Goal: Task Accomplishment & Management: Complete application form

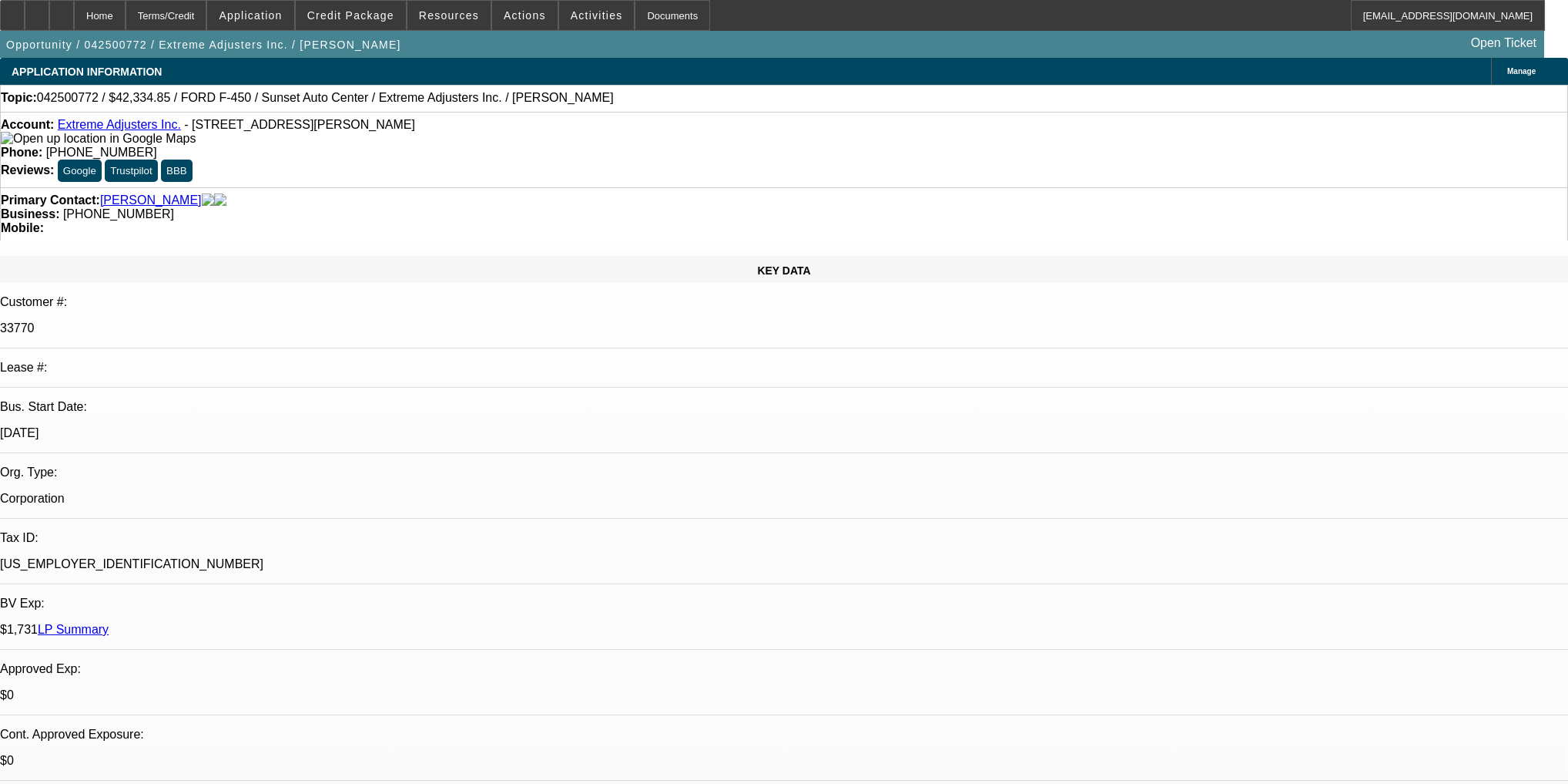
select select "0"
select select "2"
select select "0.1"
select select "4"
select select "0"
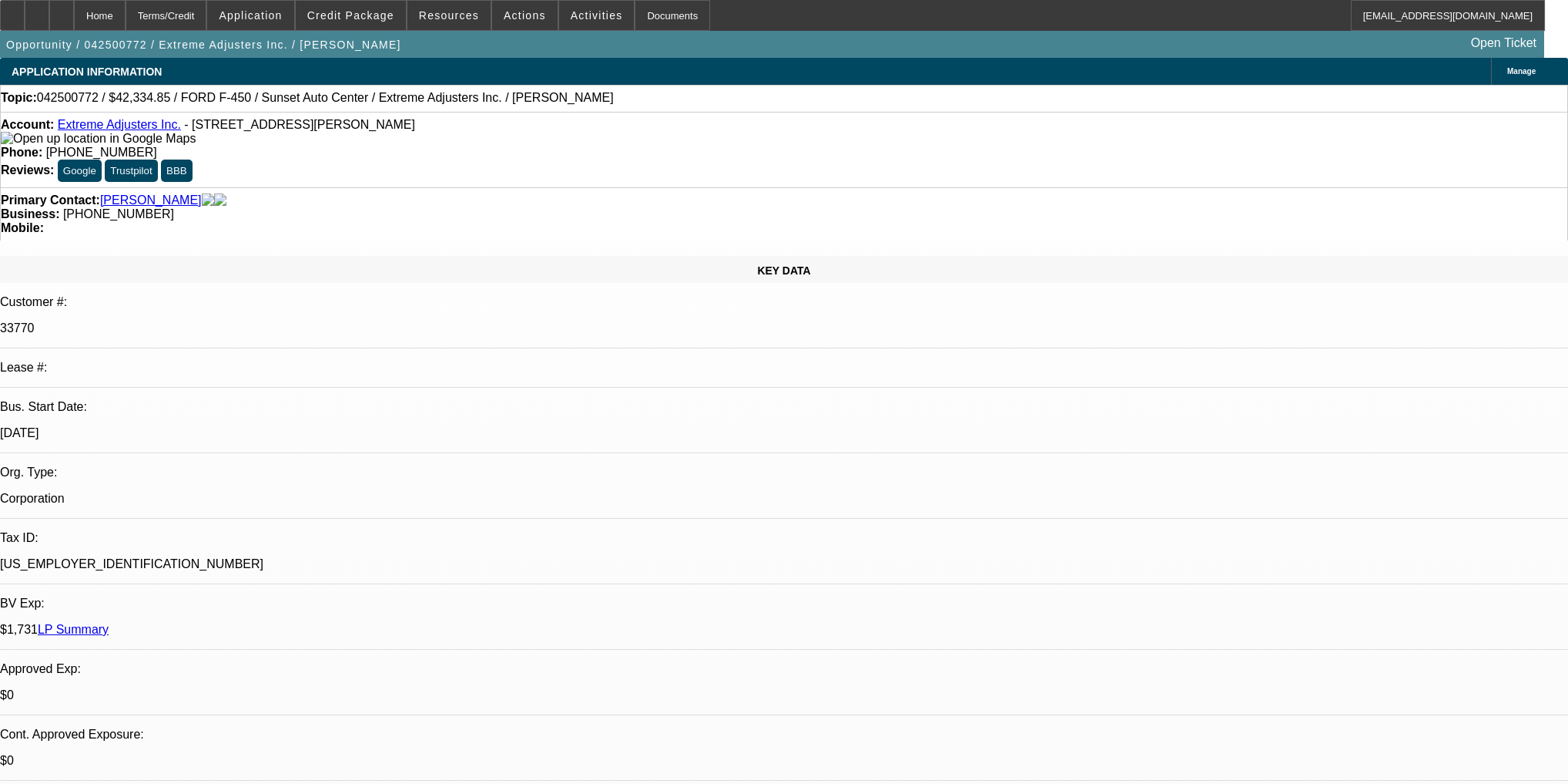
select select "2"
select select "0.1"
select select "4"
select select "0"
select select "2"
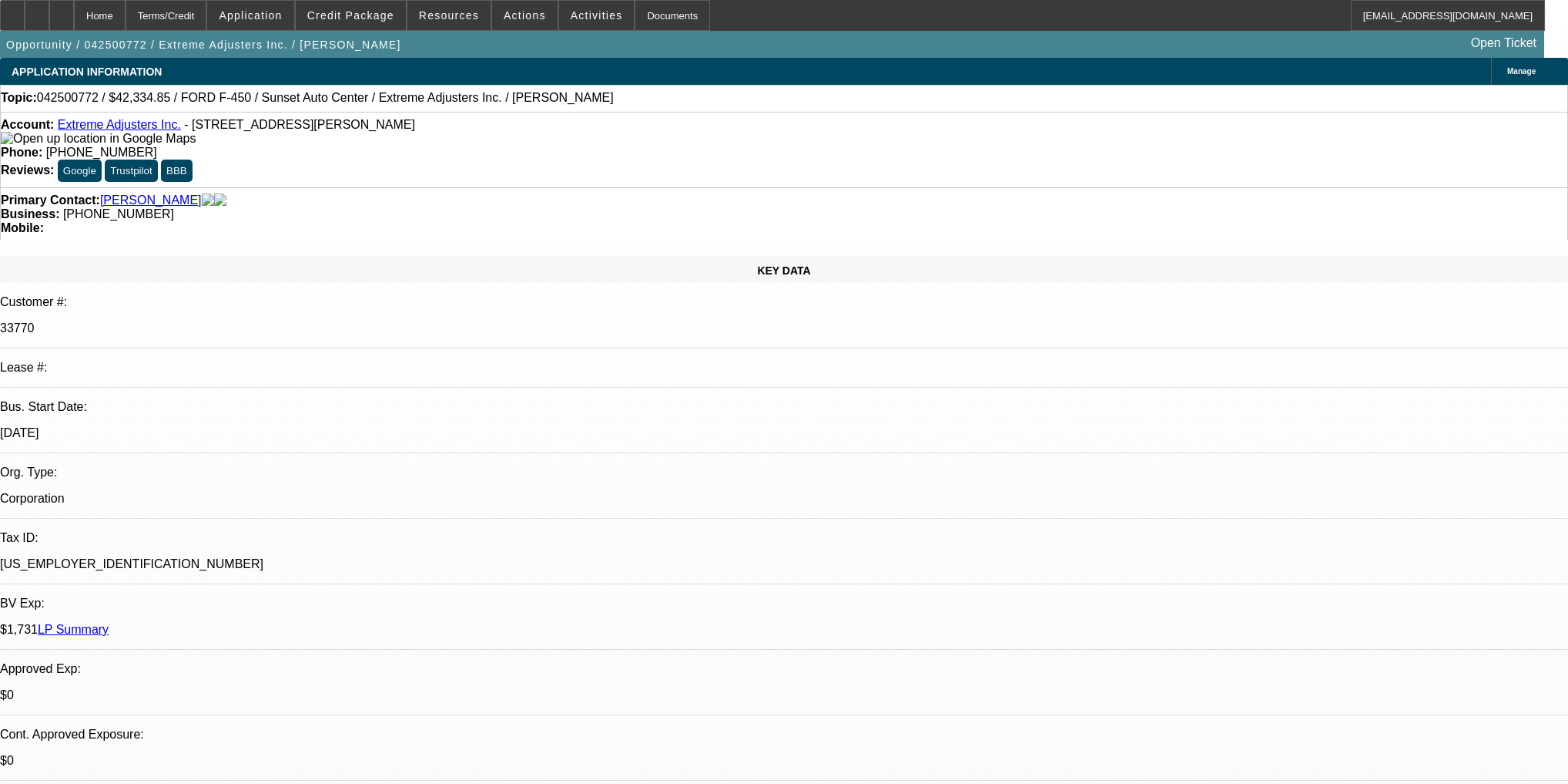
select select "0.1"
select select "4"
select select "0"
select select "2"
select select "0.1"
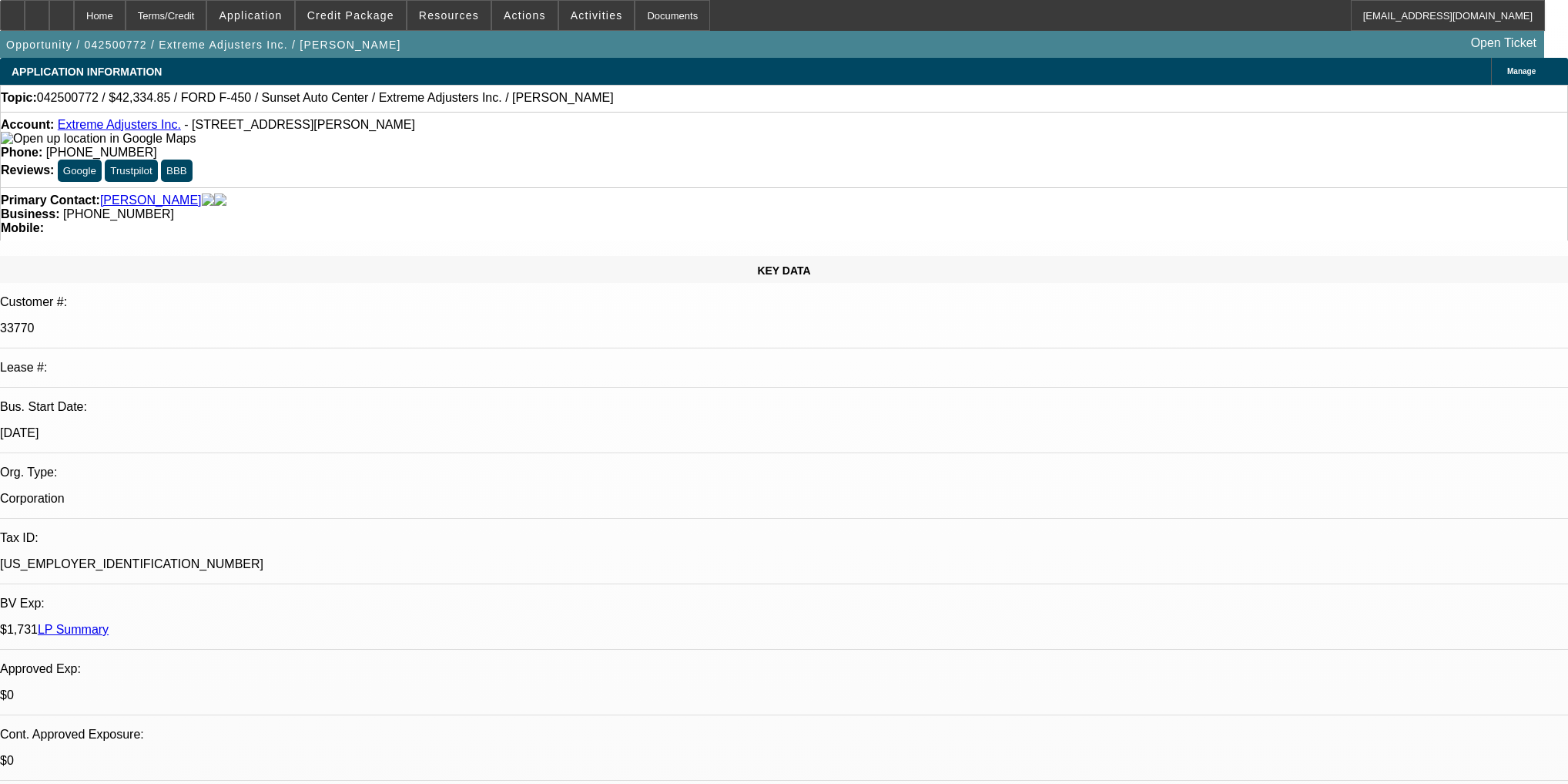
select select "4"
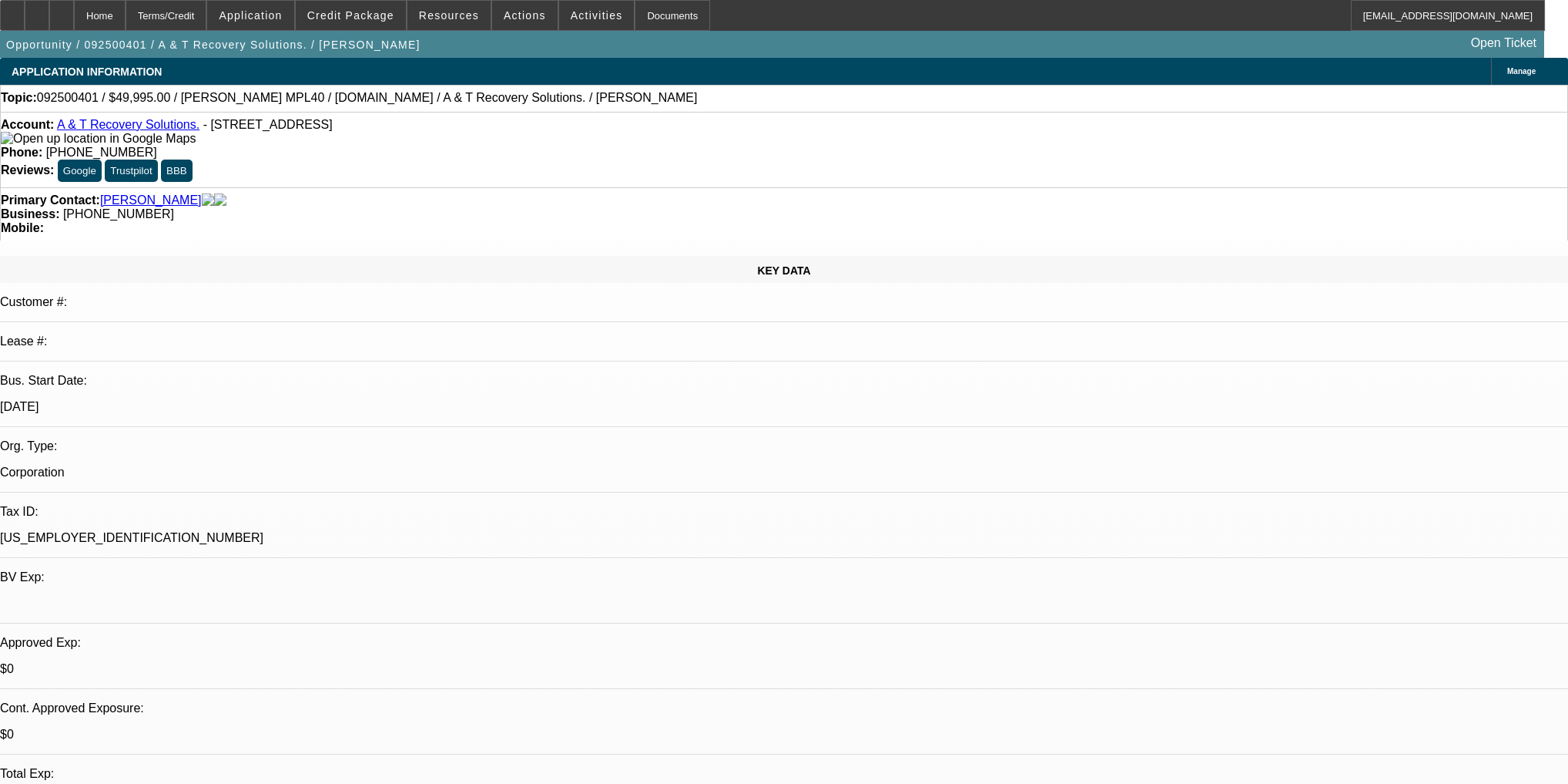
select select "0"
select select "2"
select select "0.1"
select select "4"
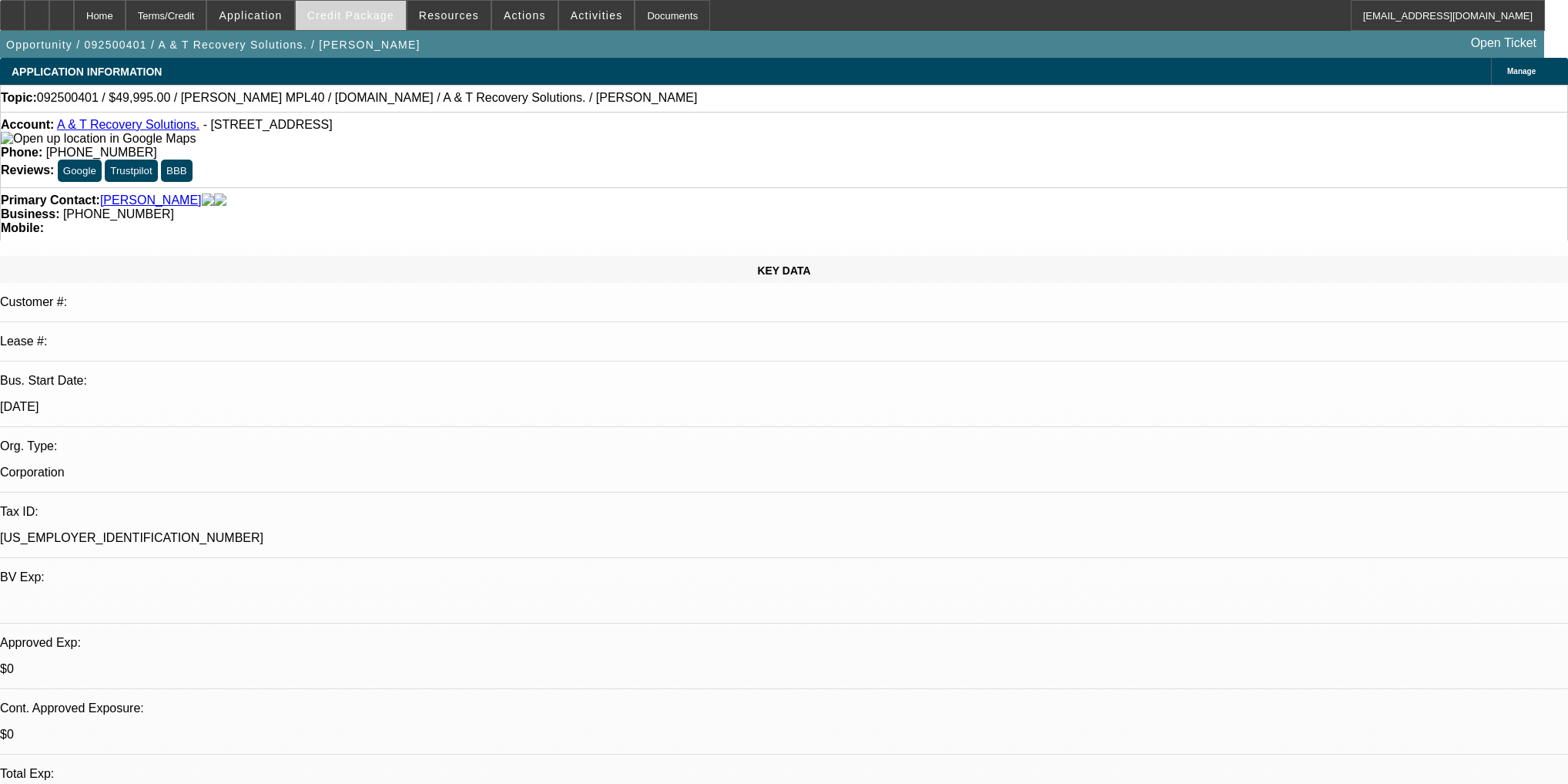
click at [385, 24] on span at bounding box center [351, 15] width 110 height 37
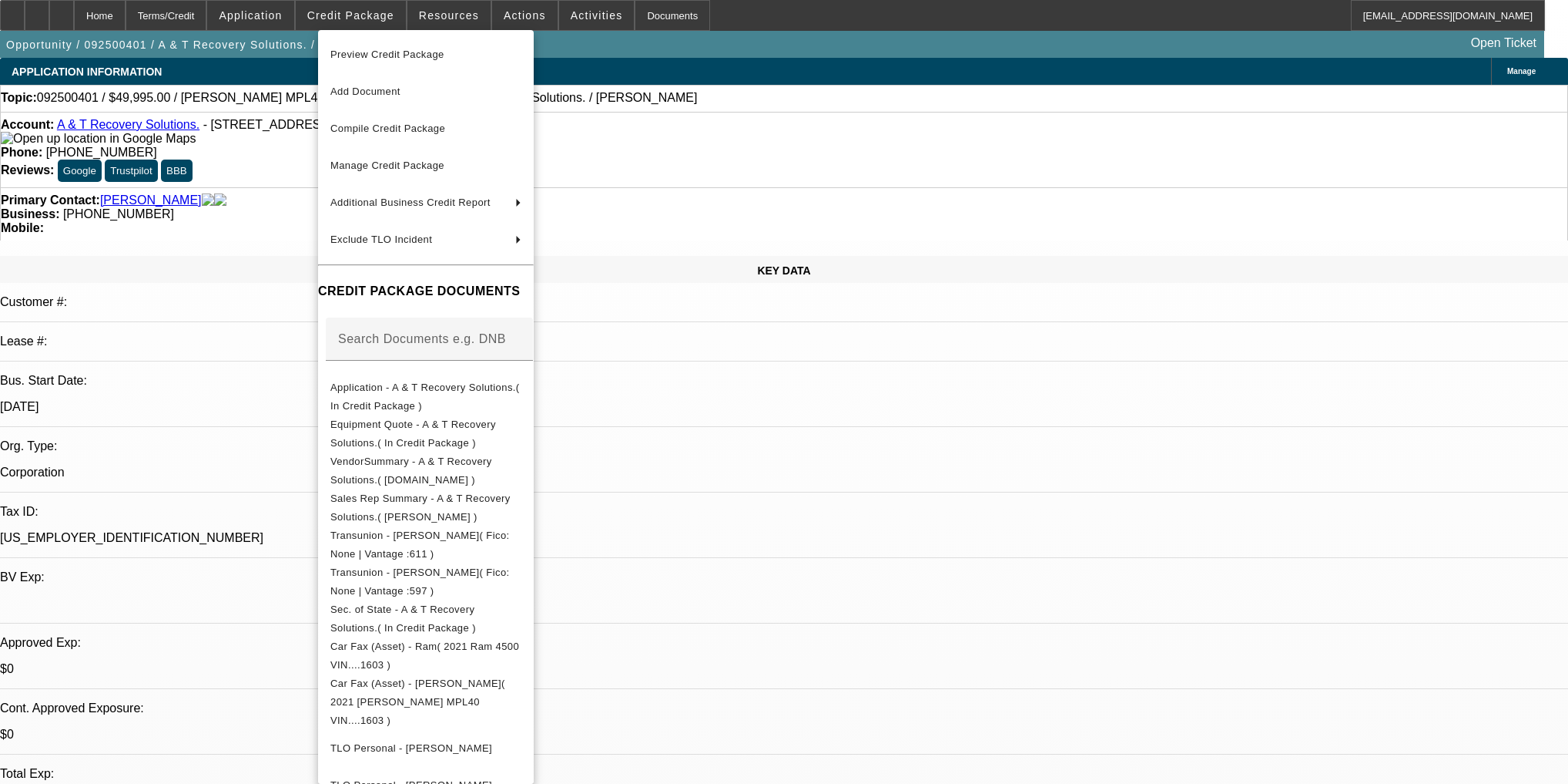
click at [233, 131] on div at bounding box center [784, 392] width 1568 height 784
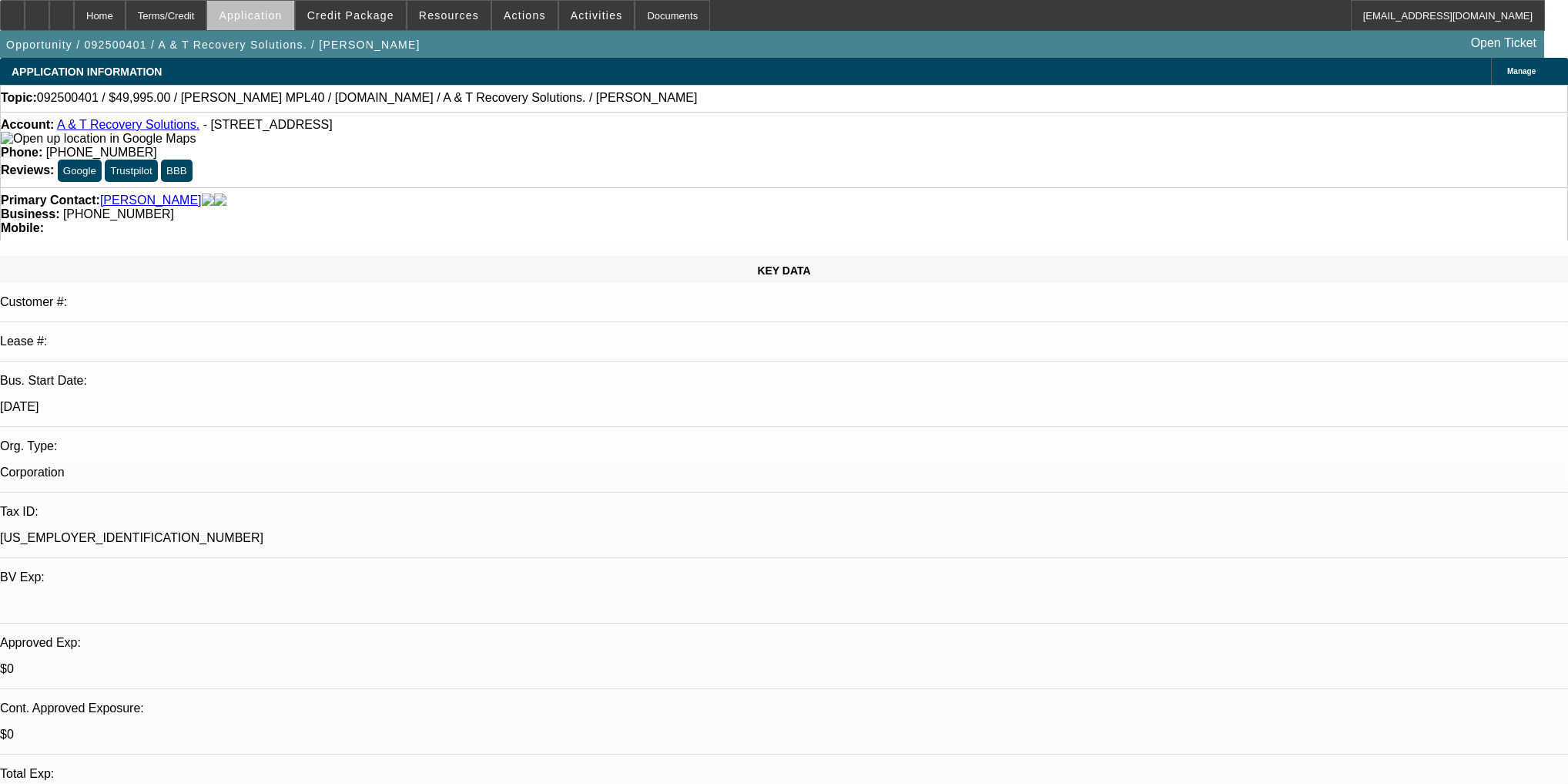
click at [293, 27] on span at bounding box center [250, 15] width 87 height 37
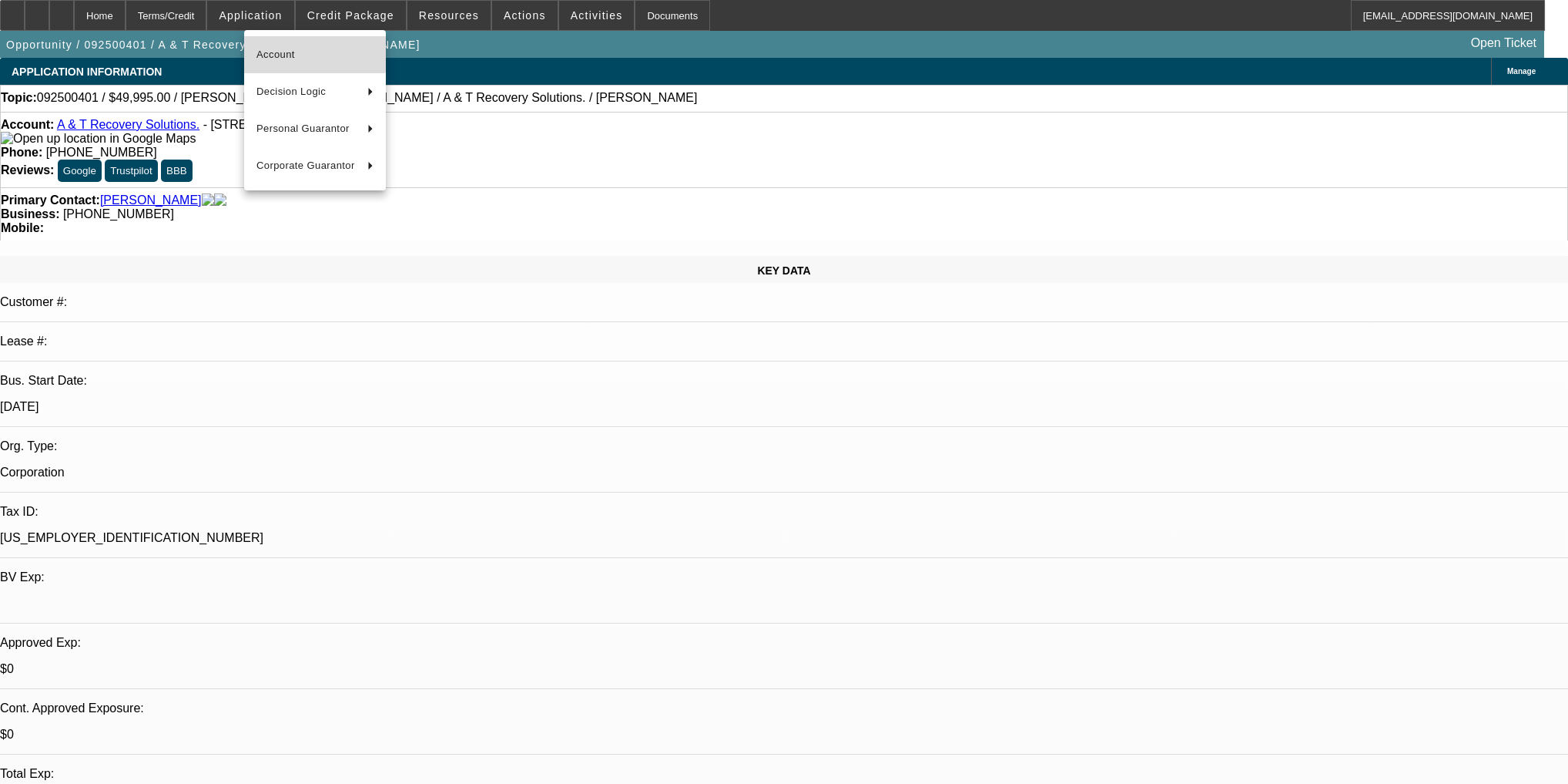
click at [261, 46] on span "Account" at bounding box center [315, 55] width 117 height 19
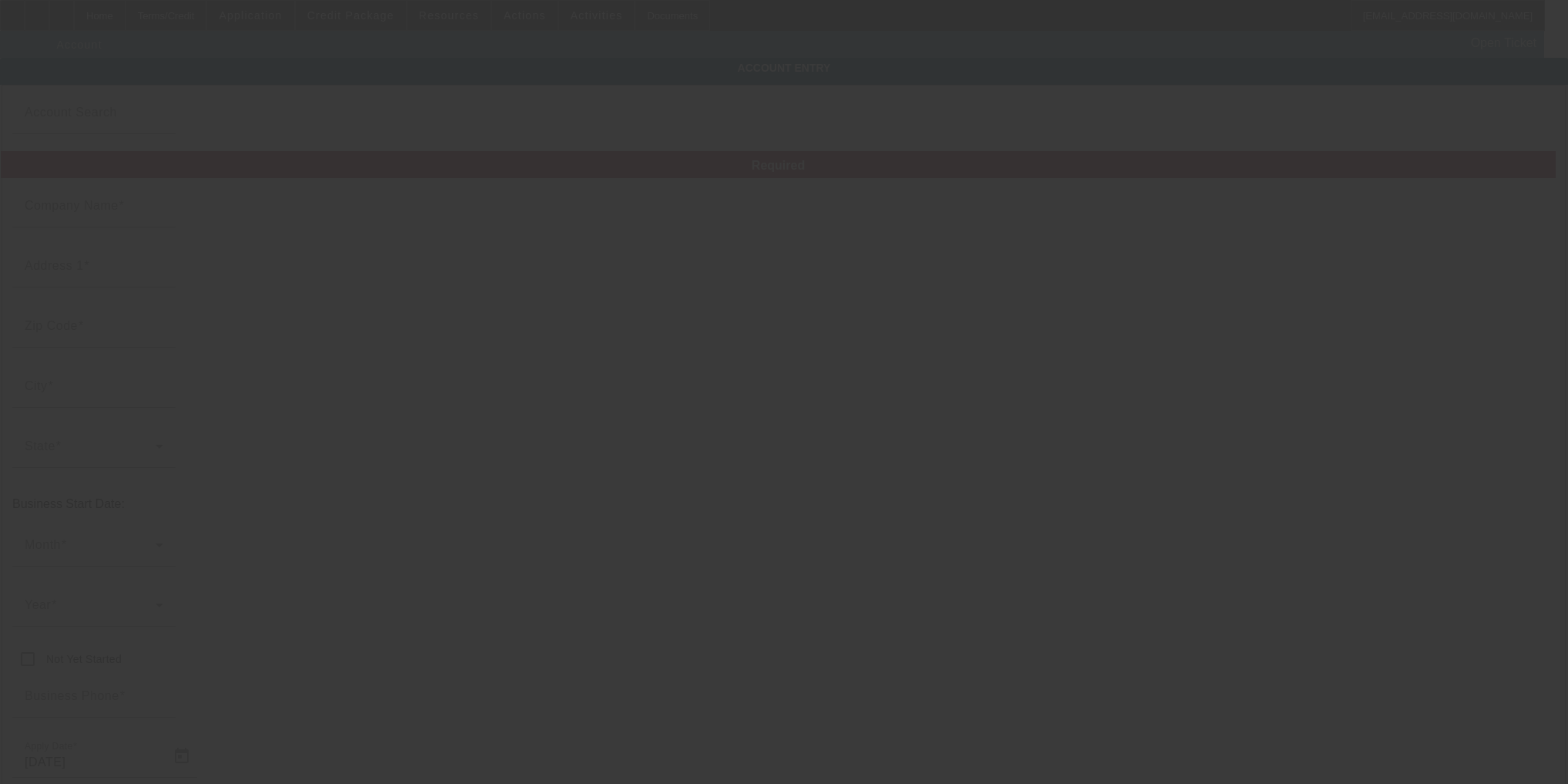
type input "A & T Recovery Solutions."
type input "17038 Torvest Ct"
type input "34638"
type input "Land O Lakes"
type input "[PHONE_NUMBER]"
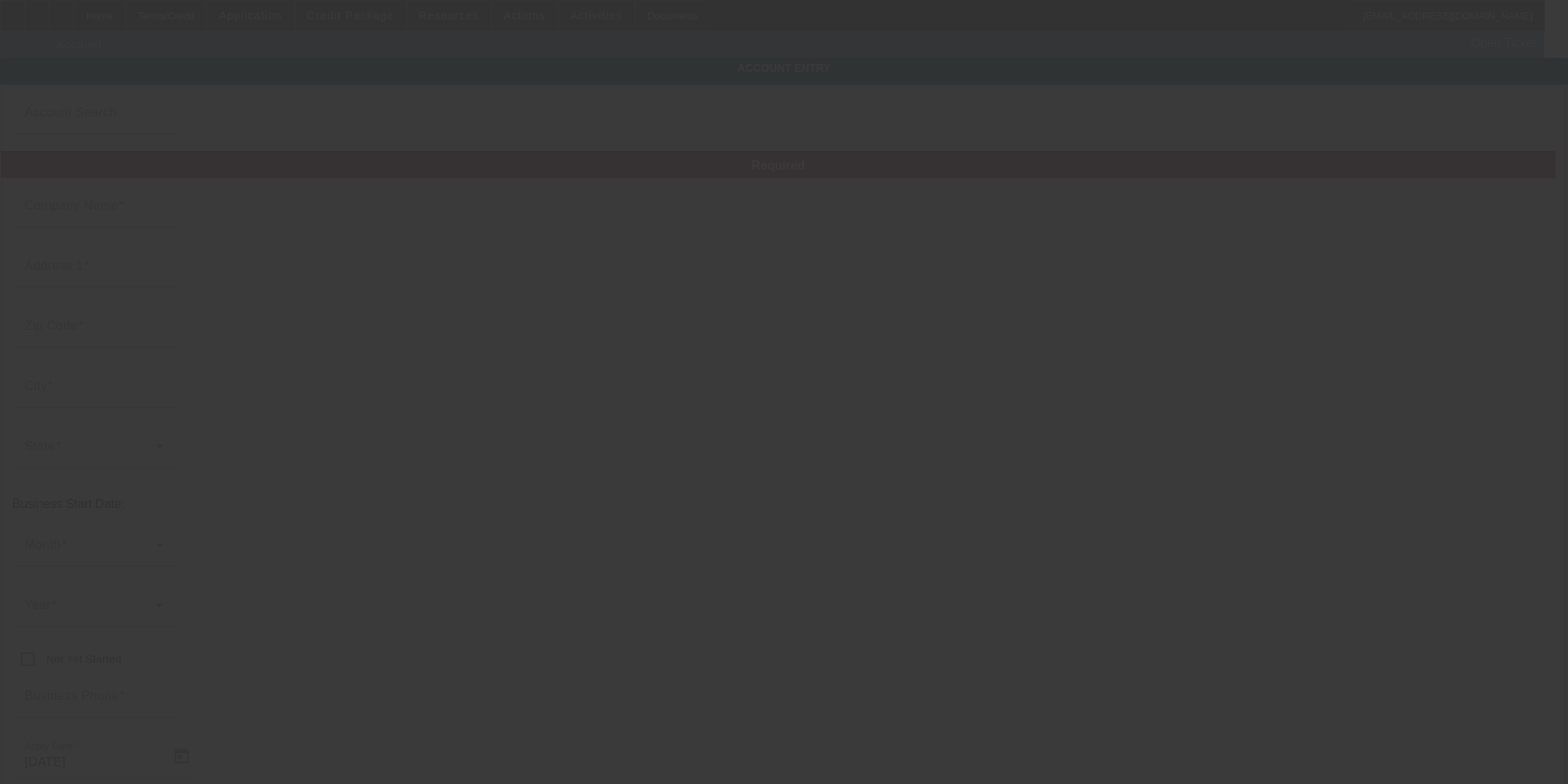
type input "Pasco"
type input "[US_EMPLOYER_IDENTIFICATION_NUMBER]"
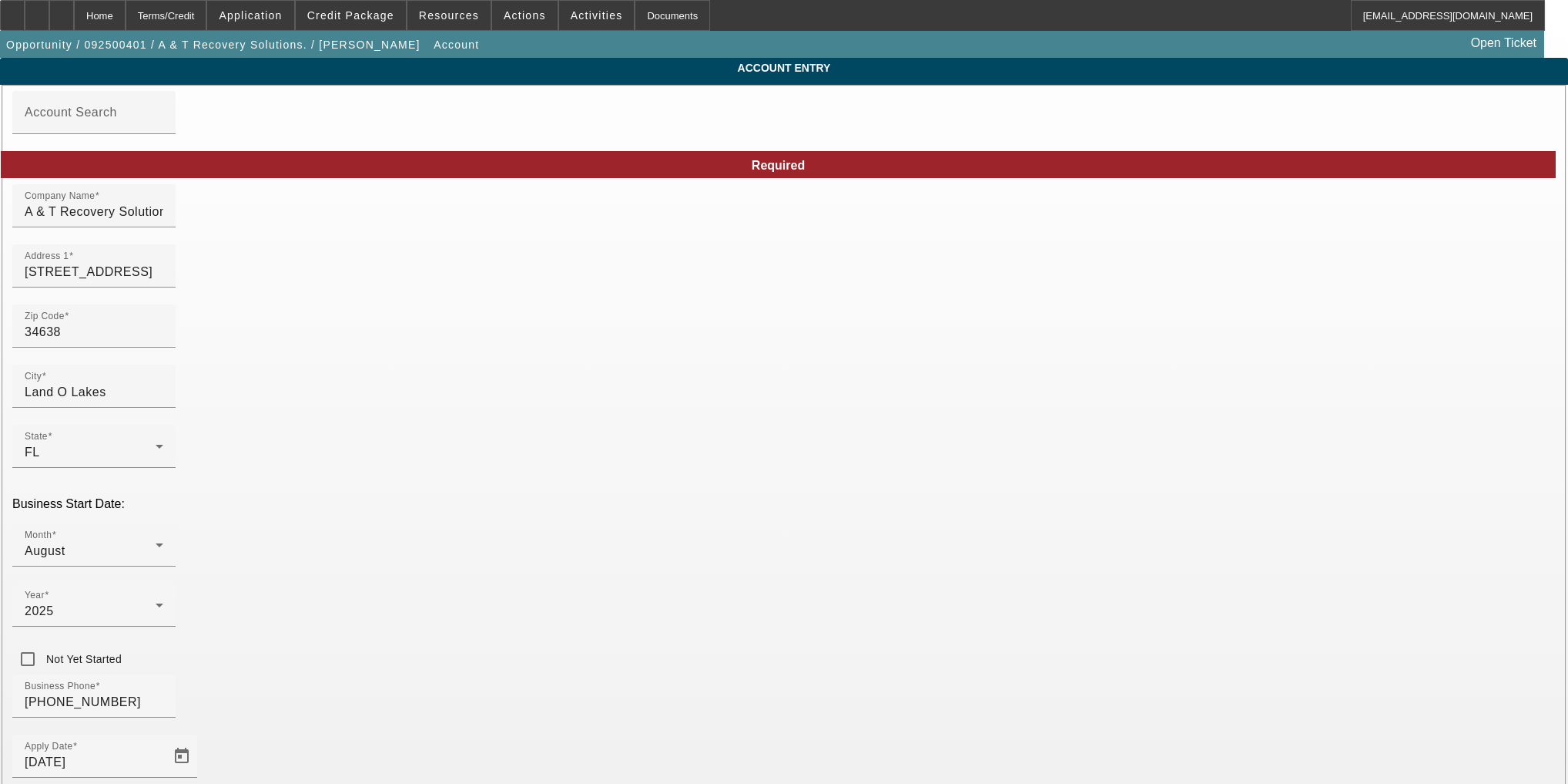
type input "9/18/2025"
click at [163, 222] on input "A & T Recovery Solutions." at bounding box center [94, 212] width 139 height 19
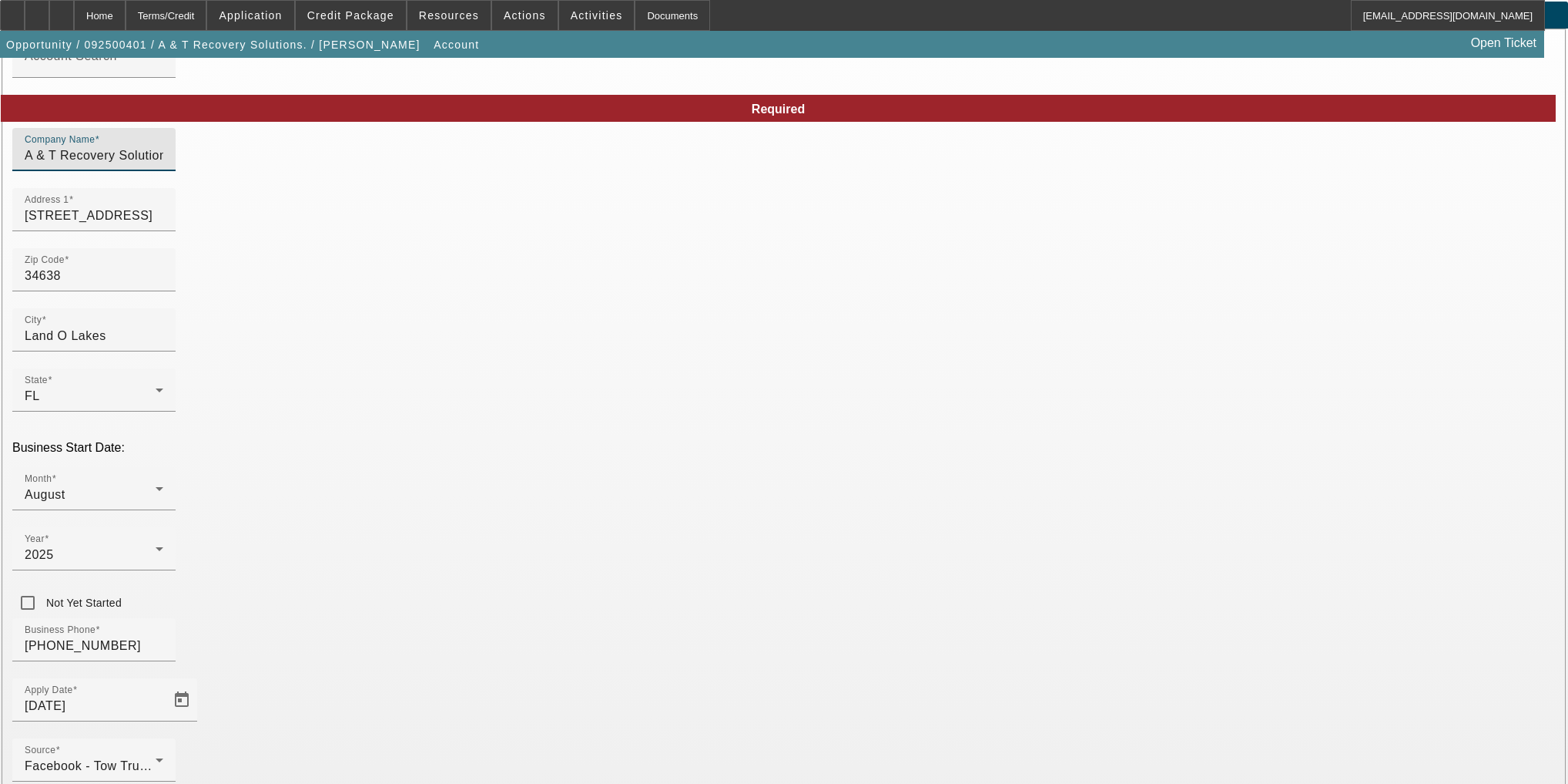
scroll to position [120, 0]
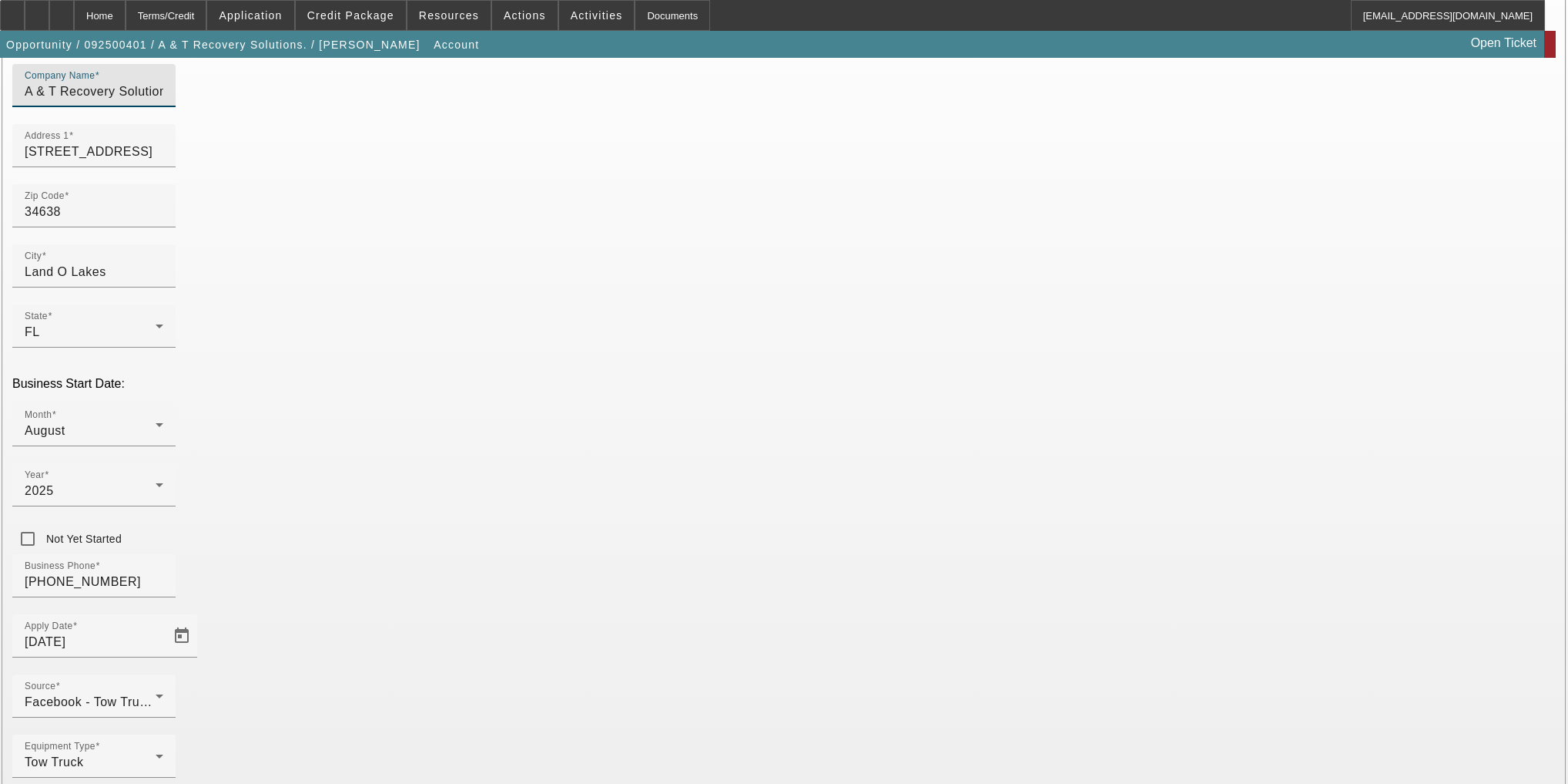
type input "A & T Recovery Solutions Corp"
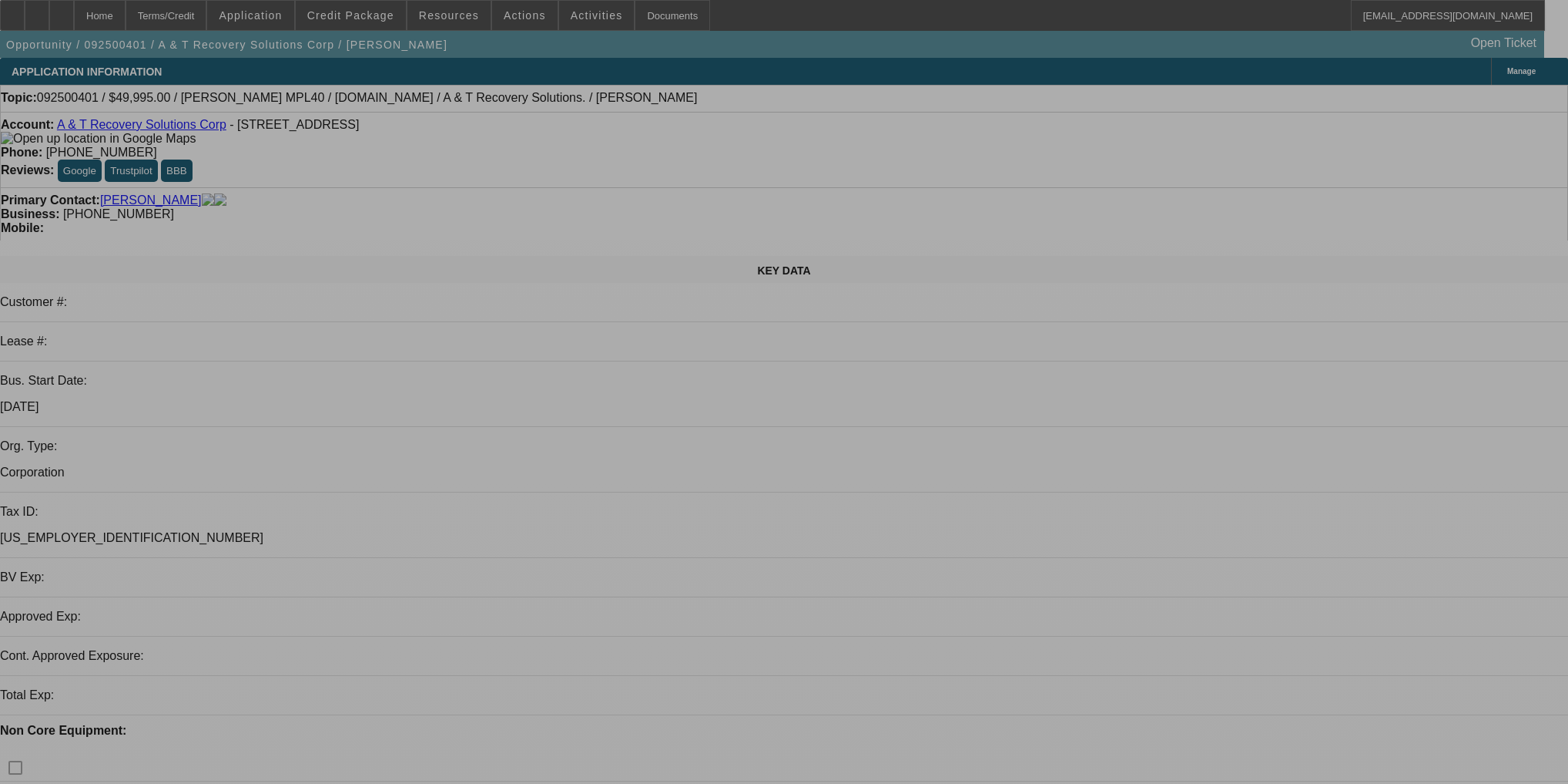
select select "0"
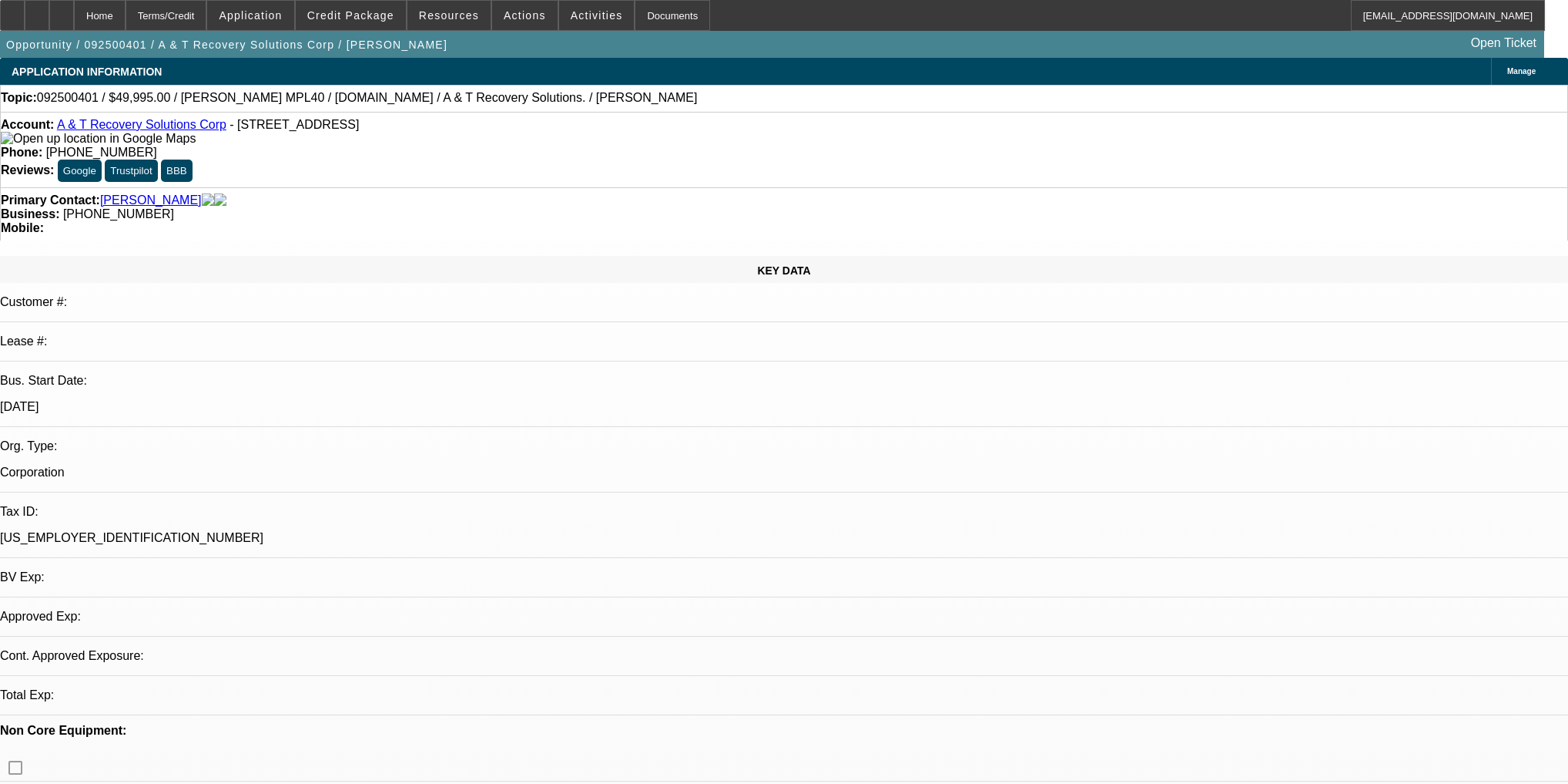
select select "2"
select select "0.1"
select select "4"
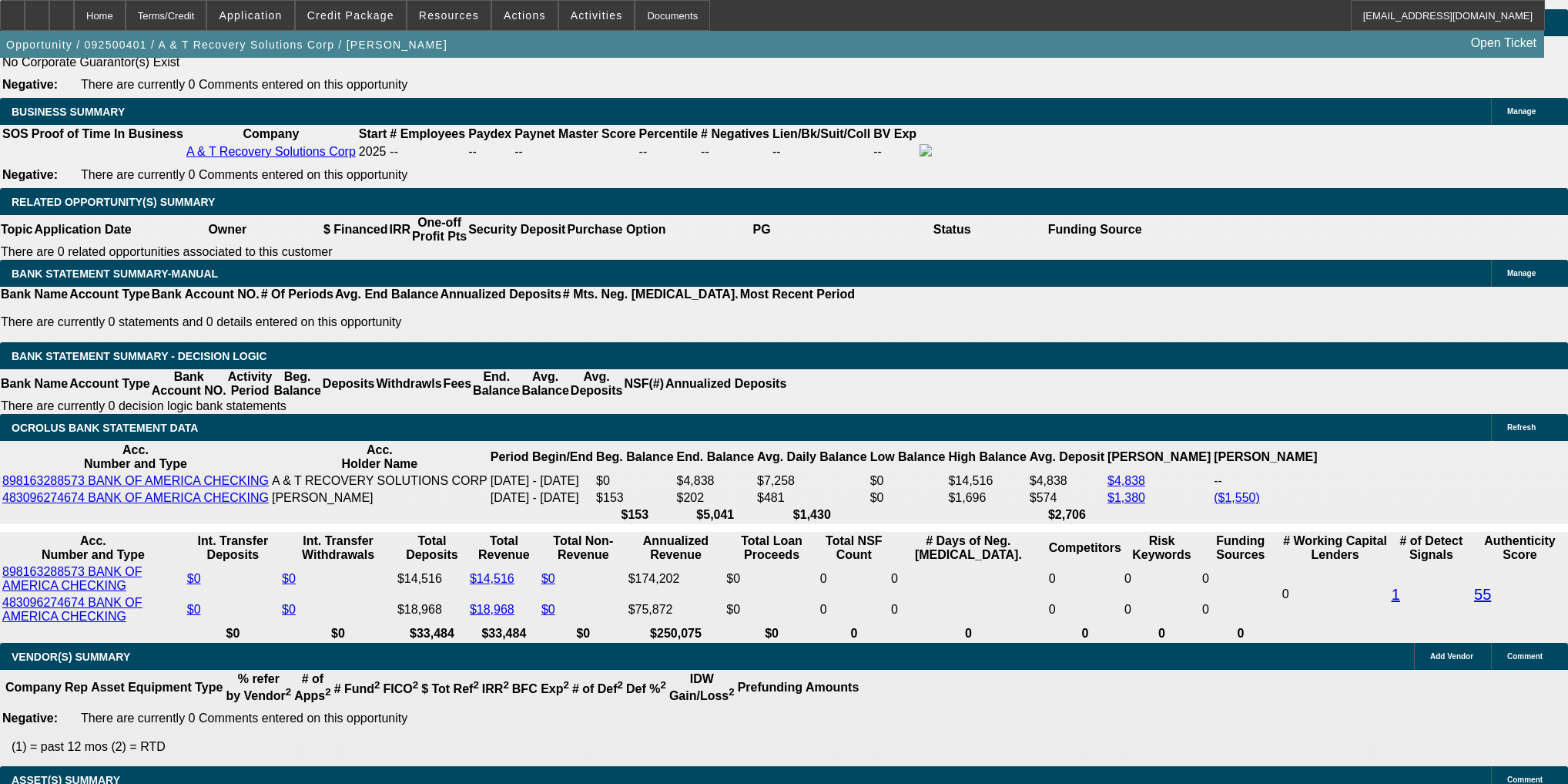
scroll to position [2455, 0]
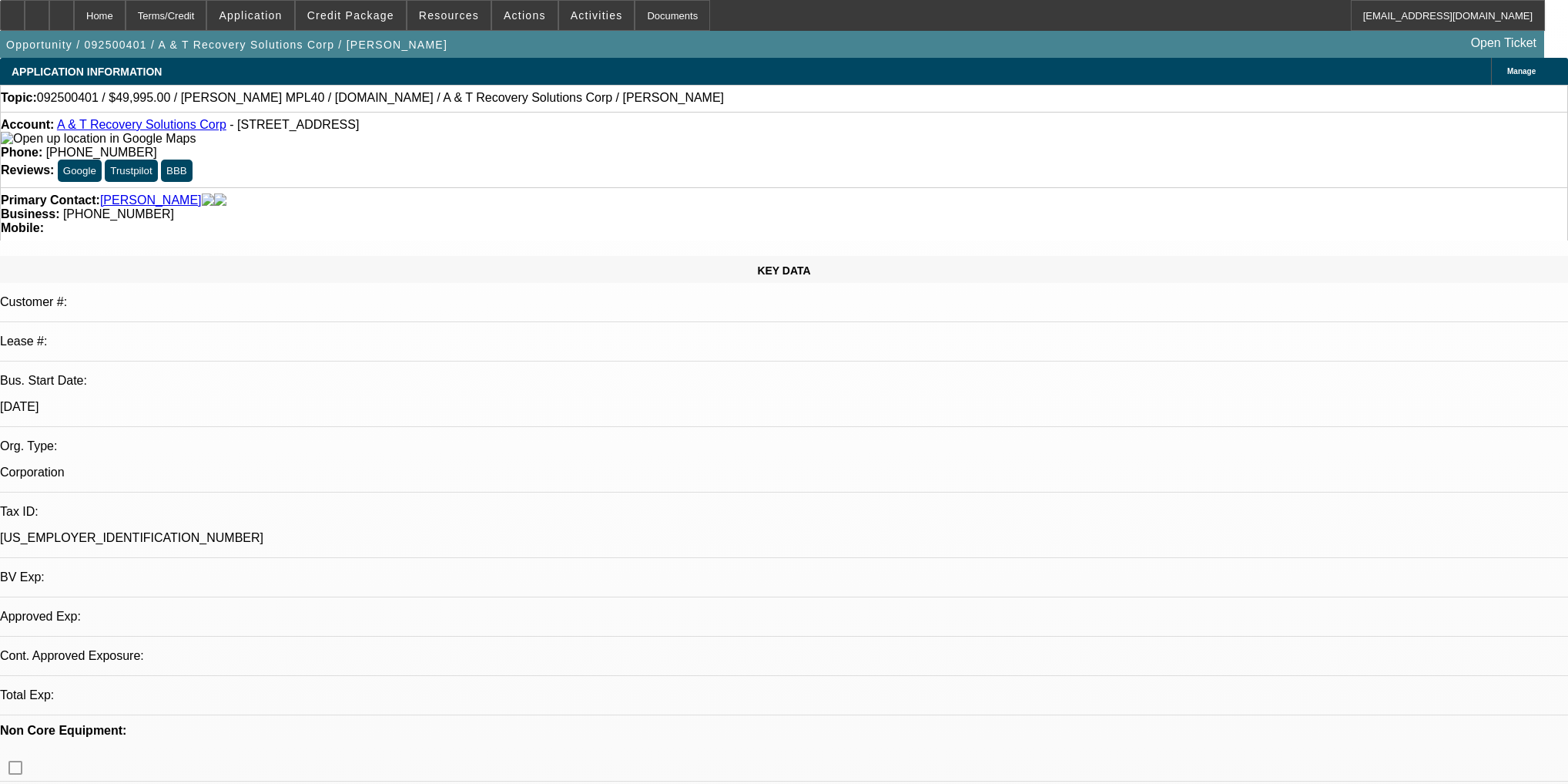
select select "0"
select select "2"
select select "0.1"
select select "4"
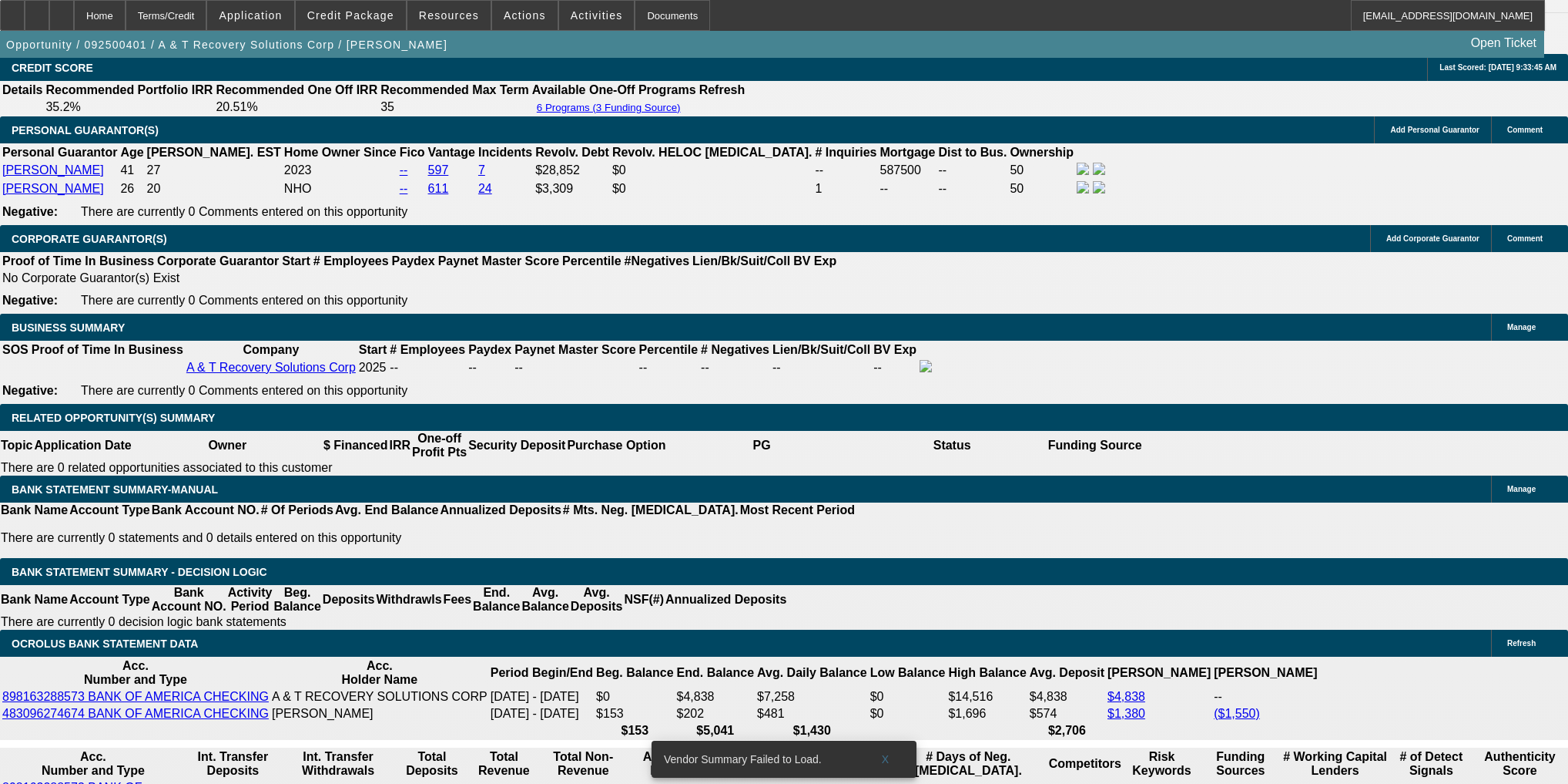
scroll to position [2219, 0]
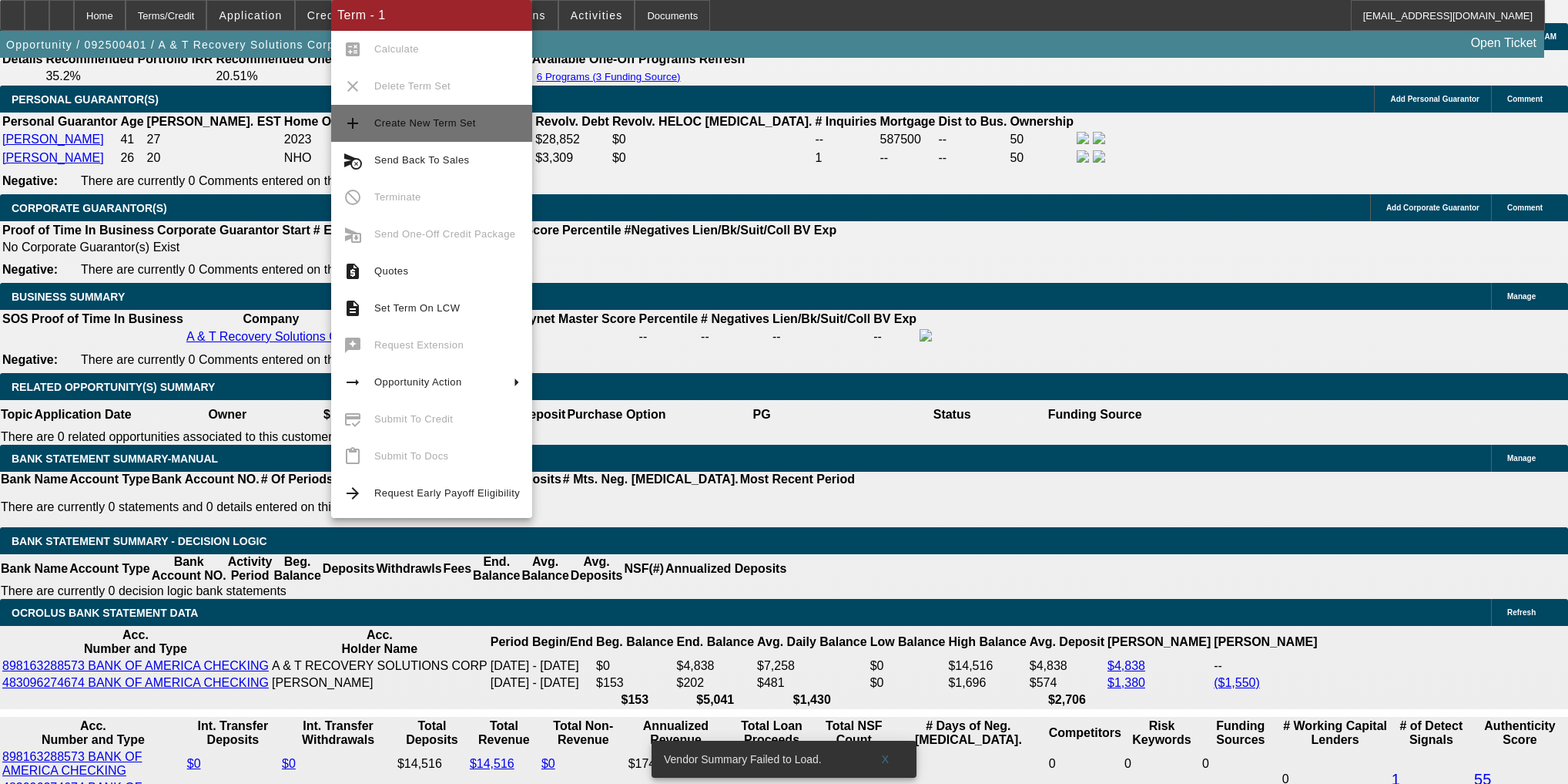
click at [470, 133] on button "add Create New Term Set" at bounding box center [432, 123] width 201 height 37
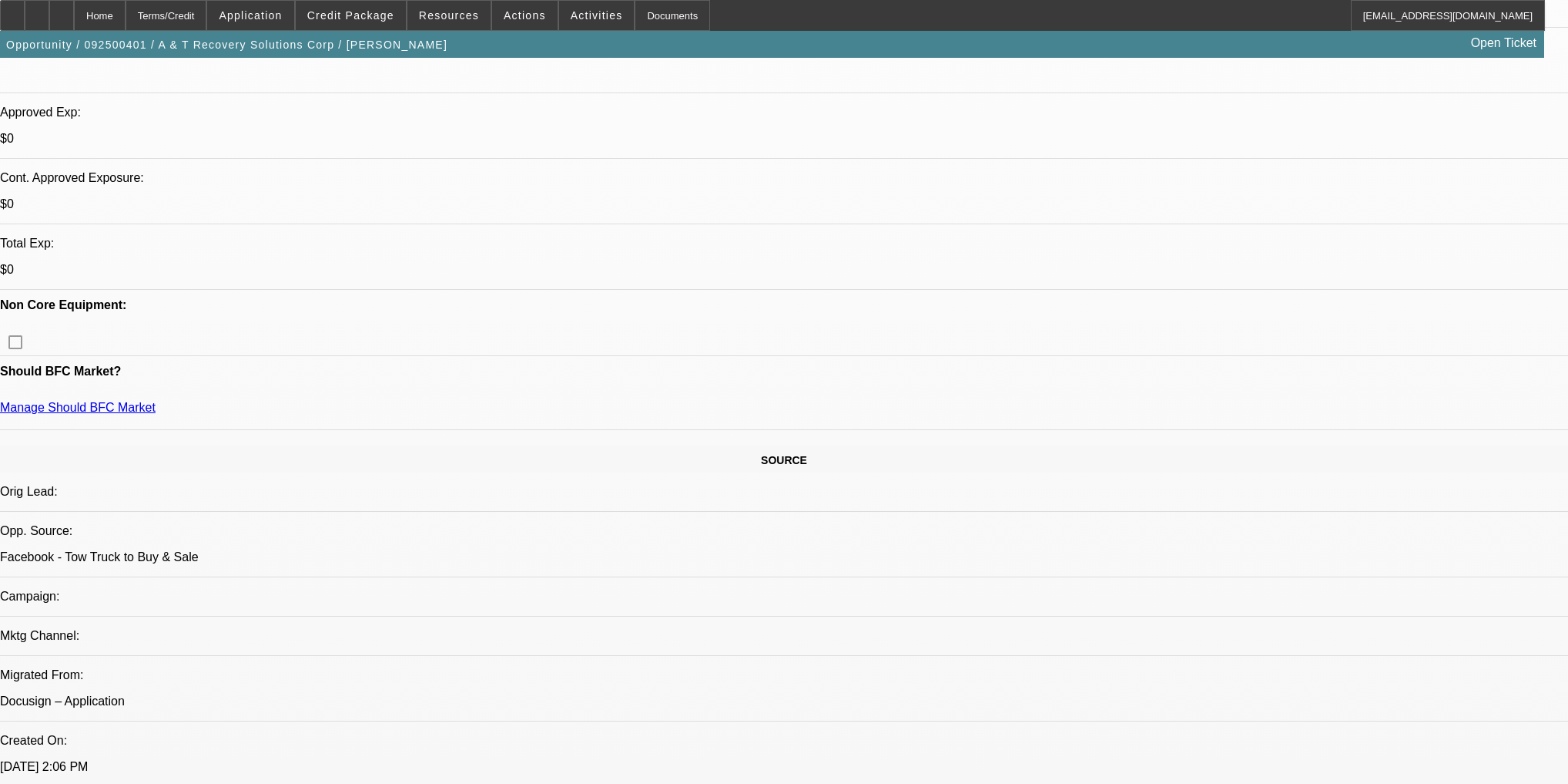
select select "0"
select select "2"
select select "0.1"
select select "0"
select select "2"
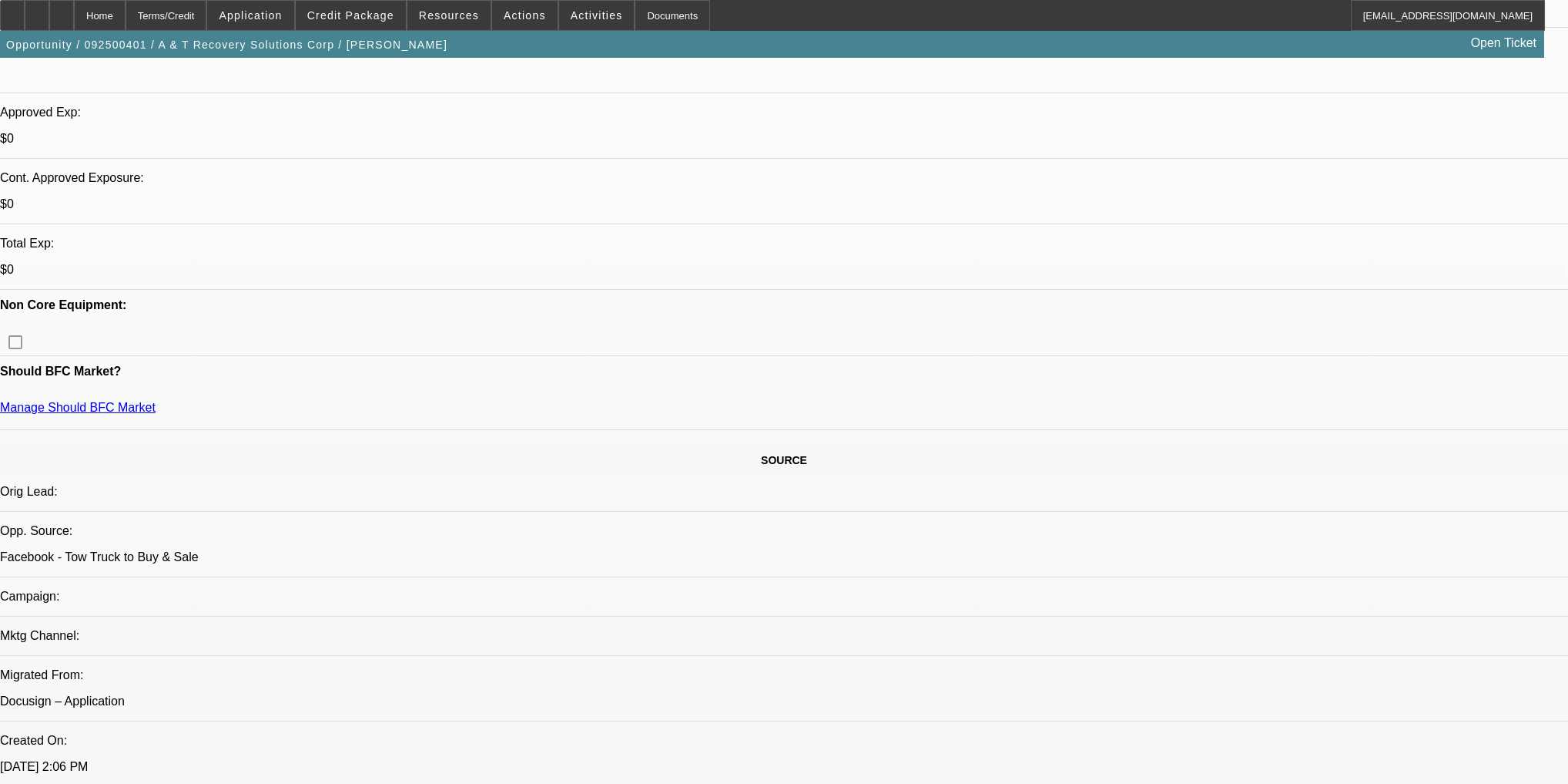
select select "0.1"
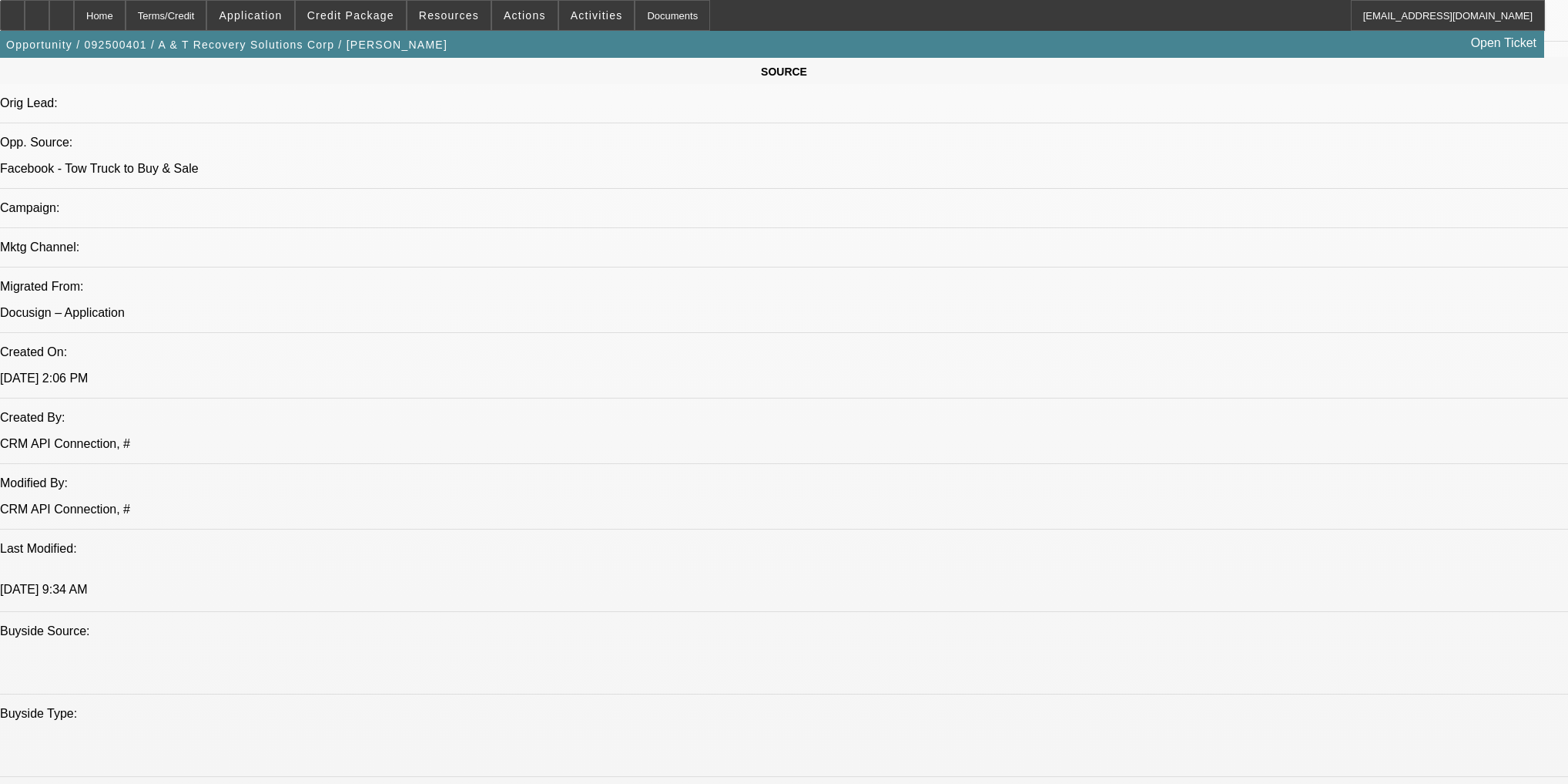
select select "1"
select select "2"
select select "4"
select select "1"
select select "2"
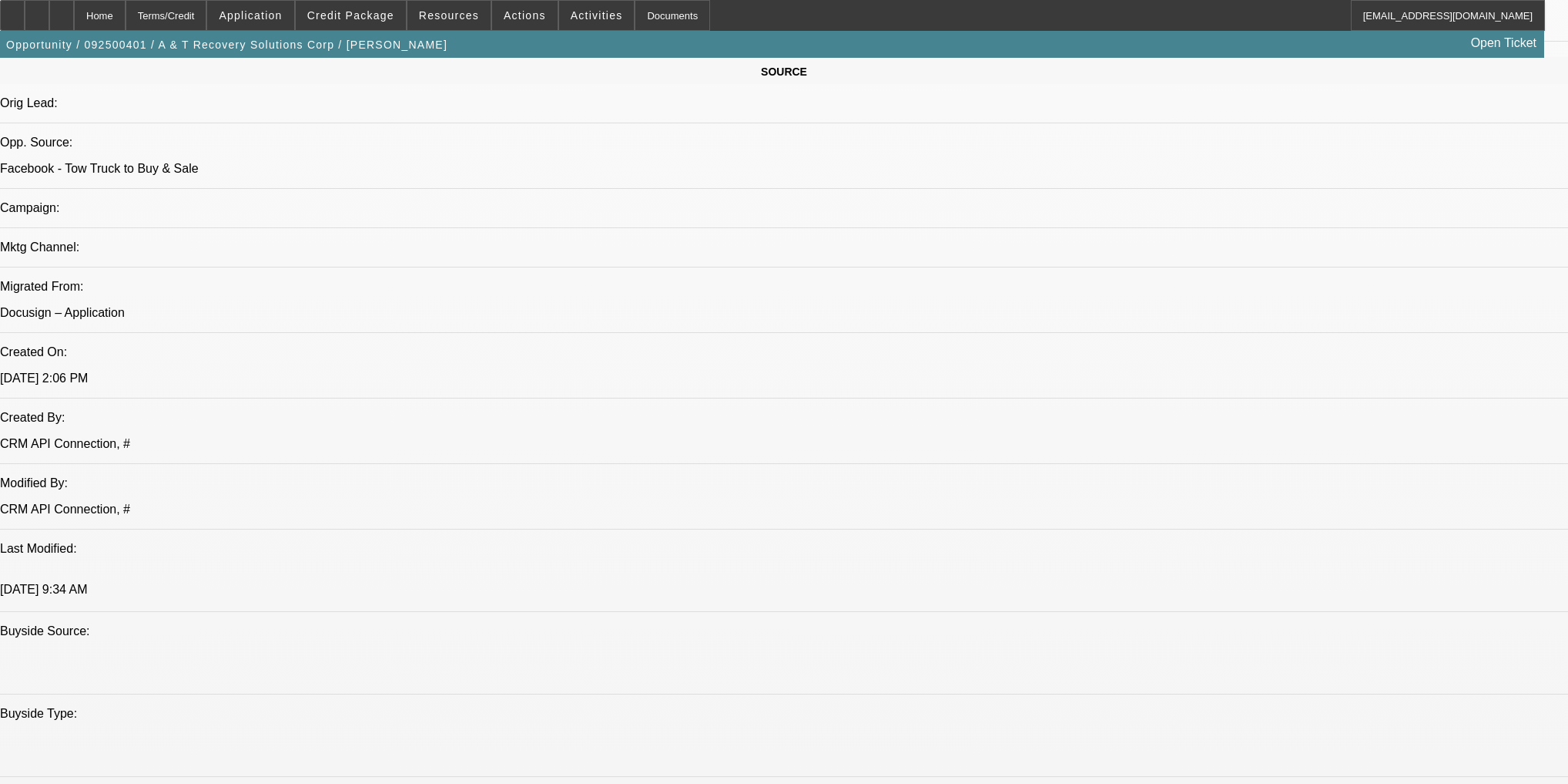
select select "4"
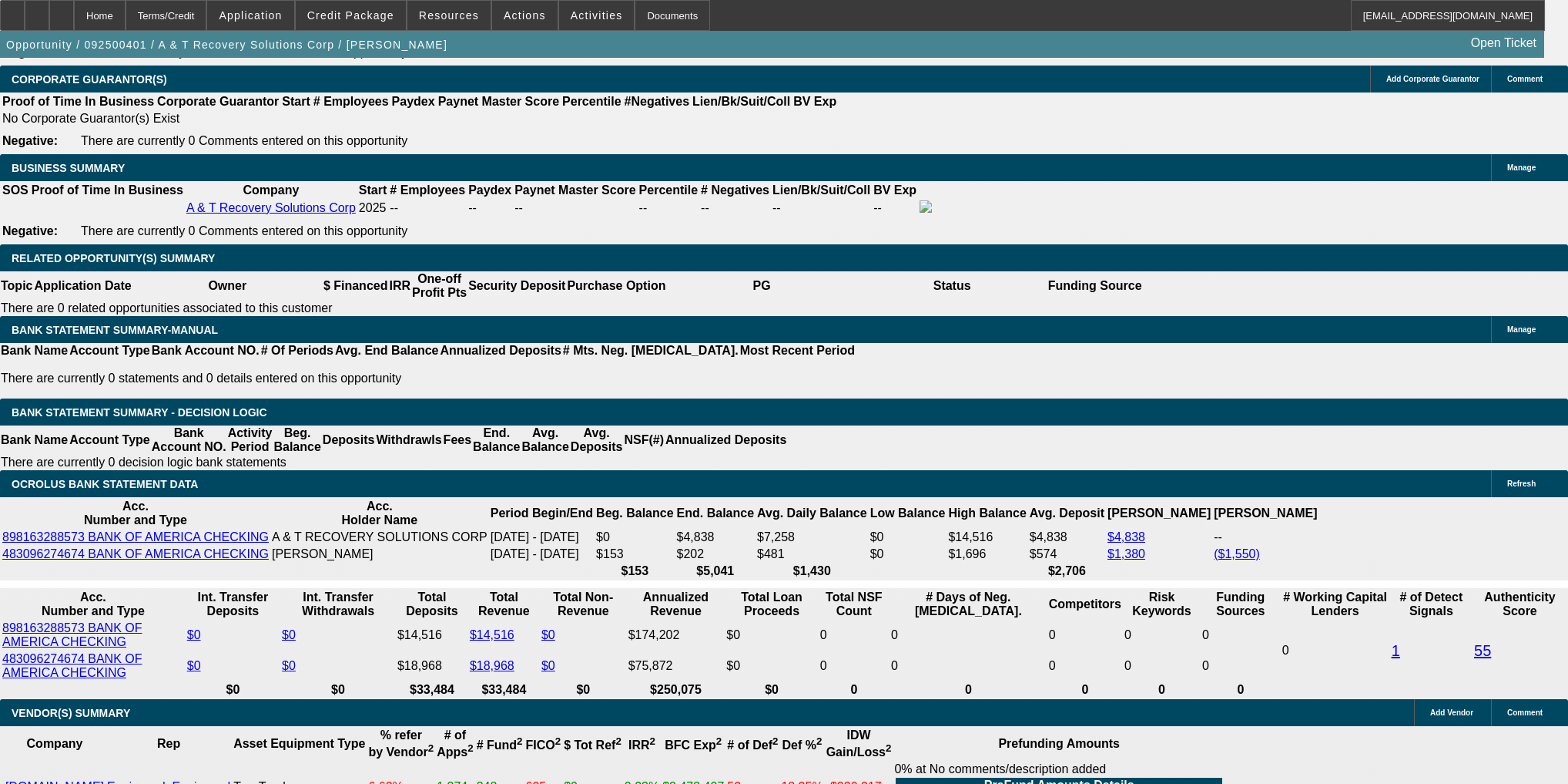
scroll to position [2459, 0]
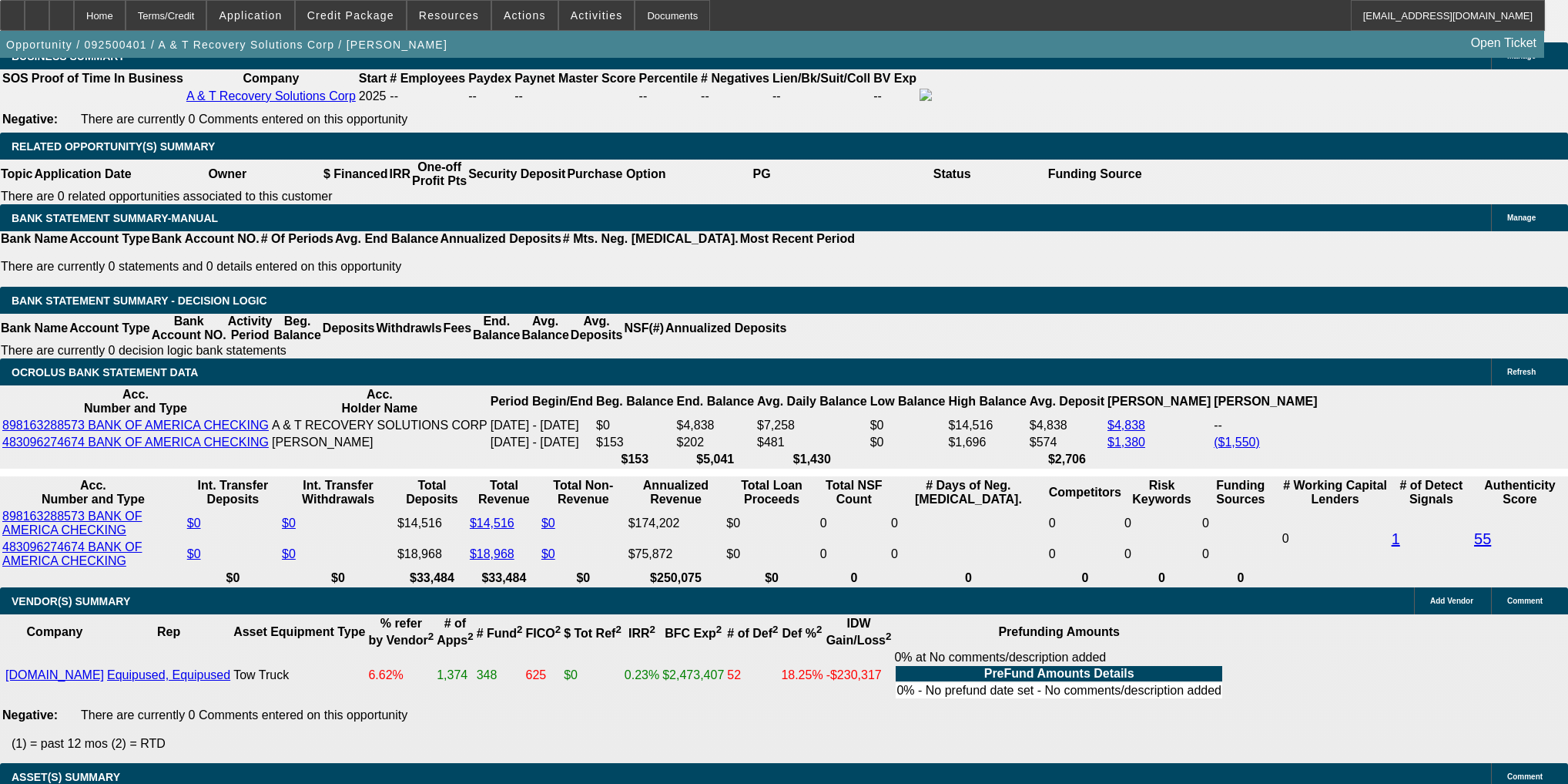
select select "0.2"
type input "$12,999.00"
type input "UNKNOWN"
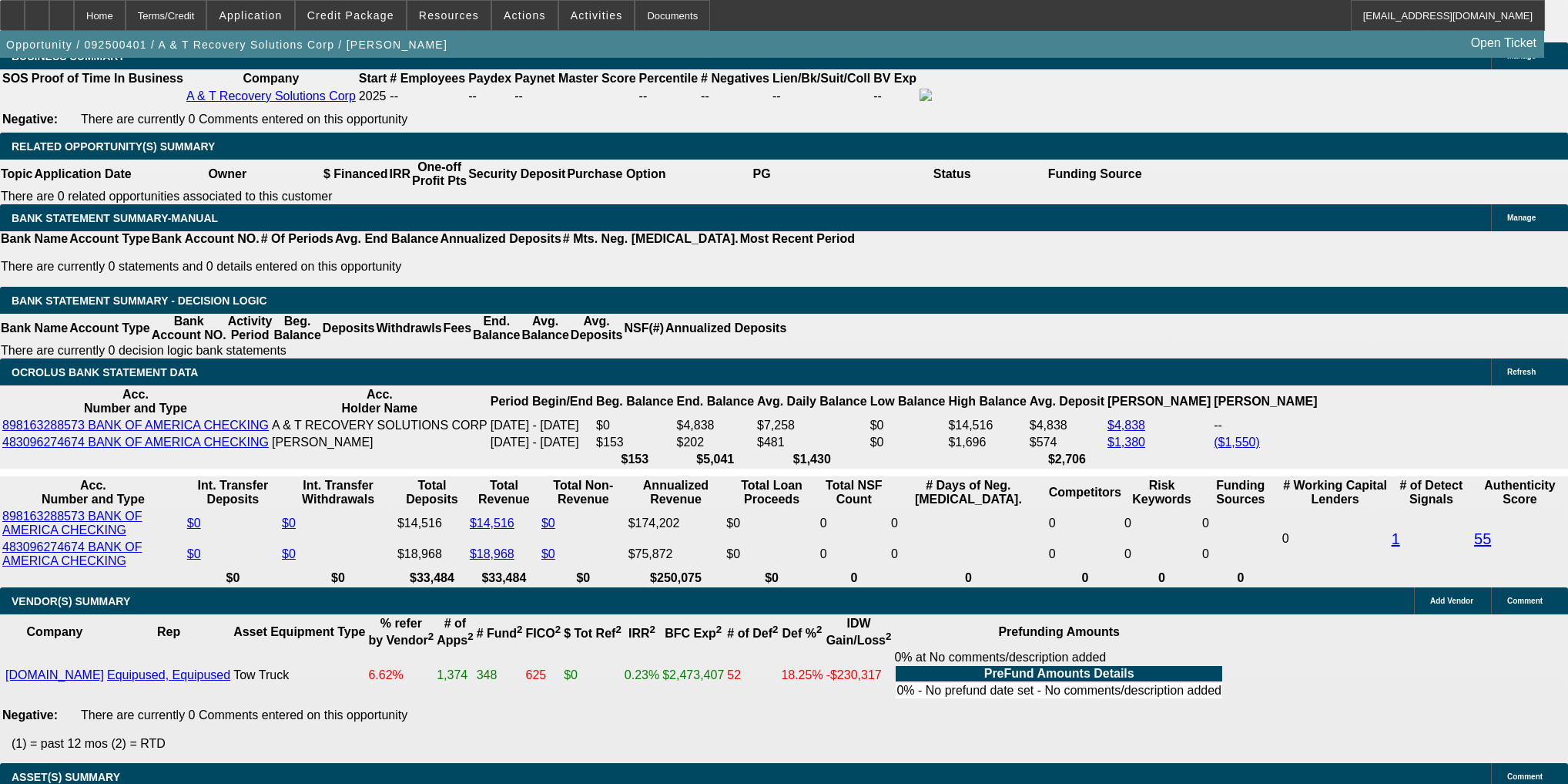
type input "$4,153.86"
type input "$2,076.93"
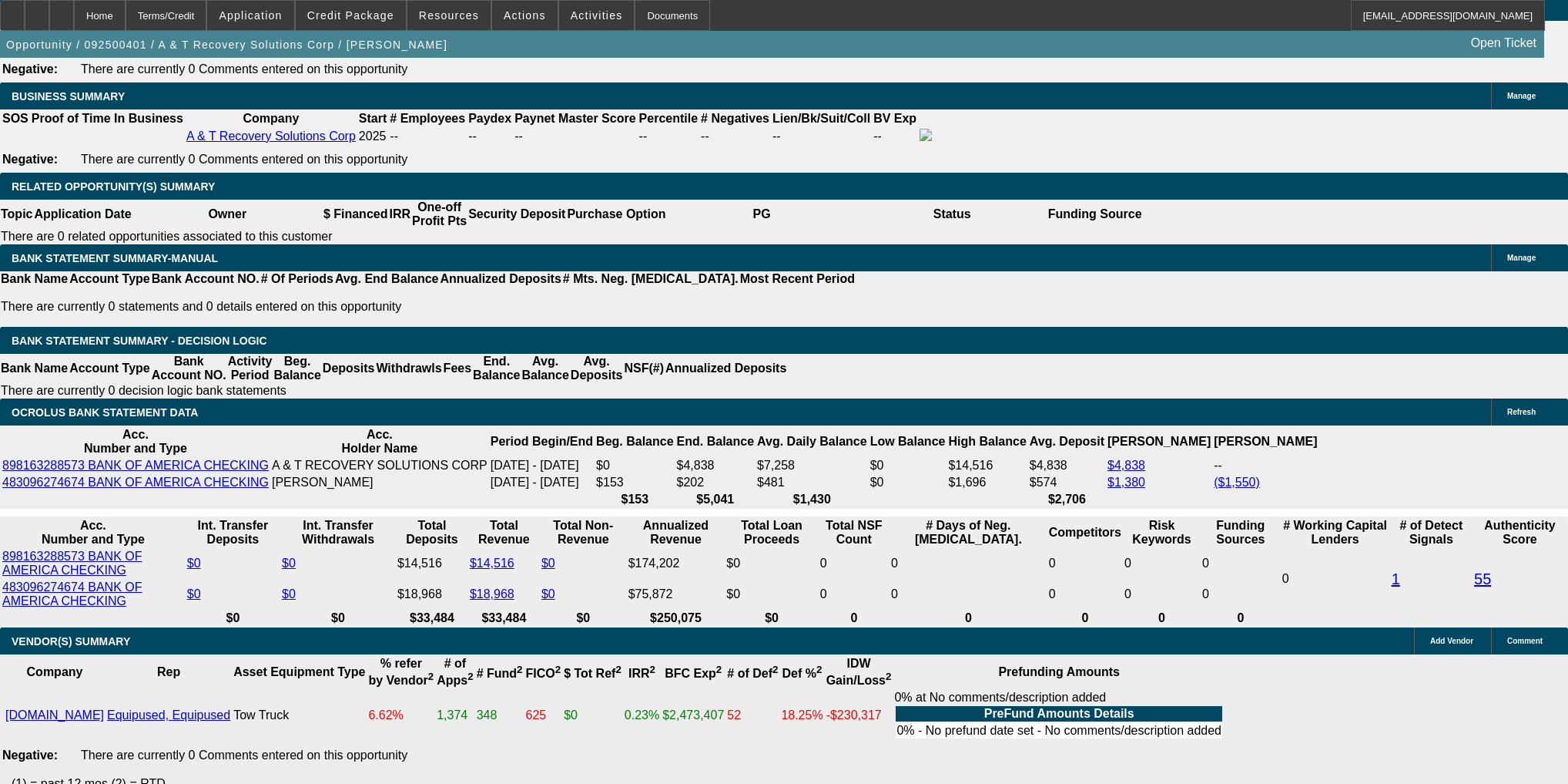
scroll to position [2398, 0]
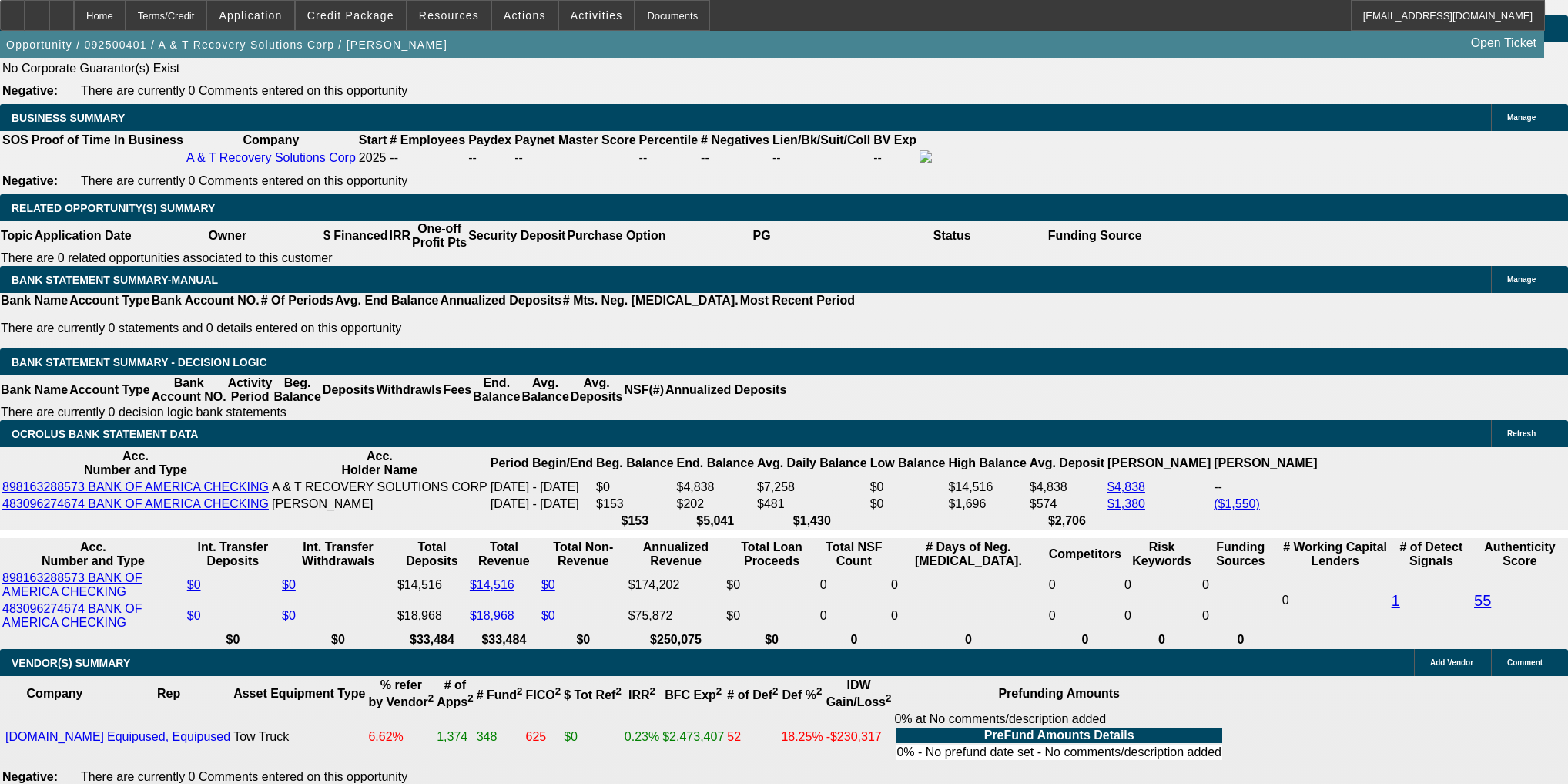
type input "$150,000.00"
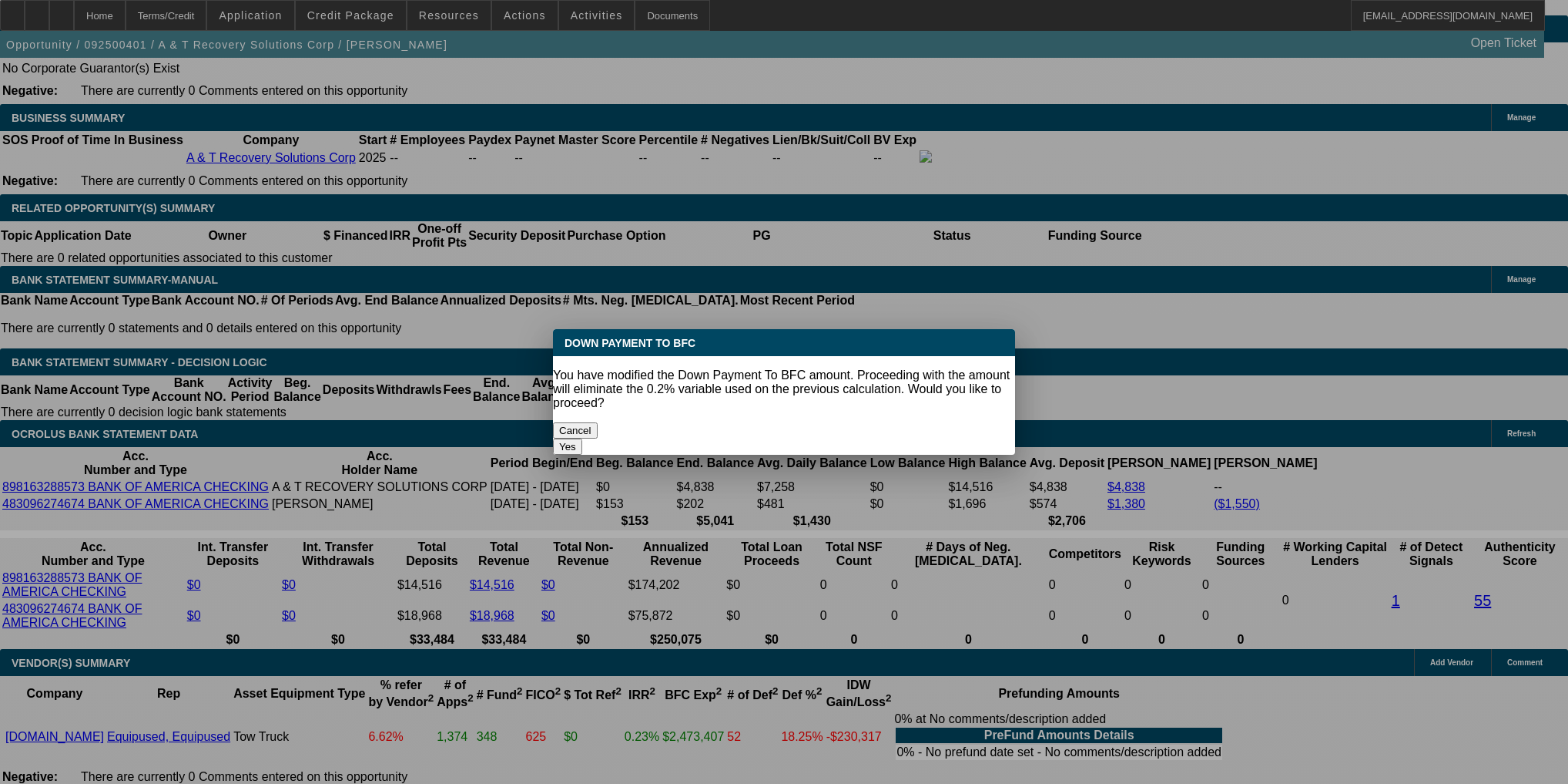
scroll to position [0, 0]
click at [582, 439] on button "Yes" at bounding box center [567, 447] width 29 height 16
select select "0"
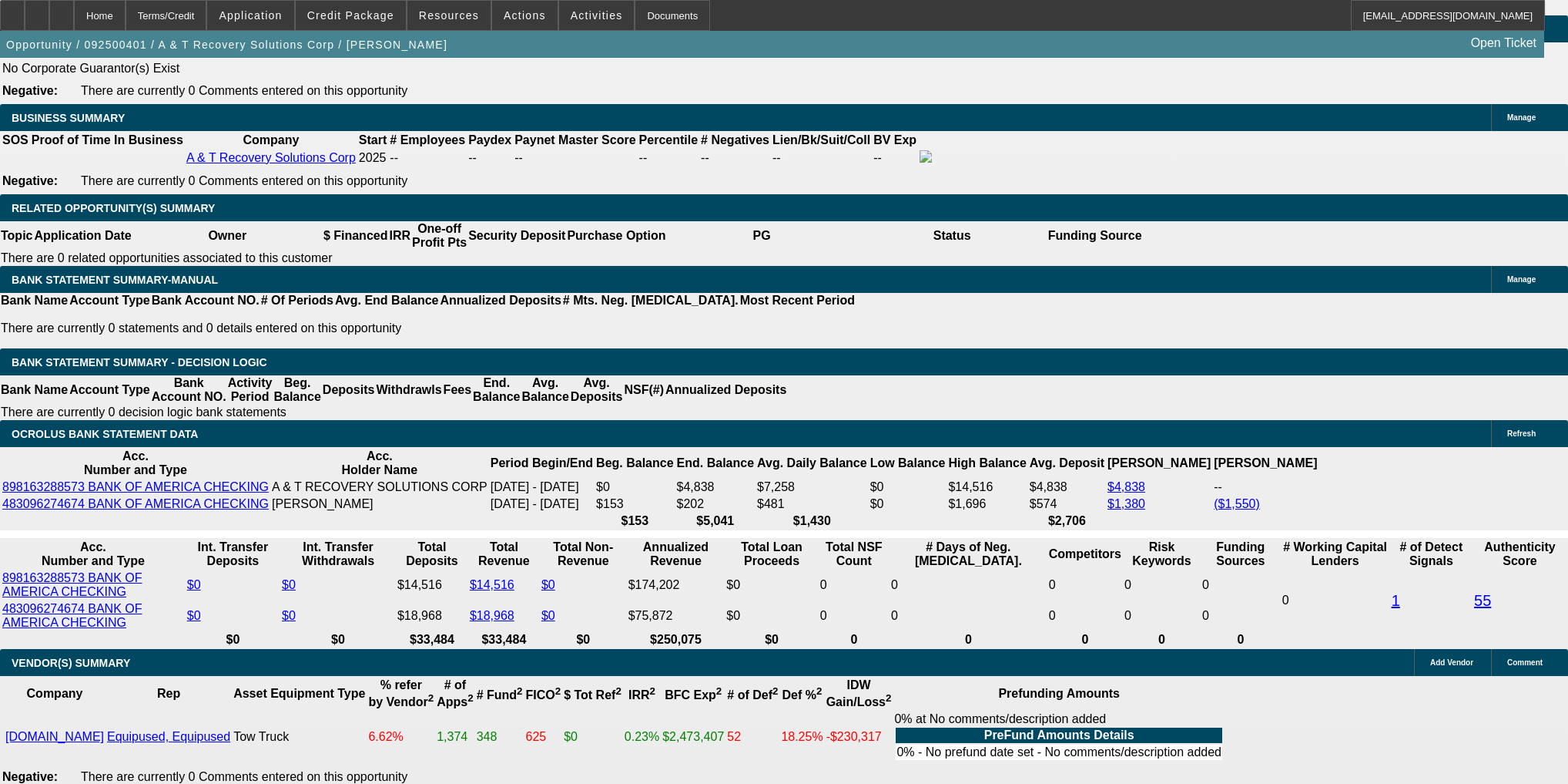
type input "38"
type input "2"
type input "8"
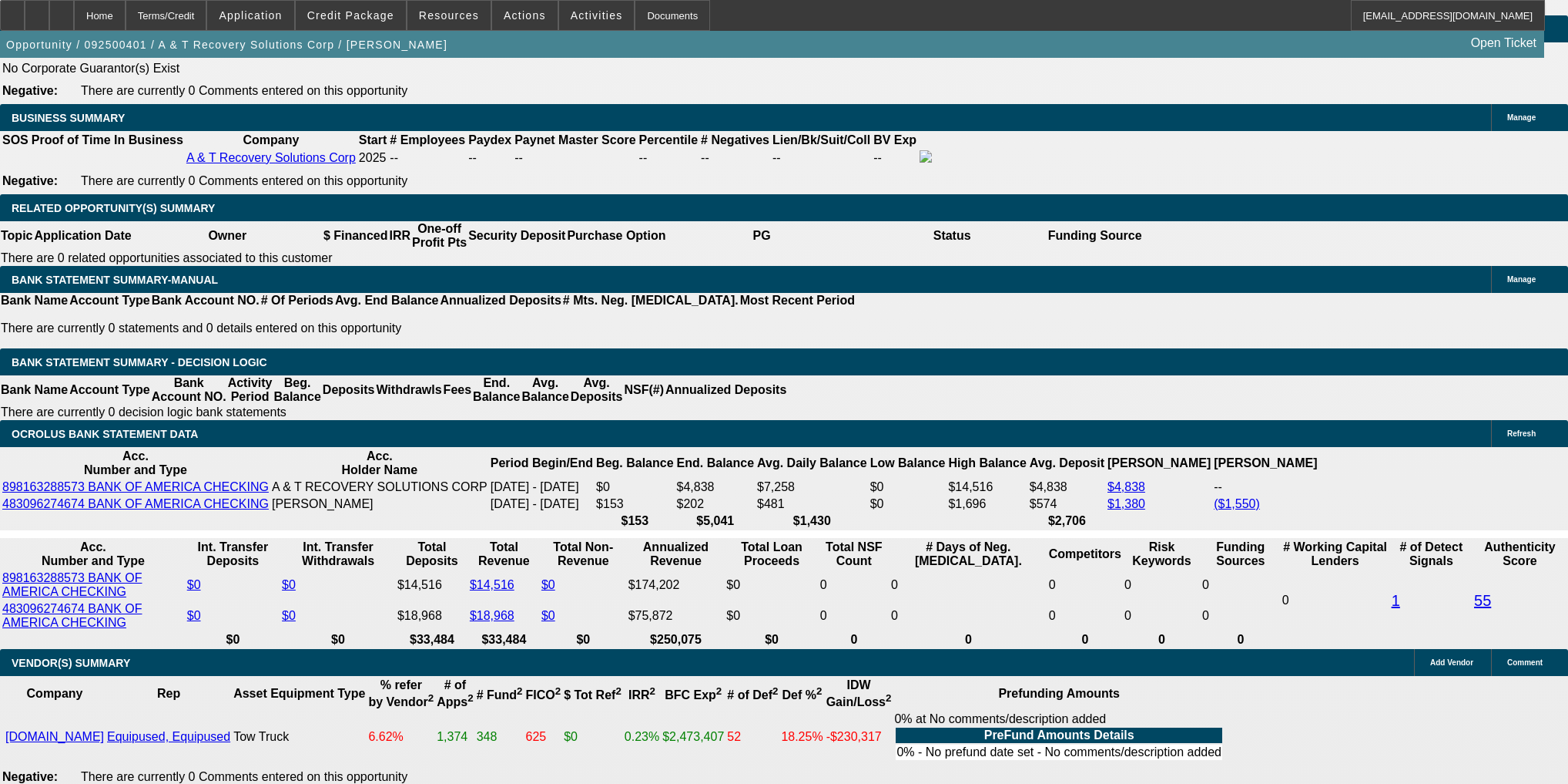
type input "2"
type input "8"
type input "$15,000.00"
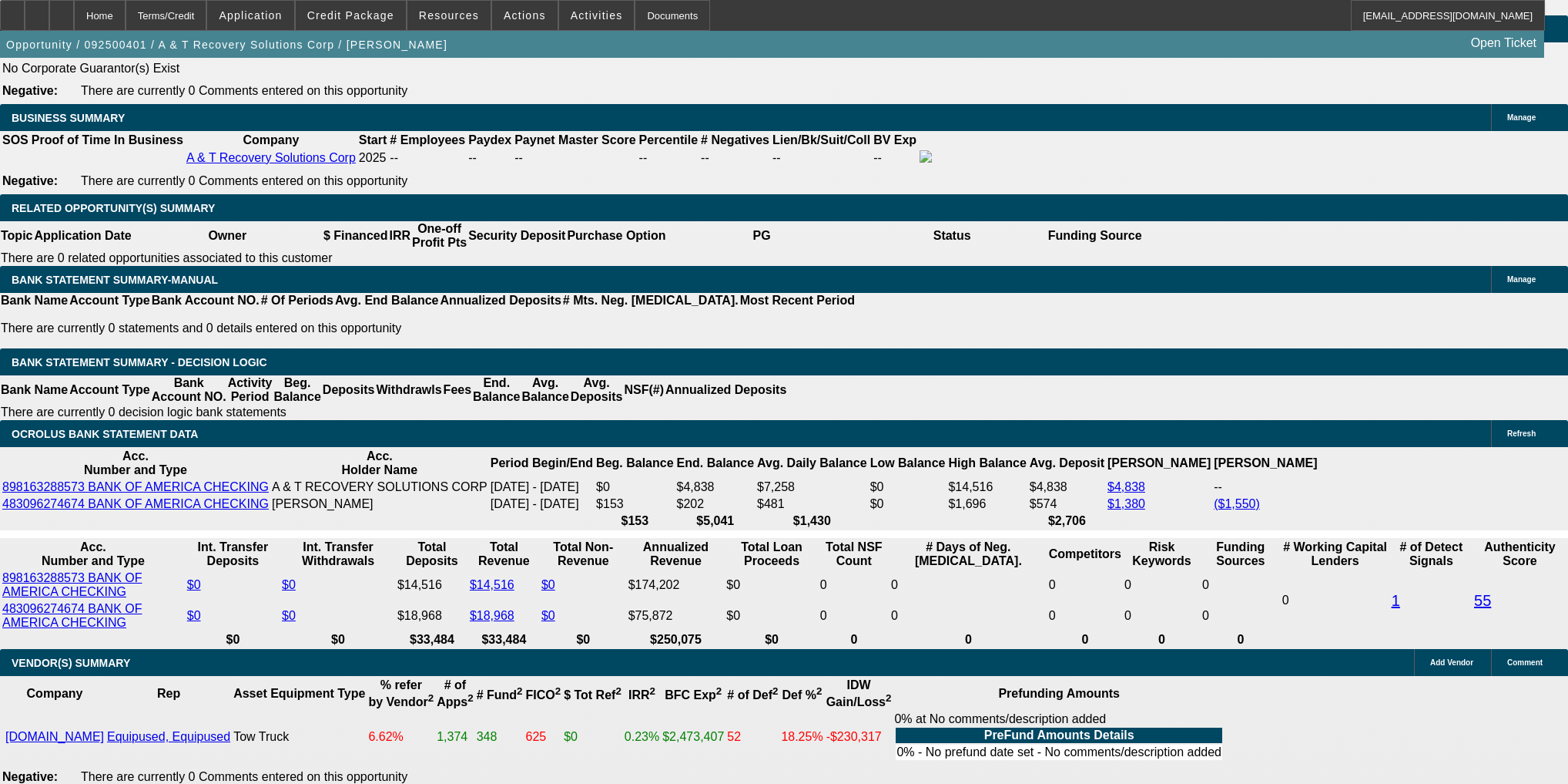
type input "28.3"
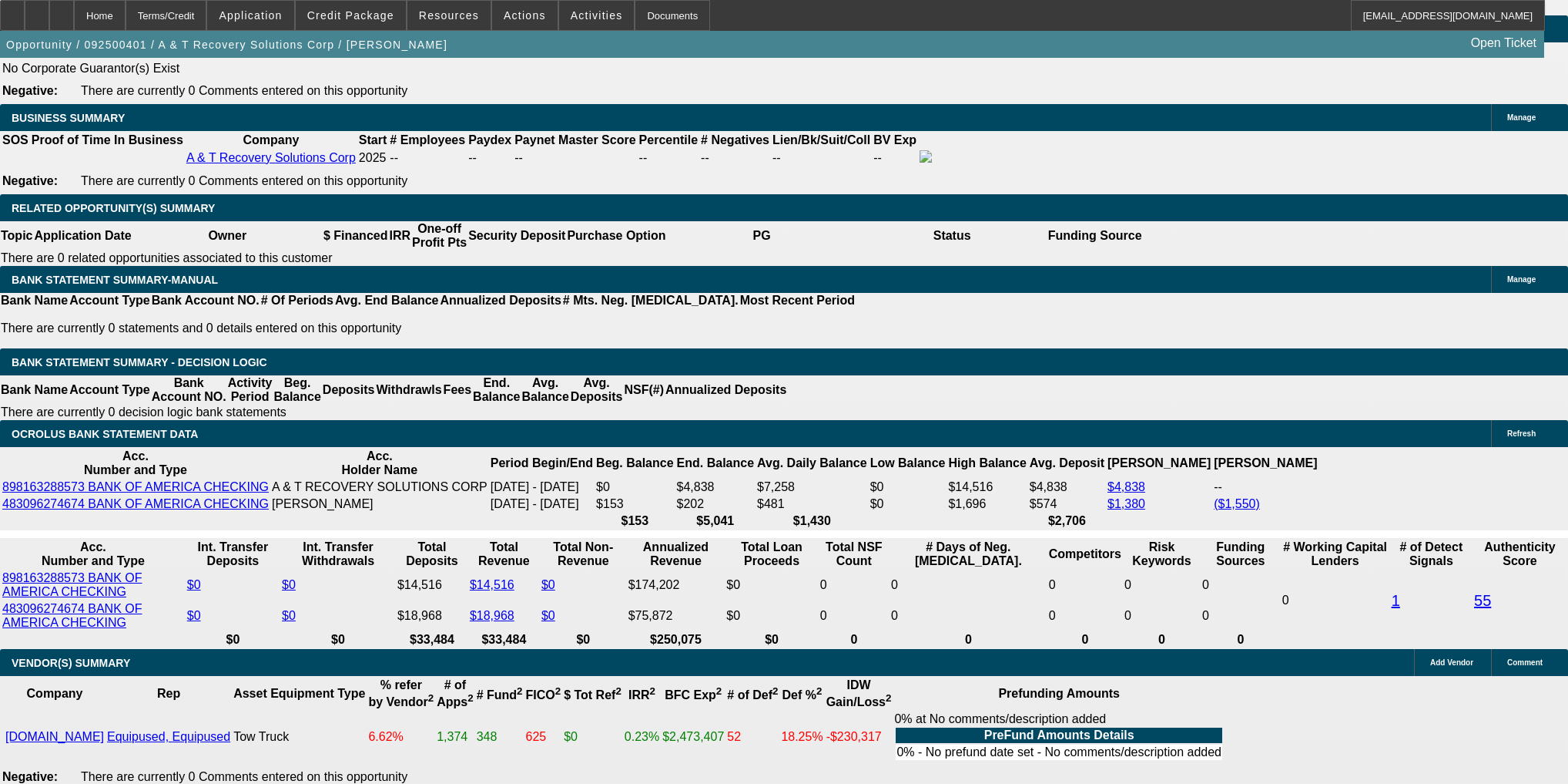
type input "2"
type input "$4.00"
type input "2075"
type input "$4,150.00"
type input "28.3"
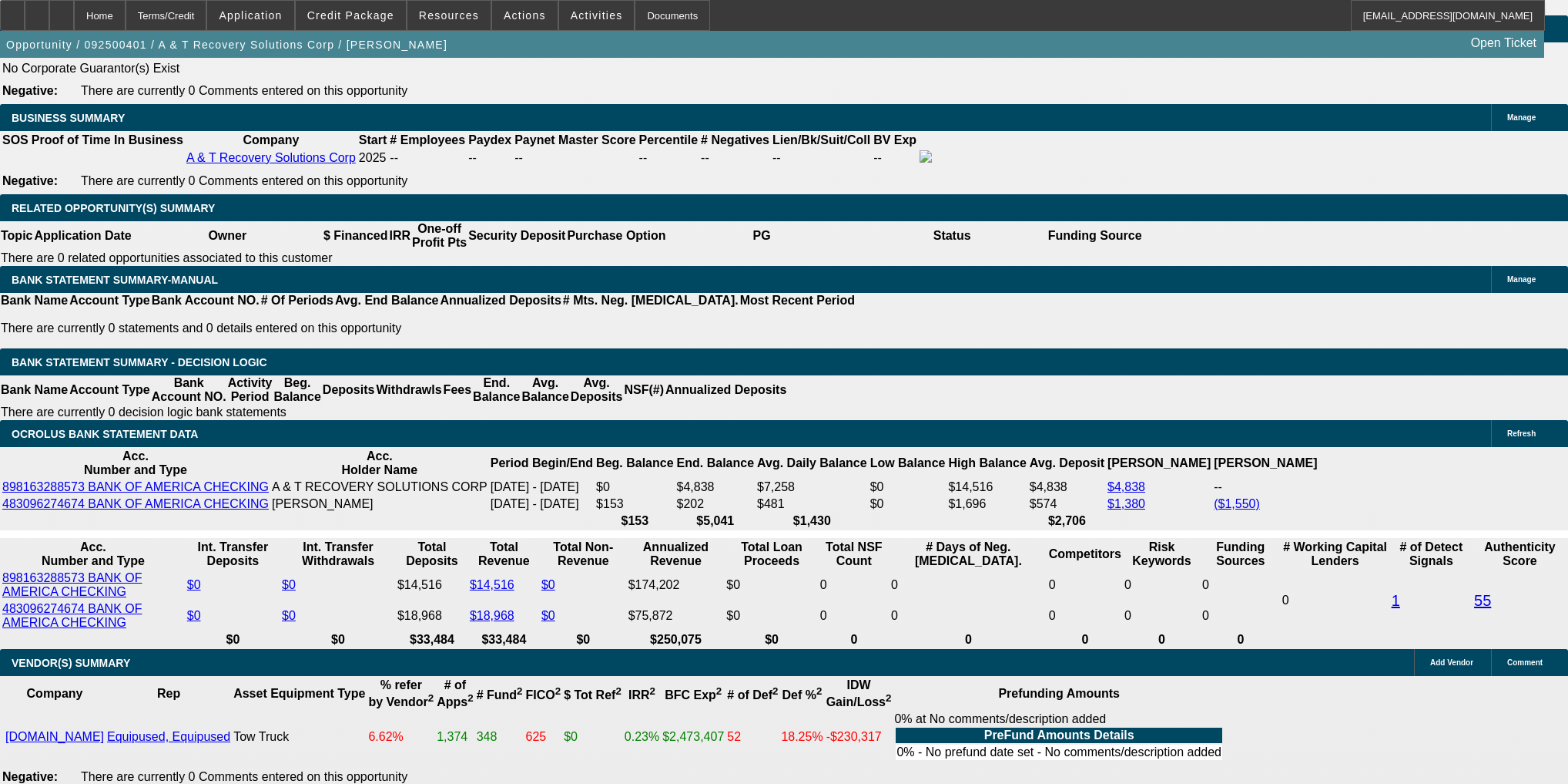
type input "$2,075.00"
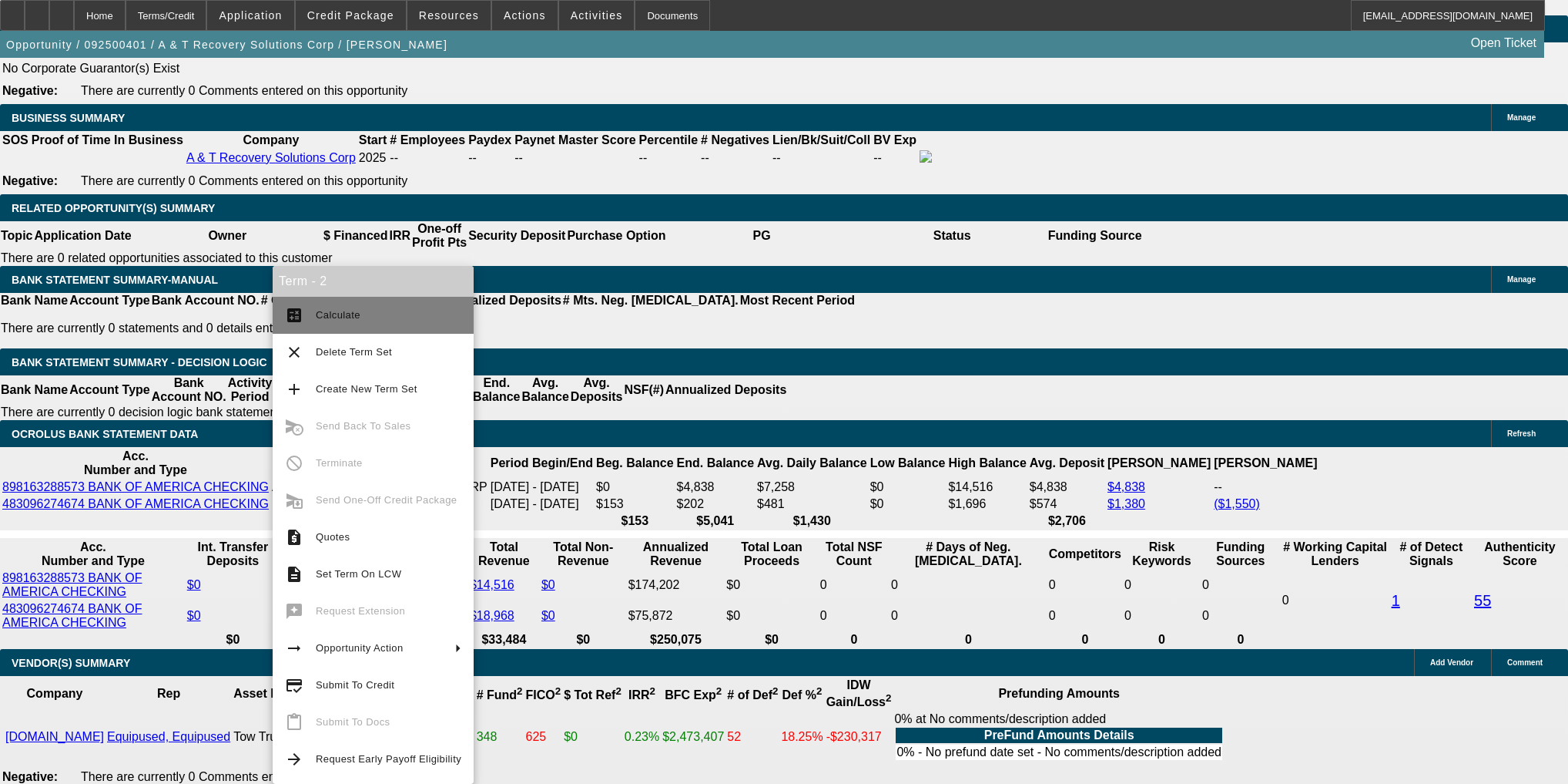
click at [327, 304] on button "calculate Calculate" at bounding box center [373, 314] width 201 height 37
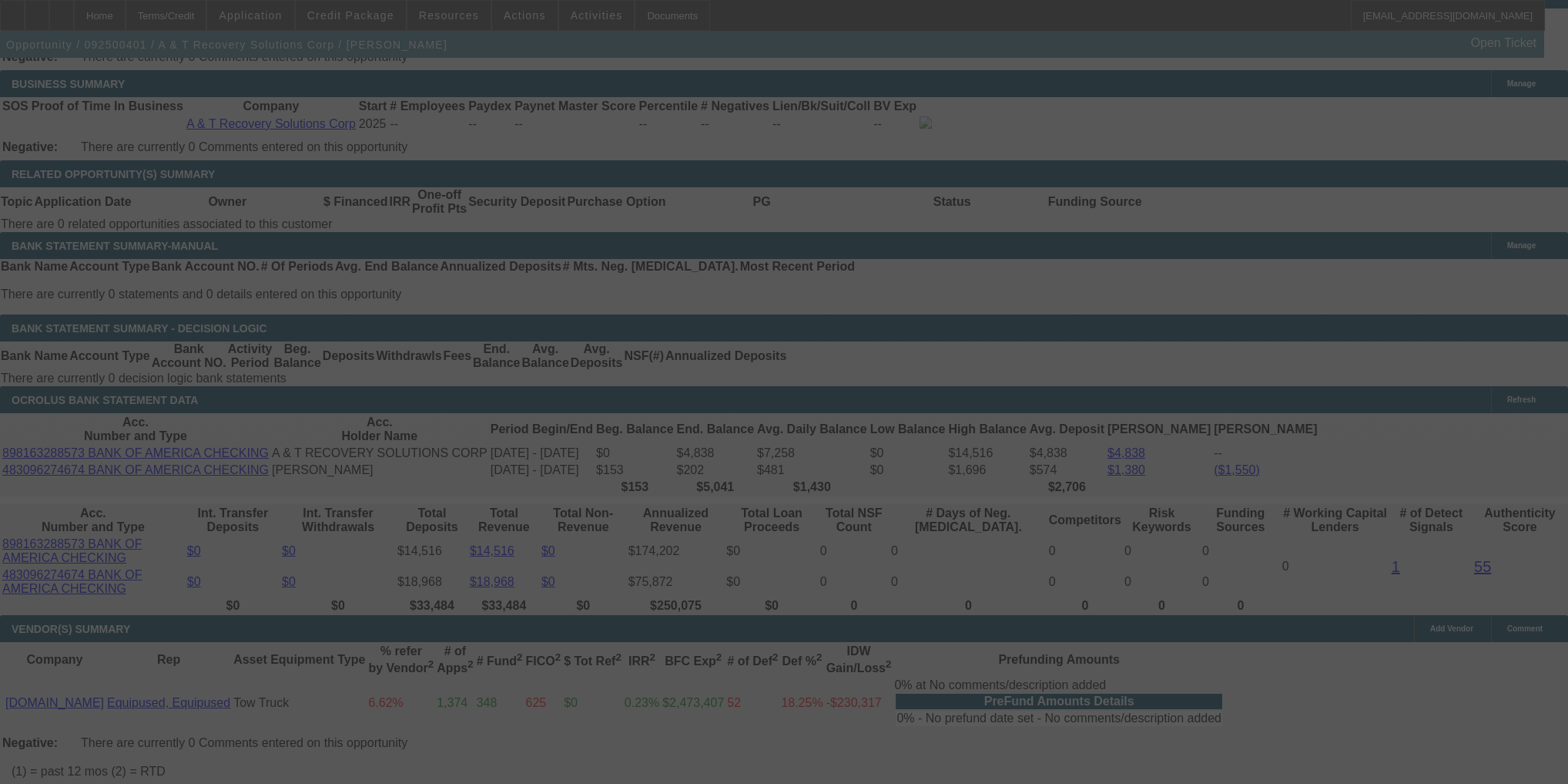
scroll to position [2459, 0]
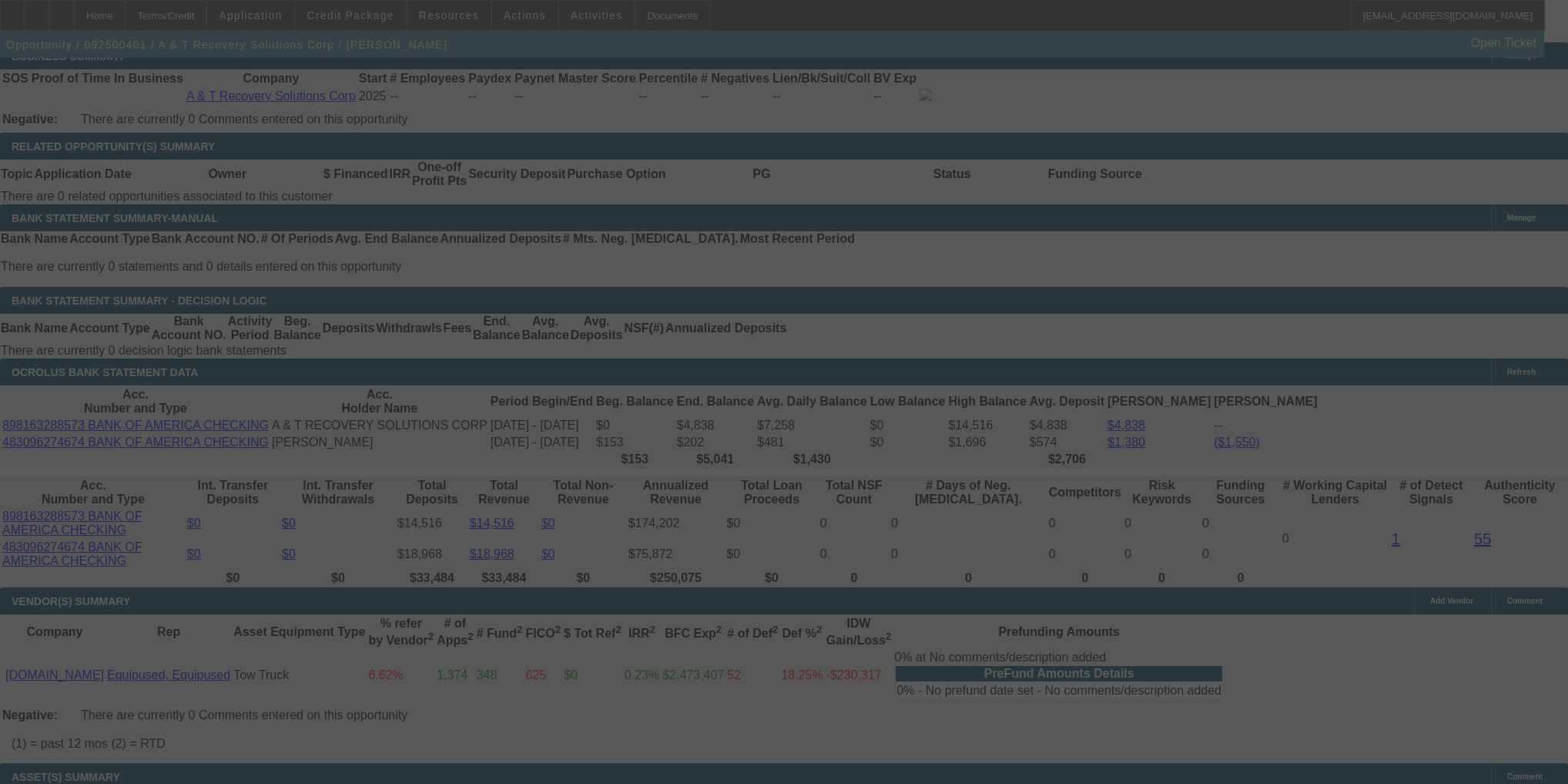
select select "0"
select select "2"
select select "0.1"
select select "4"
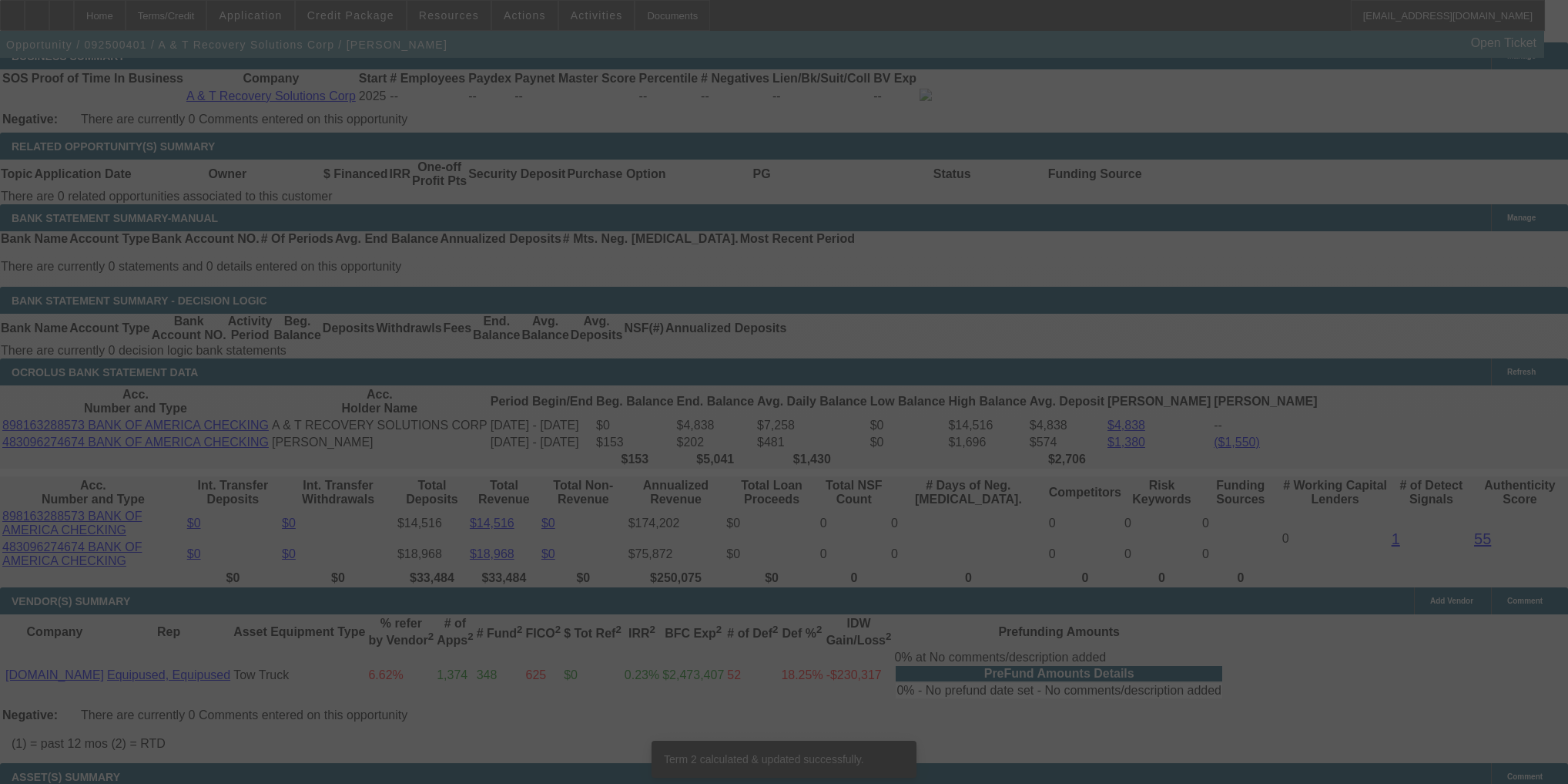
scroll to position [2441, 0]
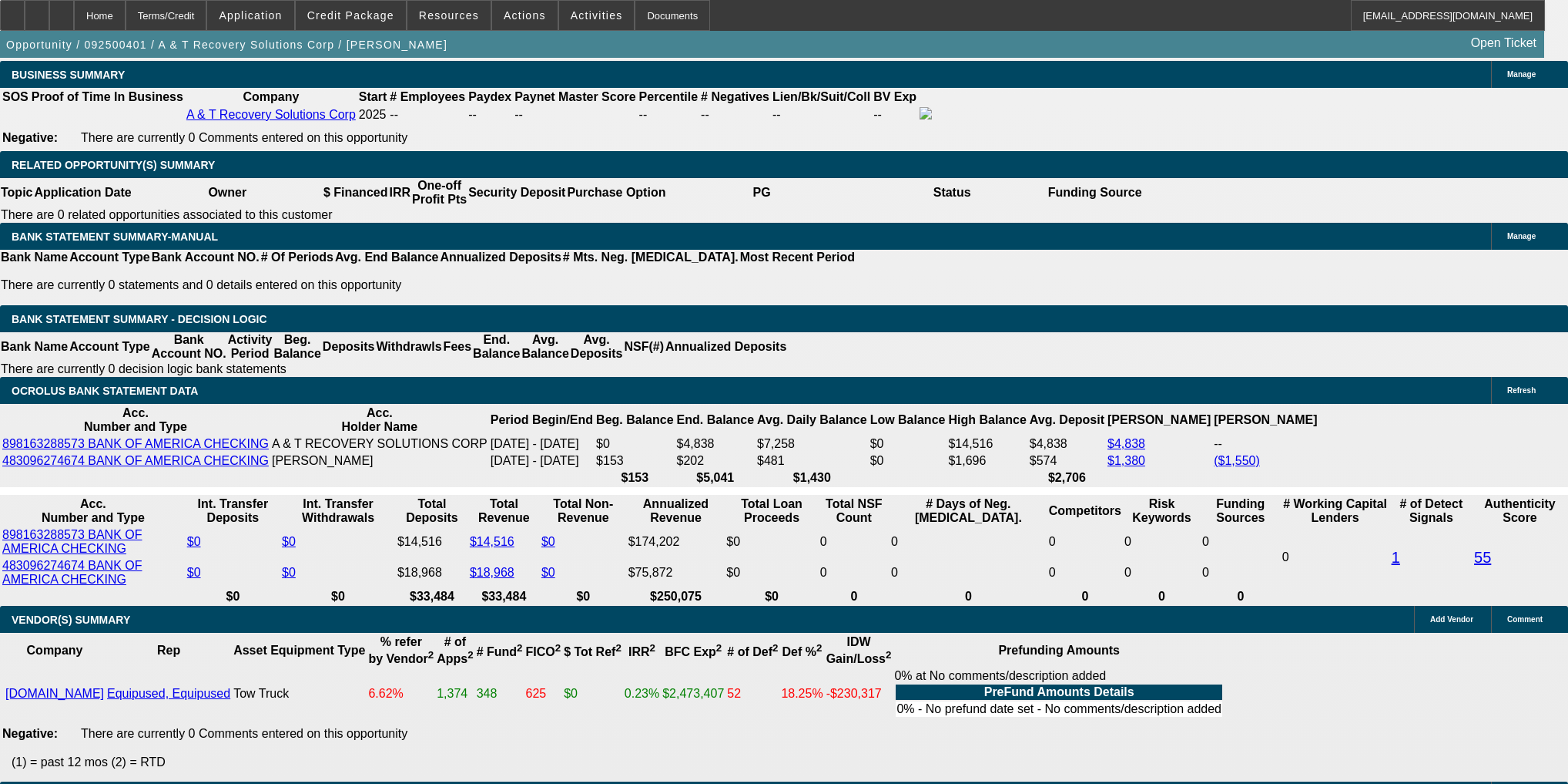
select select "0.15"
type input "$9,749.25"
type input "UNKNOWN"
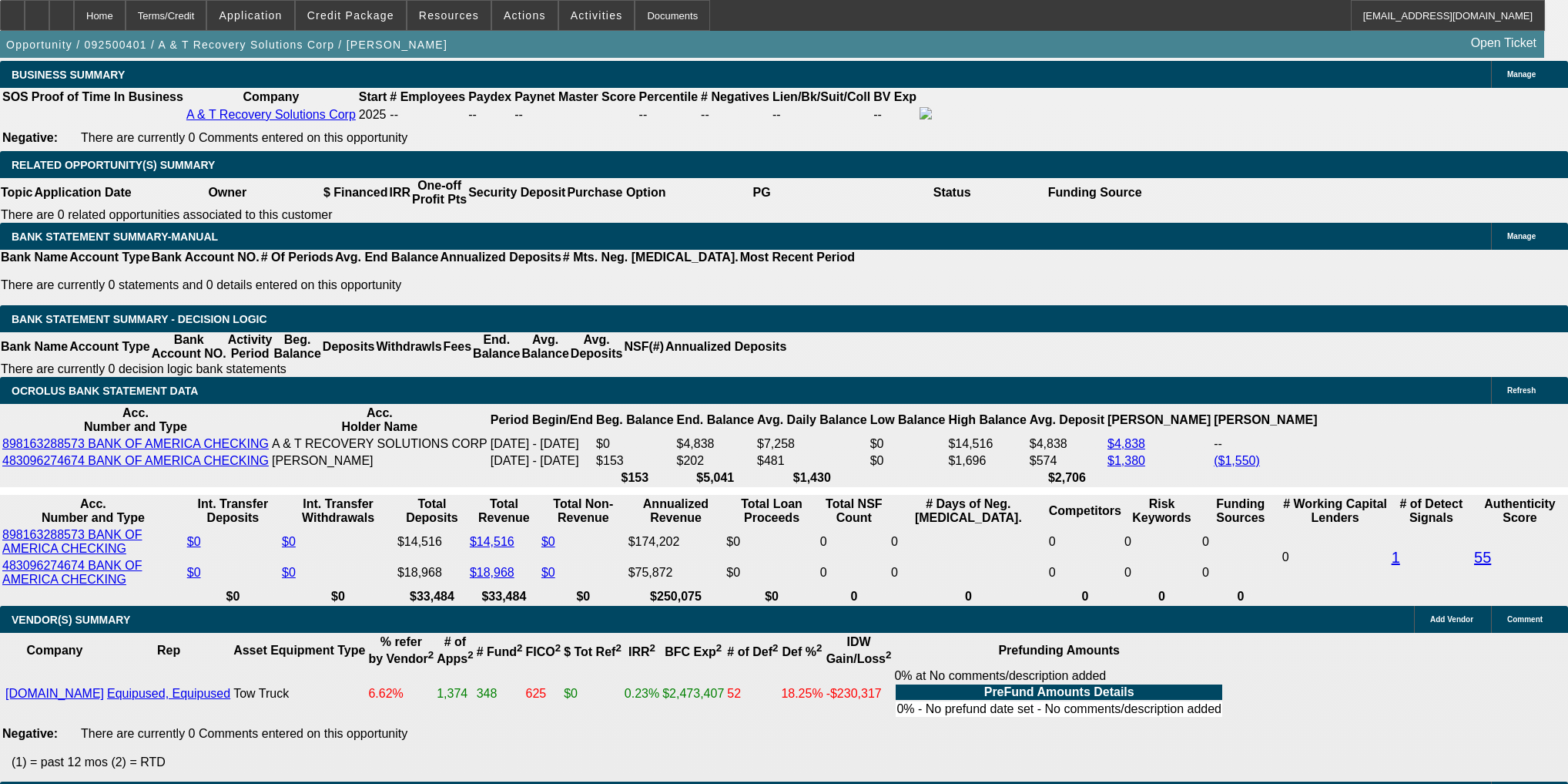
type input "2"
type input "$1,431.99"
type input "$2,863.98"
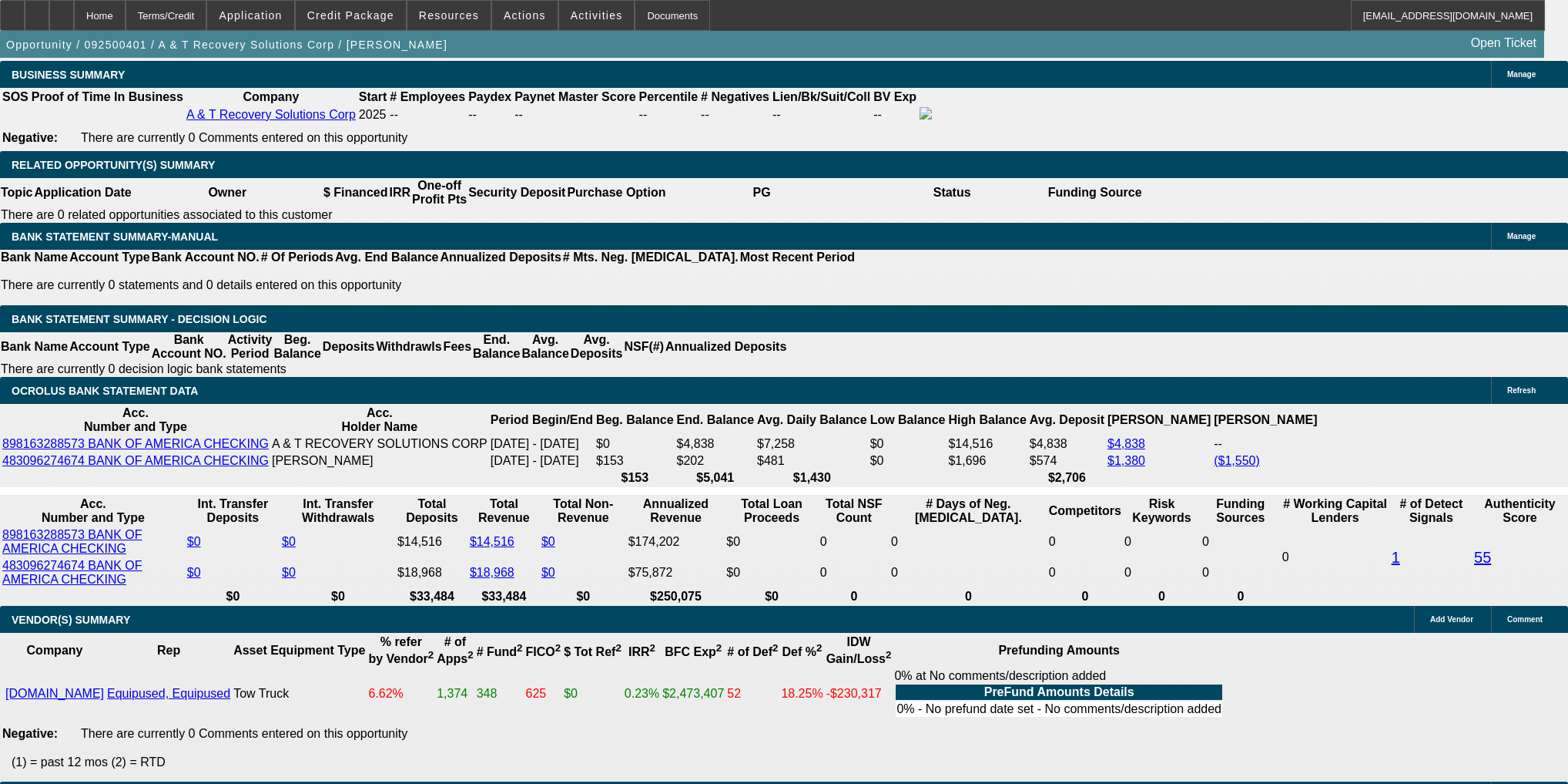
type input "25"
type input "$1,987.79"
type input "$3,975.58"
type input "25.3"
type input "$1,995.73"
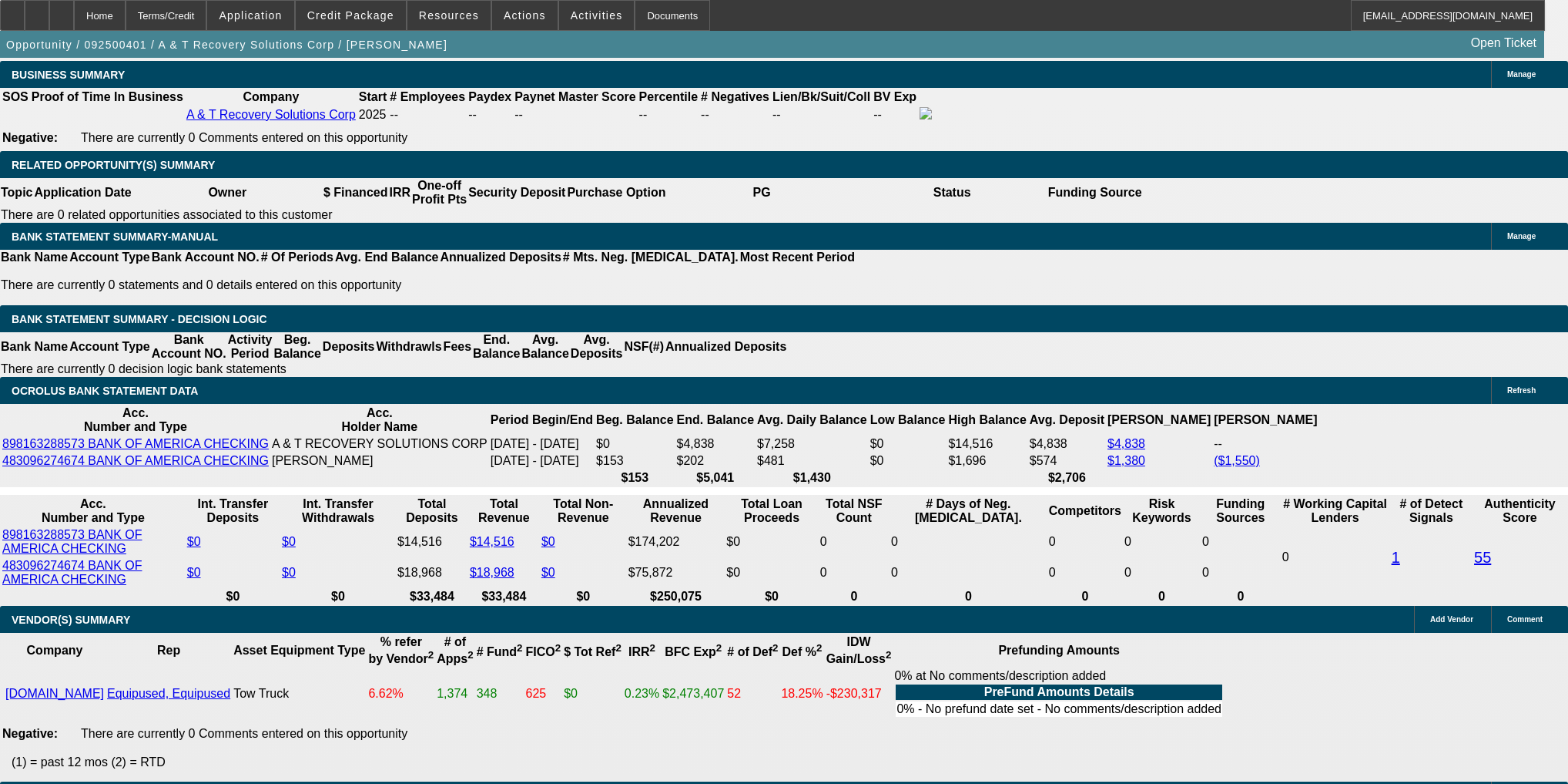
type input "$3,991.46"
type input "25.3"
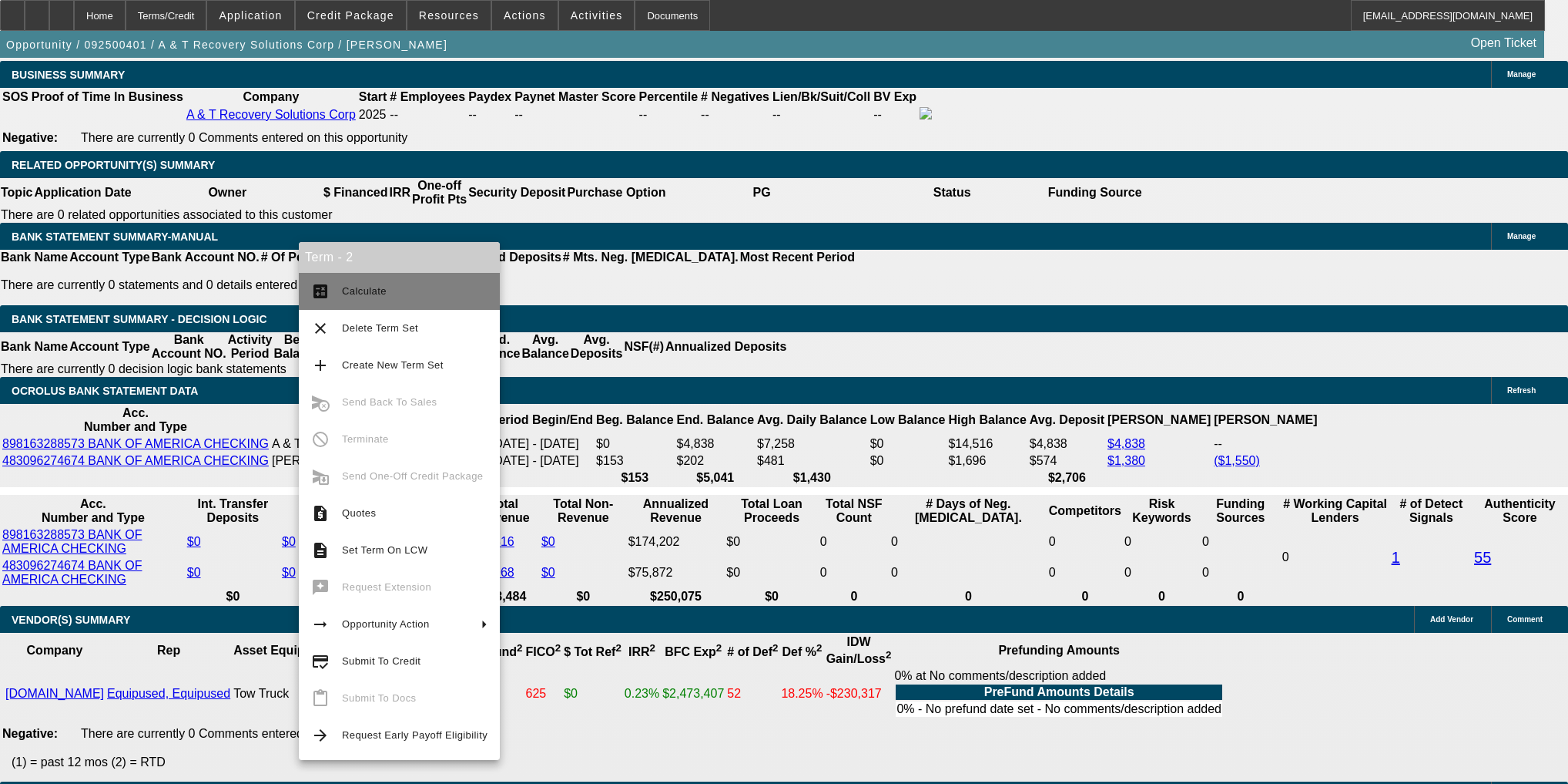
click at [318, 279] on button "calculate Calculate" at bounding box center [399, 291] width 201 height 37
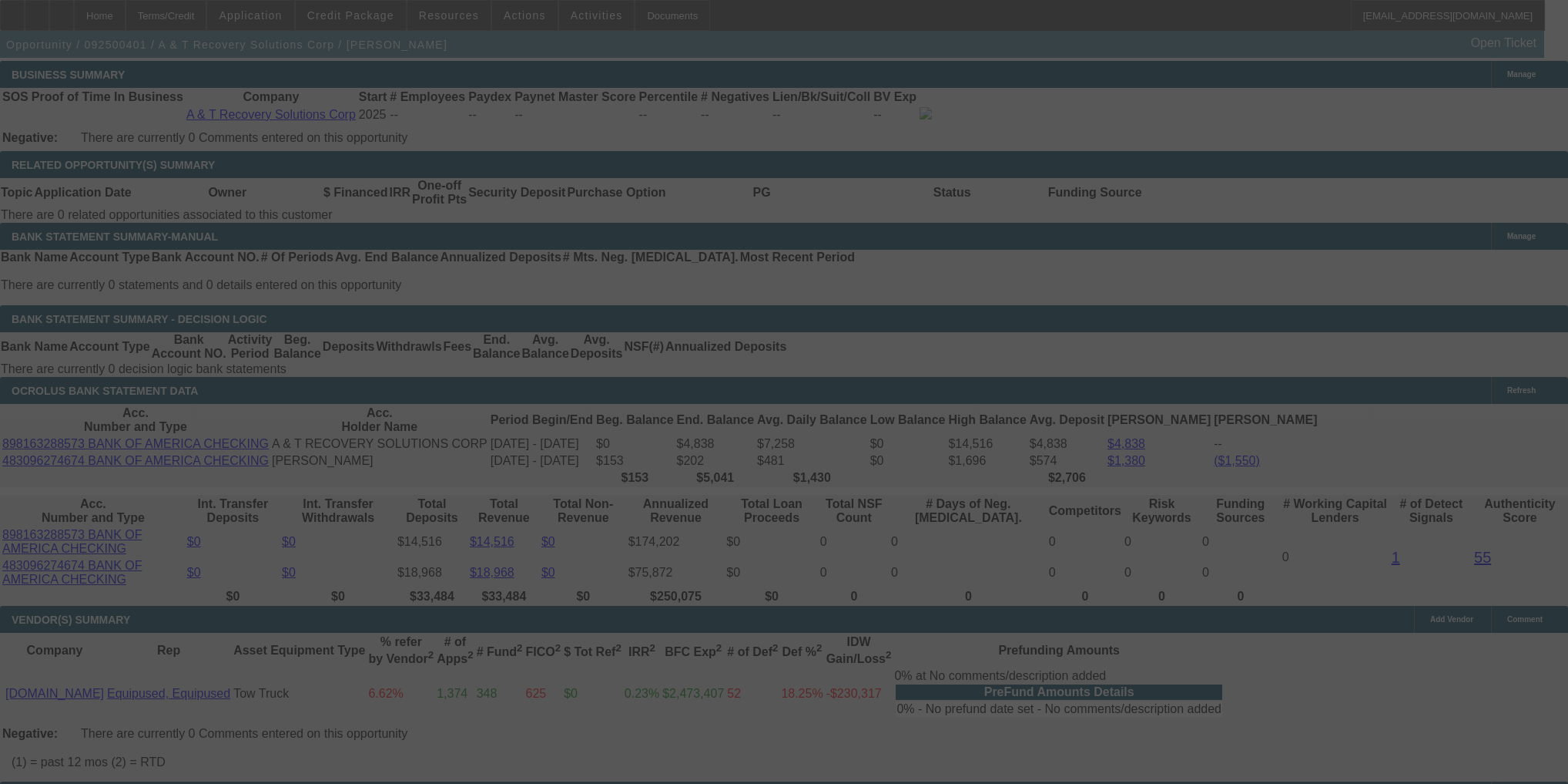
select select "0"
select select "2"
select select "0.15"
select select "4"
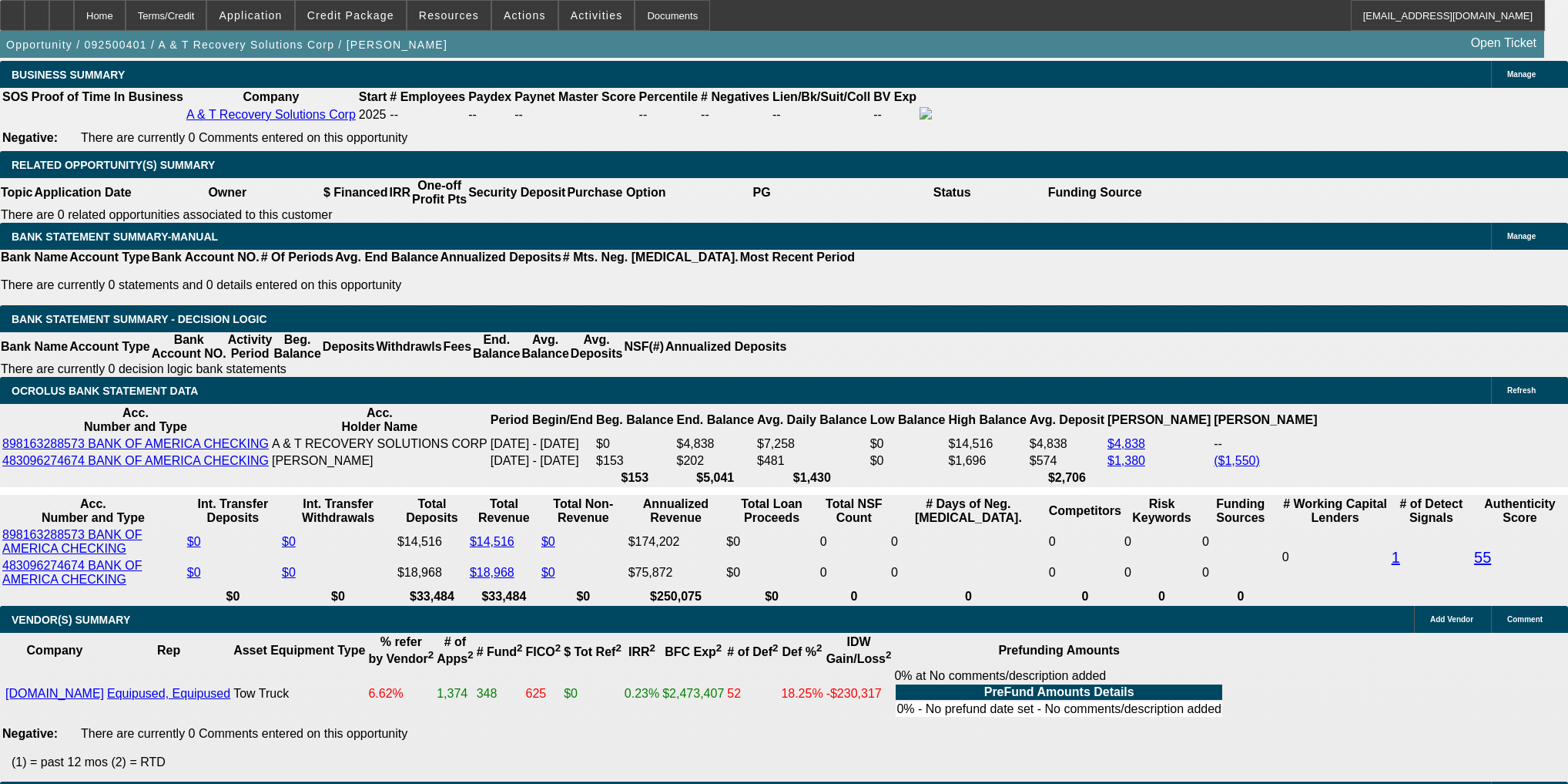
type input "1"
type input "$2.00"
type input "UNKNOWN"
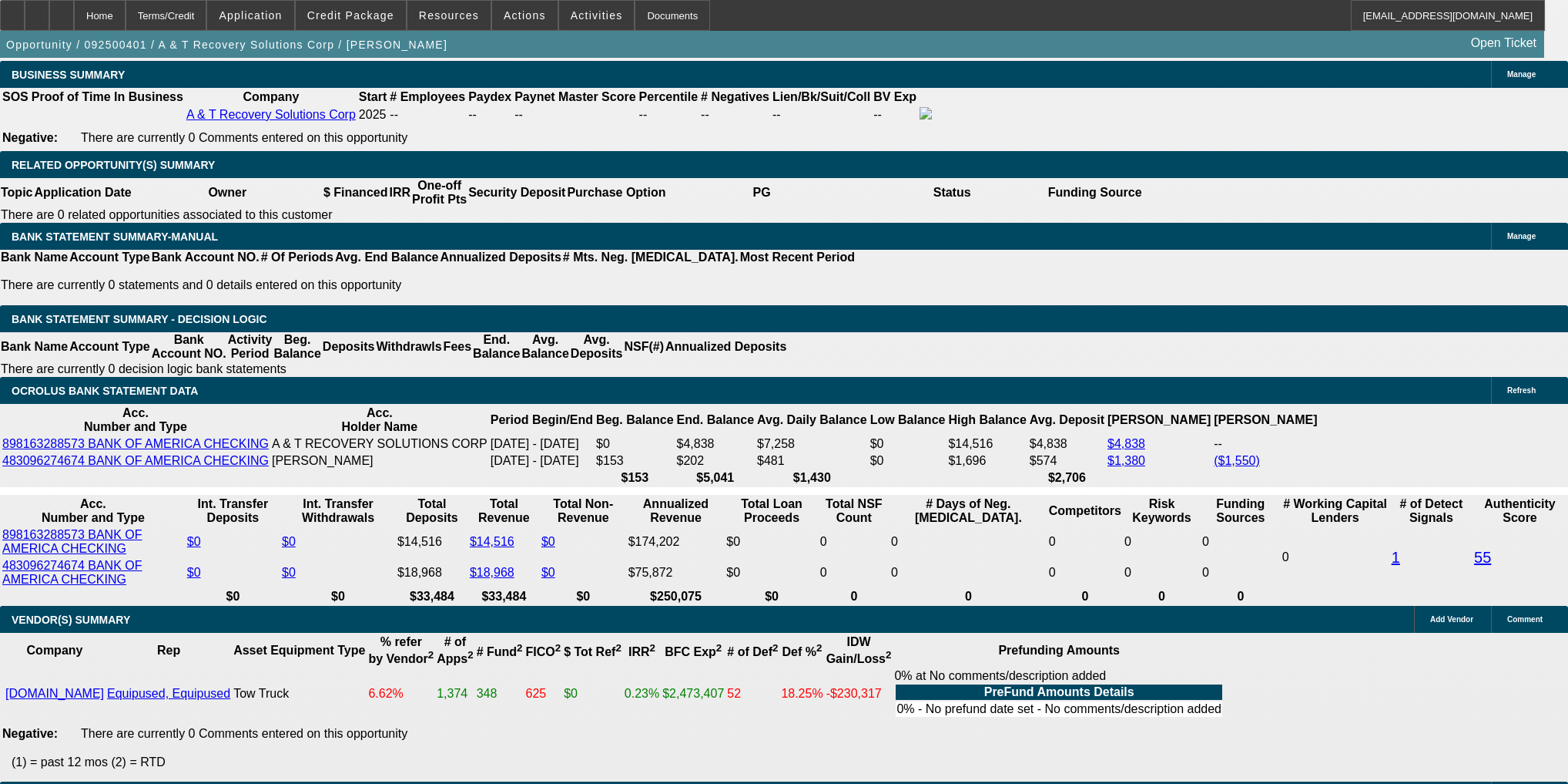
type input "$1,997.00"
type input "$3,994.00"
type input "25.3"
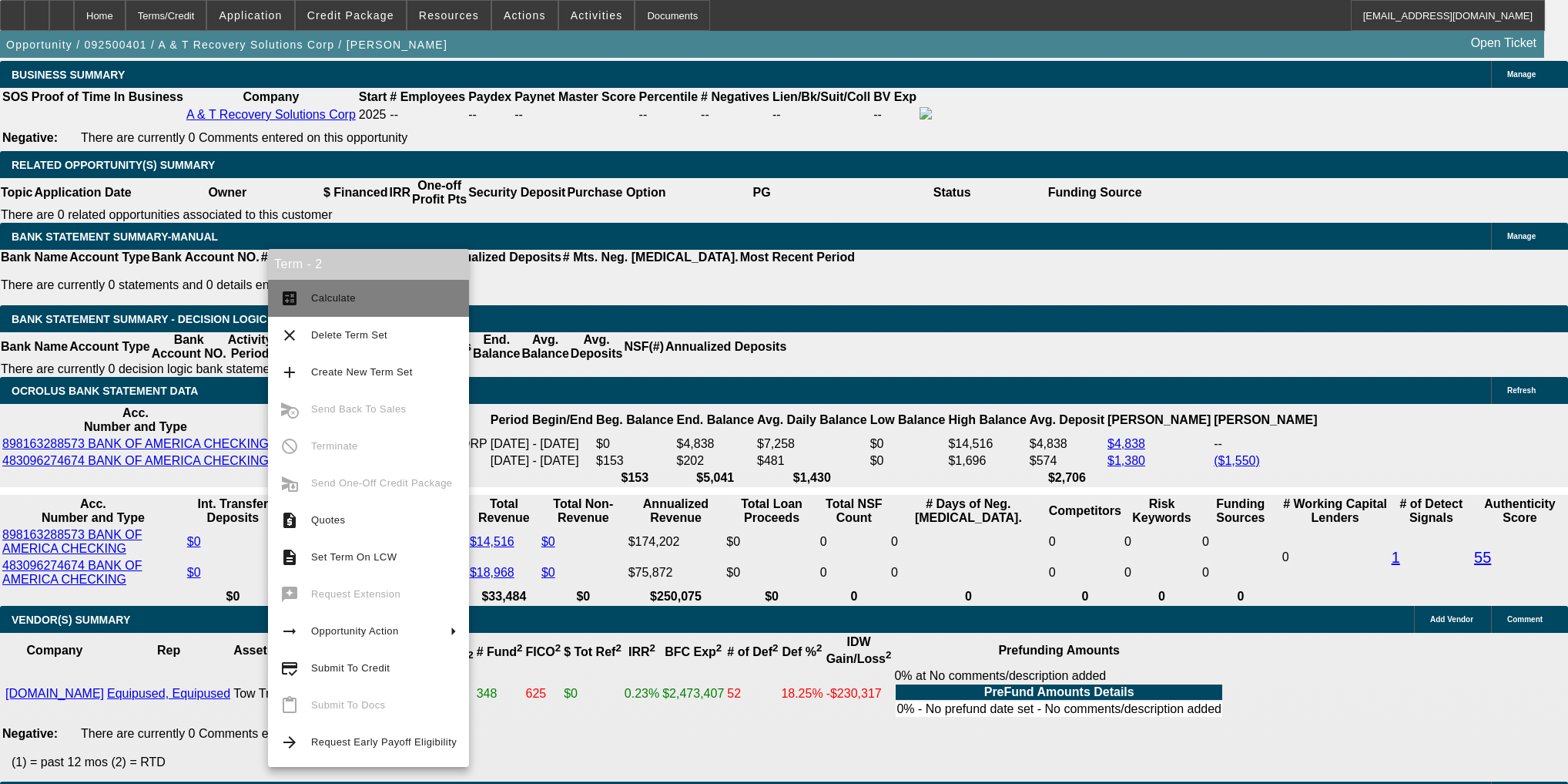
click at [280, 302] on button "calculate Calculate" at bounding box center [368, 298] width 201 height 37
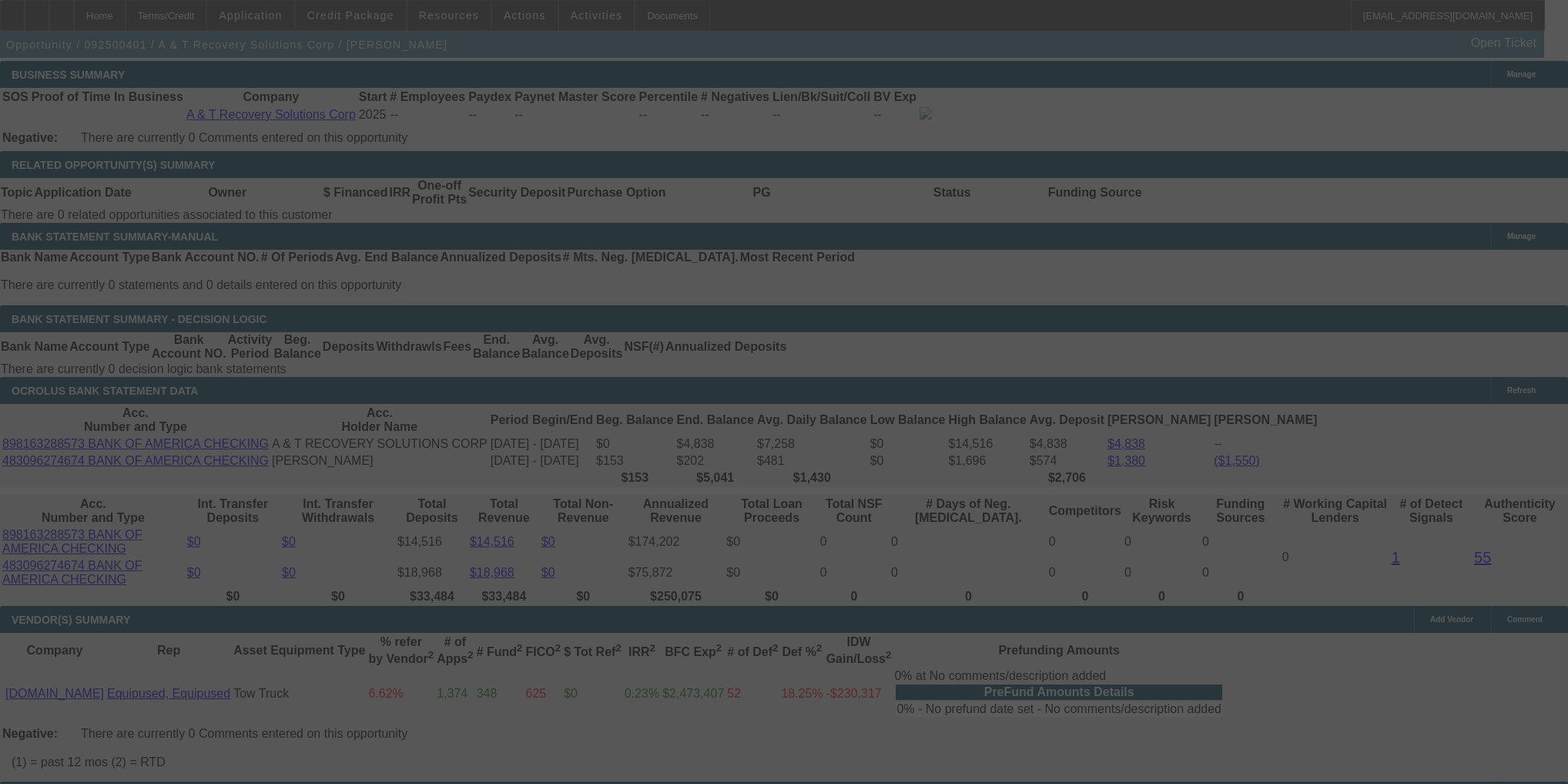
select select "0"
select select "2"
select select "0.15"
select select "4"
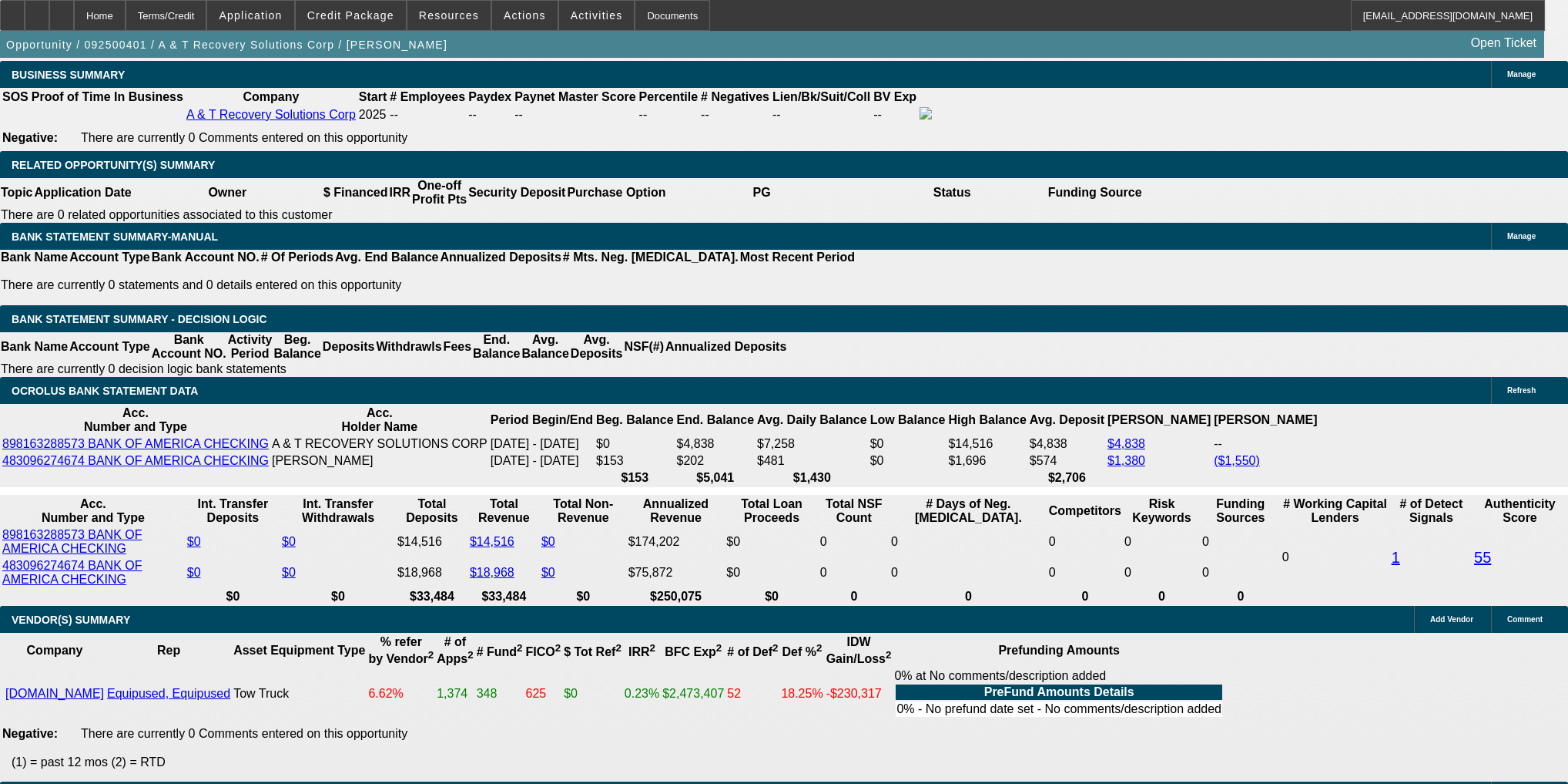
select select "2.5"
type input "$4,992.50"
type input "UNKNOWN"
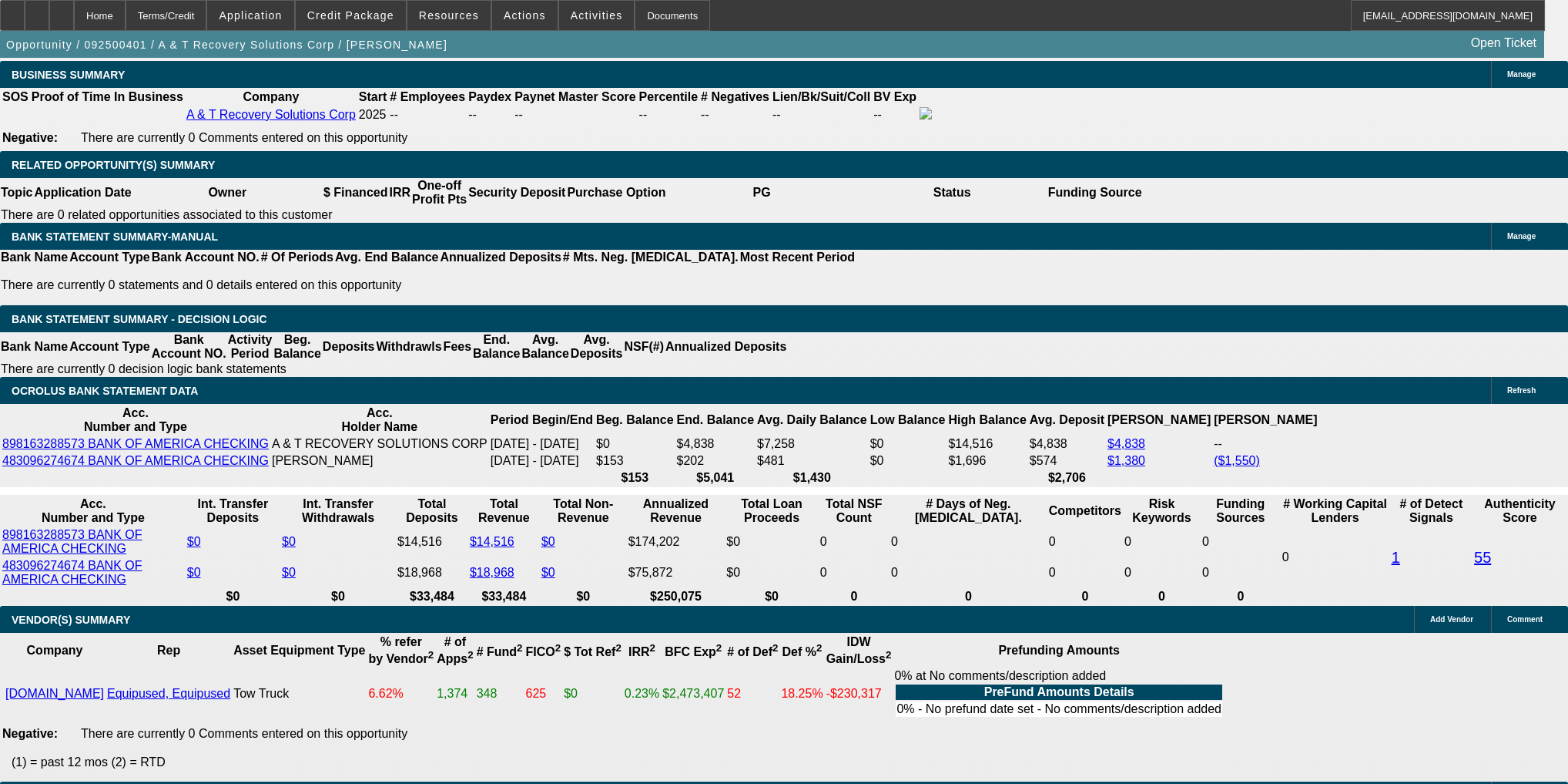
select select "0.1"
type input "$6,499.50"
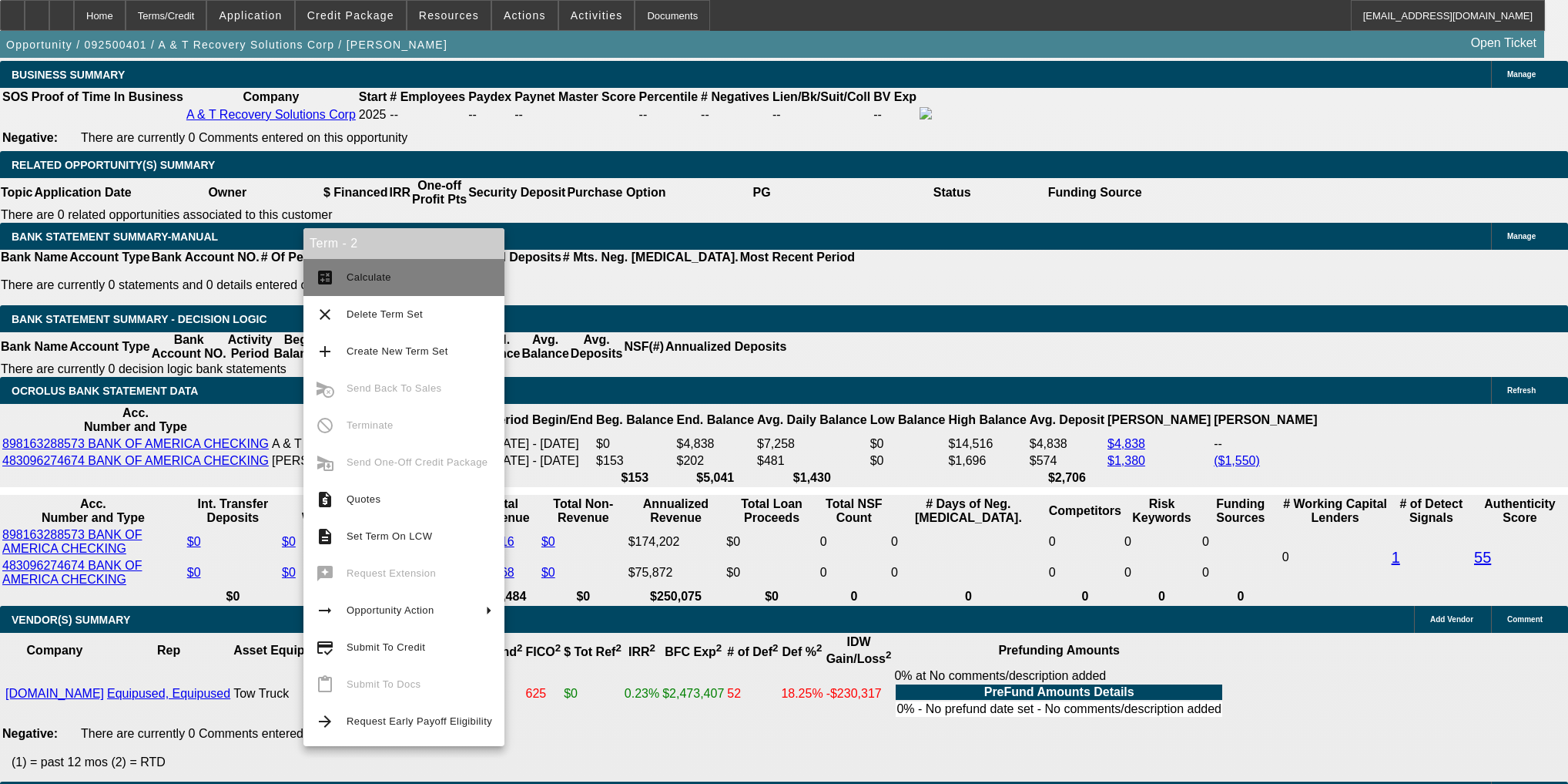
click at [342, 283] on button "calculate Calculate" at bounding box center [404, 277] width 201 height 37
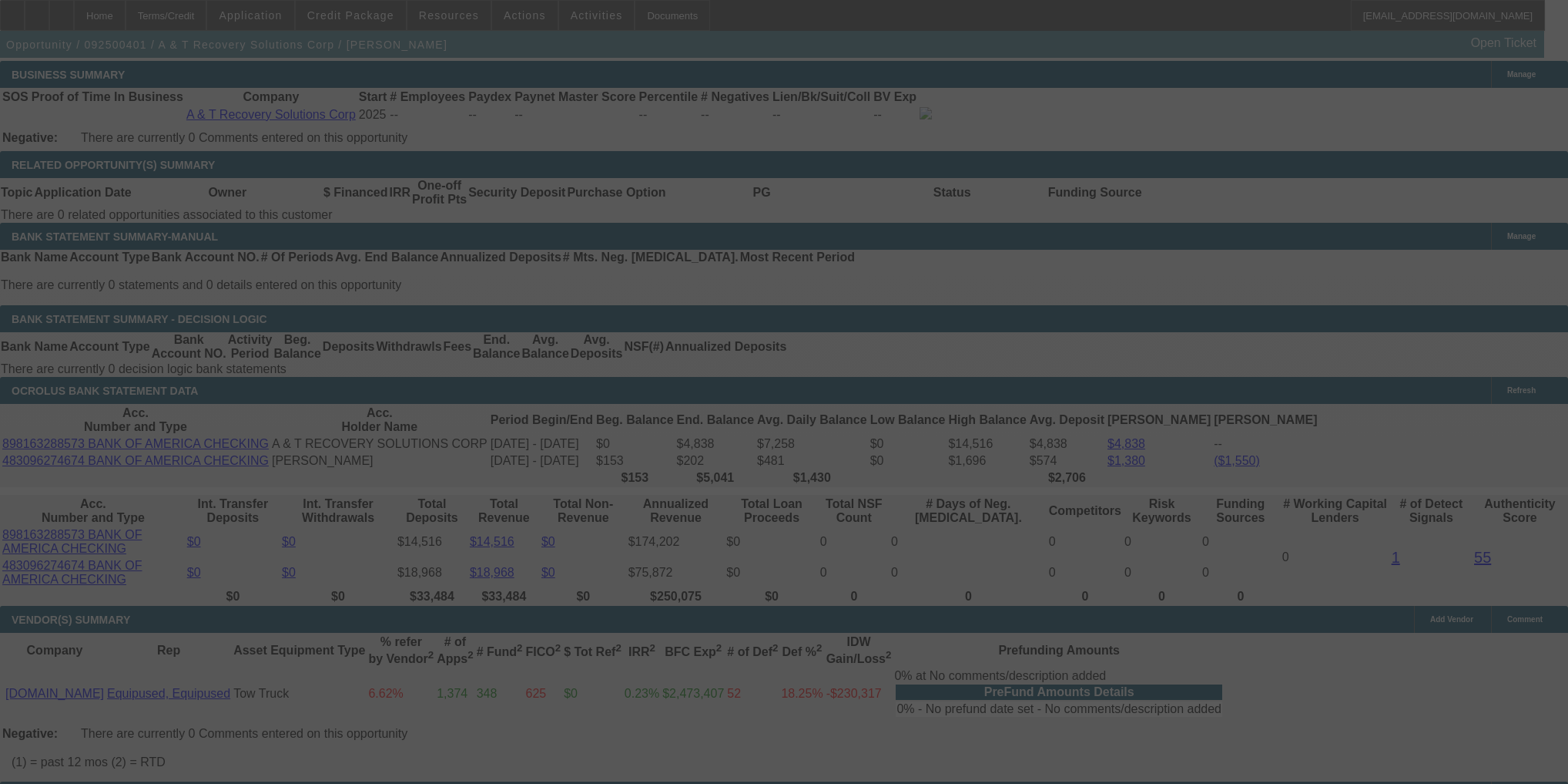
select select "0"
select select "2.5"
select select "2"
select select "0.1"
select select "4"
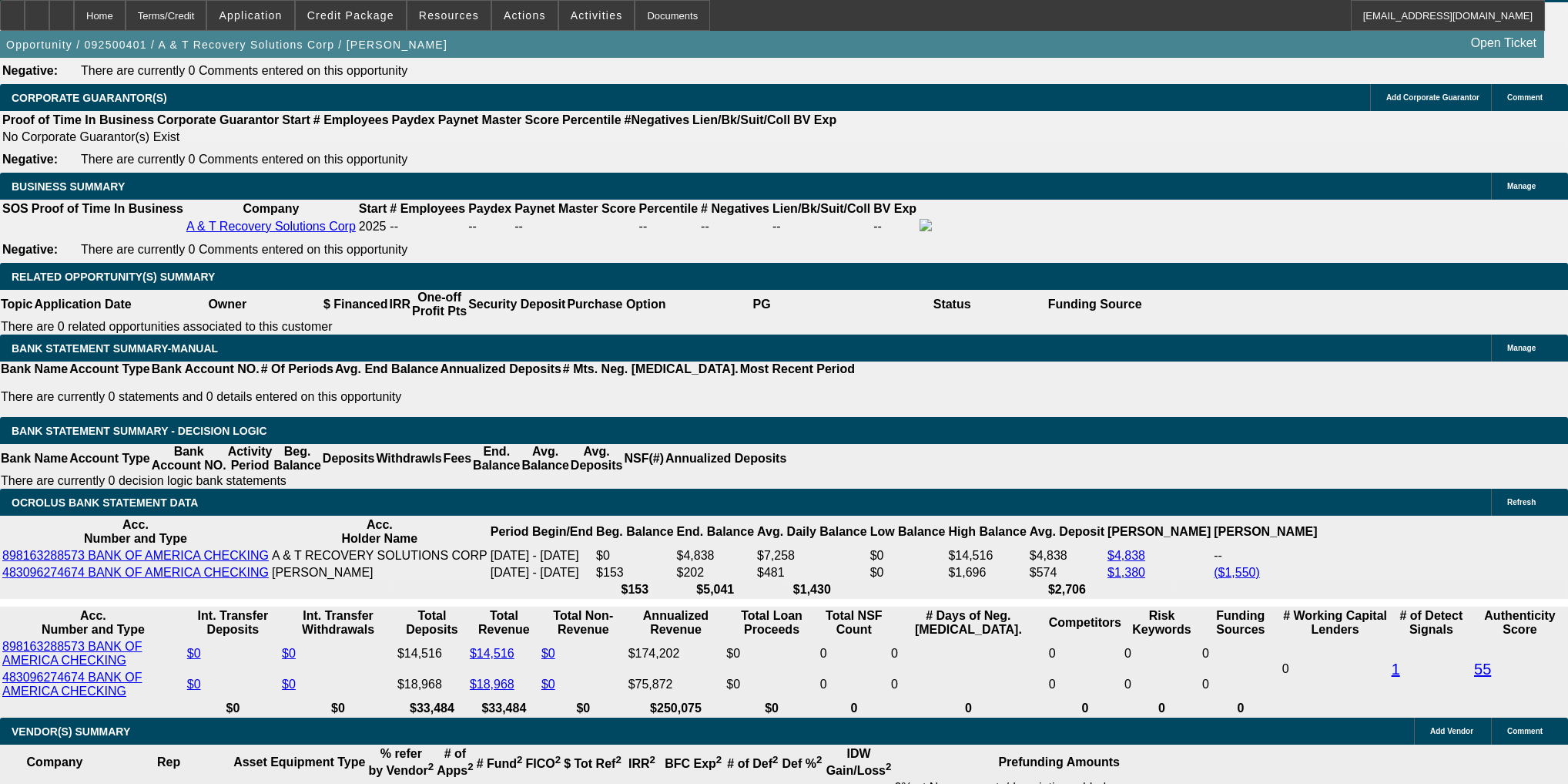
scroll to position [2318, 0]
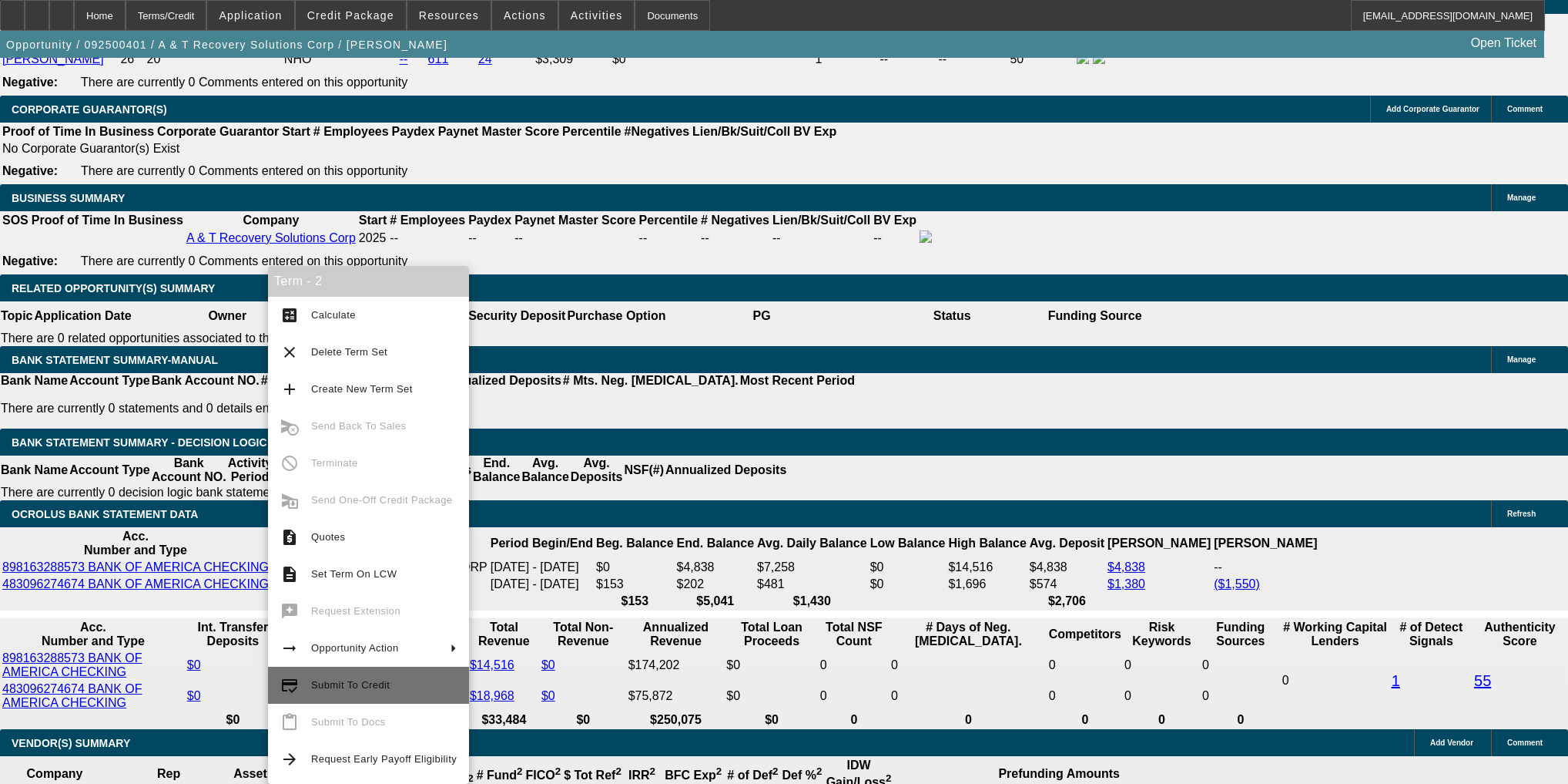
click at [401, 695] on button "credit_score Submit To Credit" at bounding box center [368, 684] width 201 height 37
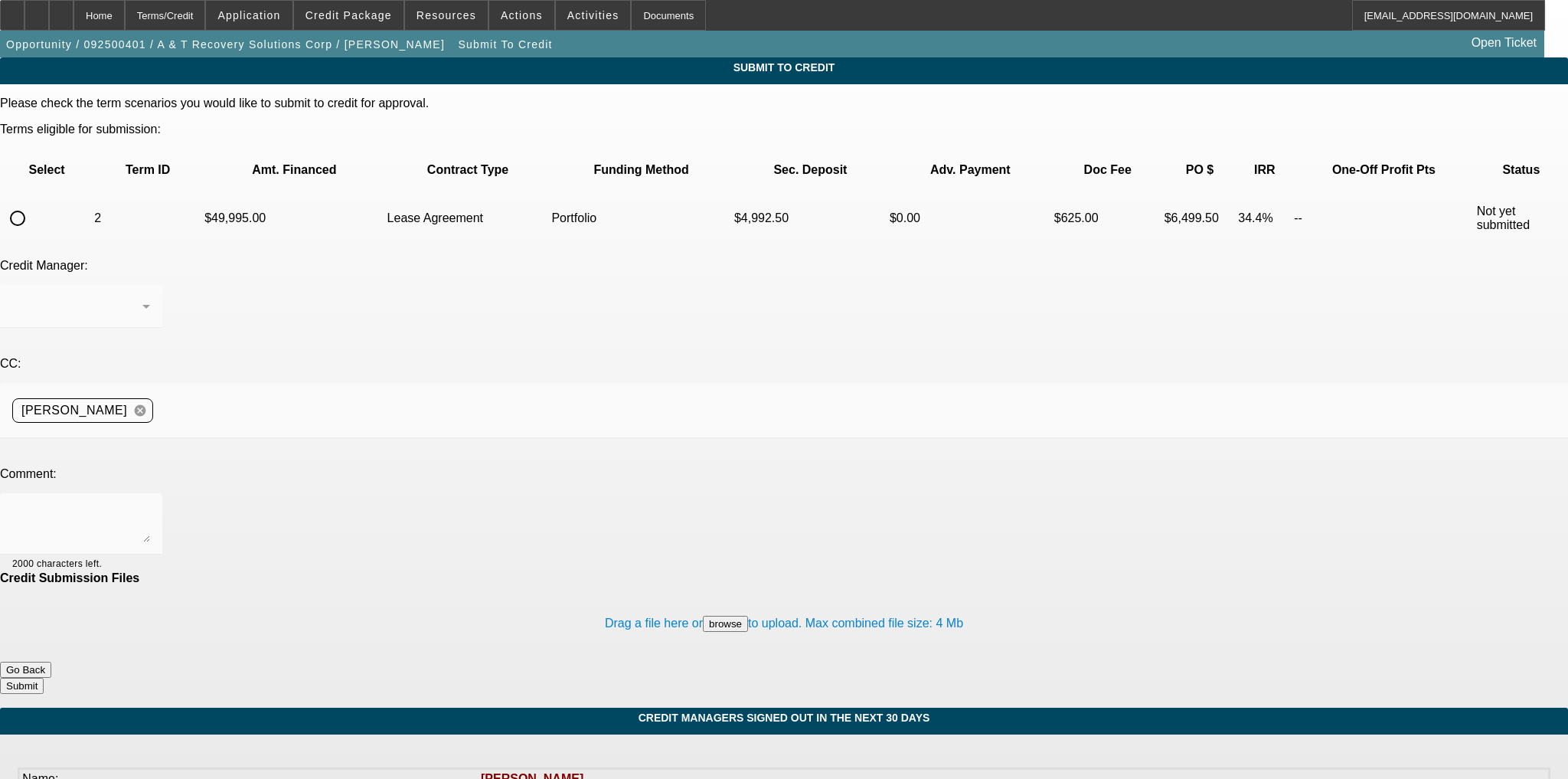
click at [33, 203] on input "radio" at bounding box center [18, 218] width 31 height 31
radio input "true"
drag, startPoint x: 317, startPoint y: 375, endPoint x: 312, endPoint y: 276, distance: 99.1
click at [150, 505] on textarea at bounding box center [81, 523] width 138 height 37
click at [142, 297] on div "[PERSON_NAME]" at bounding box center [77, 306] width 131 height 19
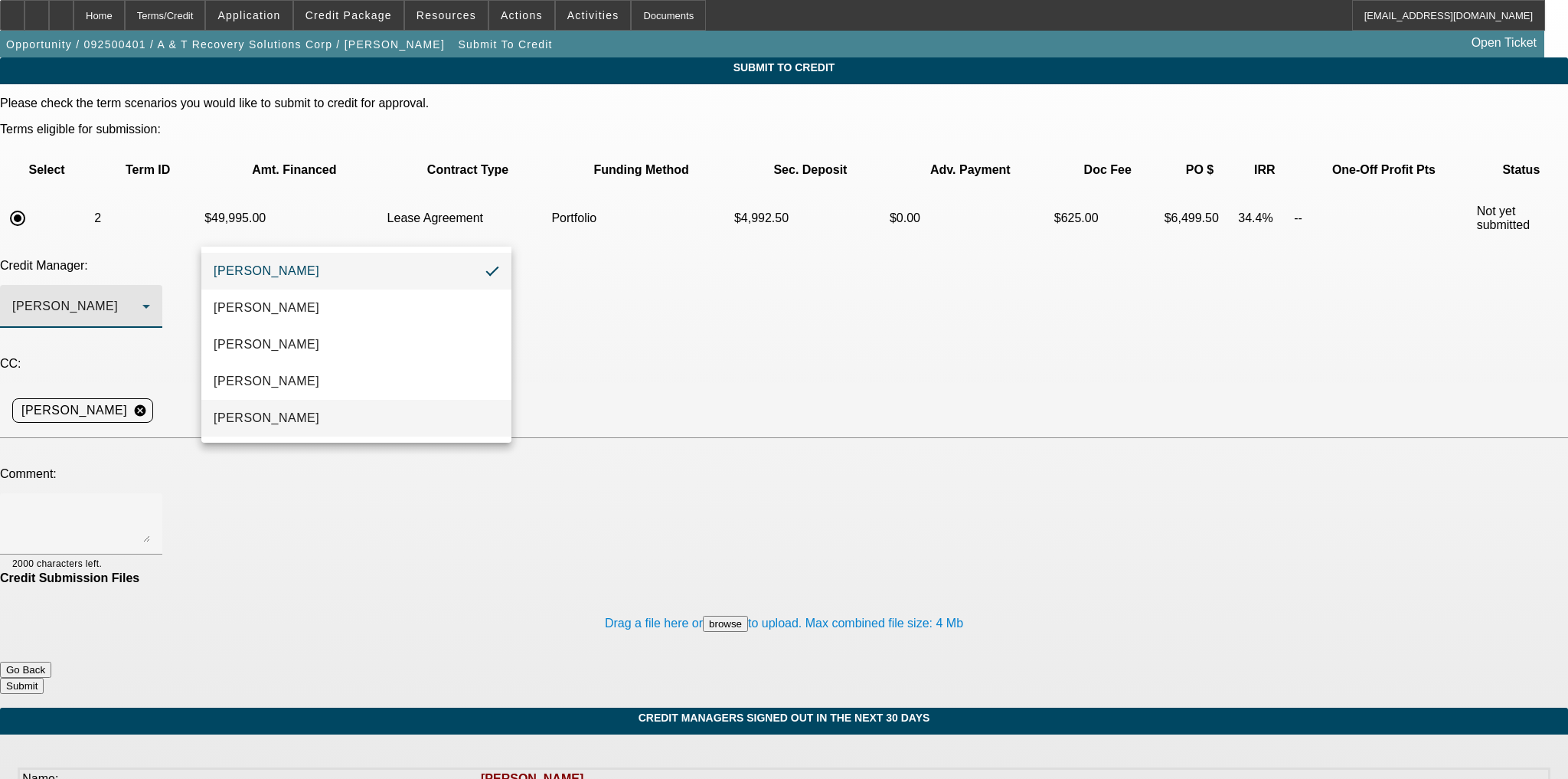
click at [328, 423] on mat-option "Oliva, Samuel" at bounding box center [356, 417] width 310 height 37
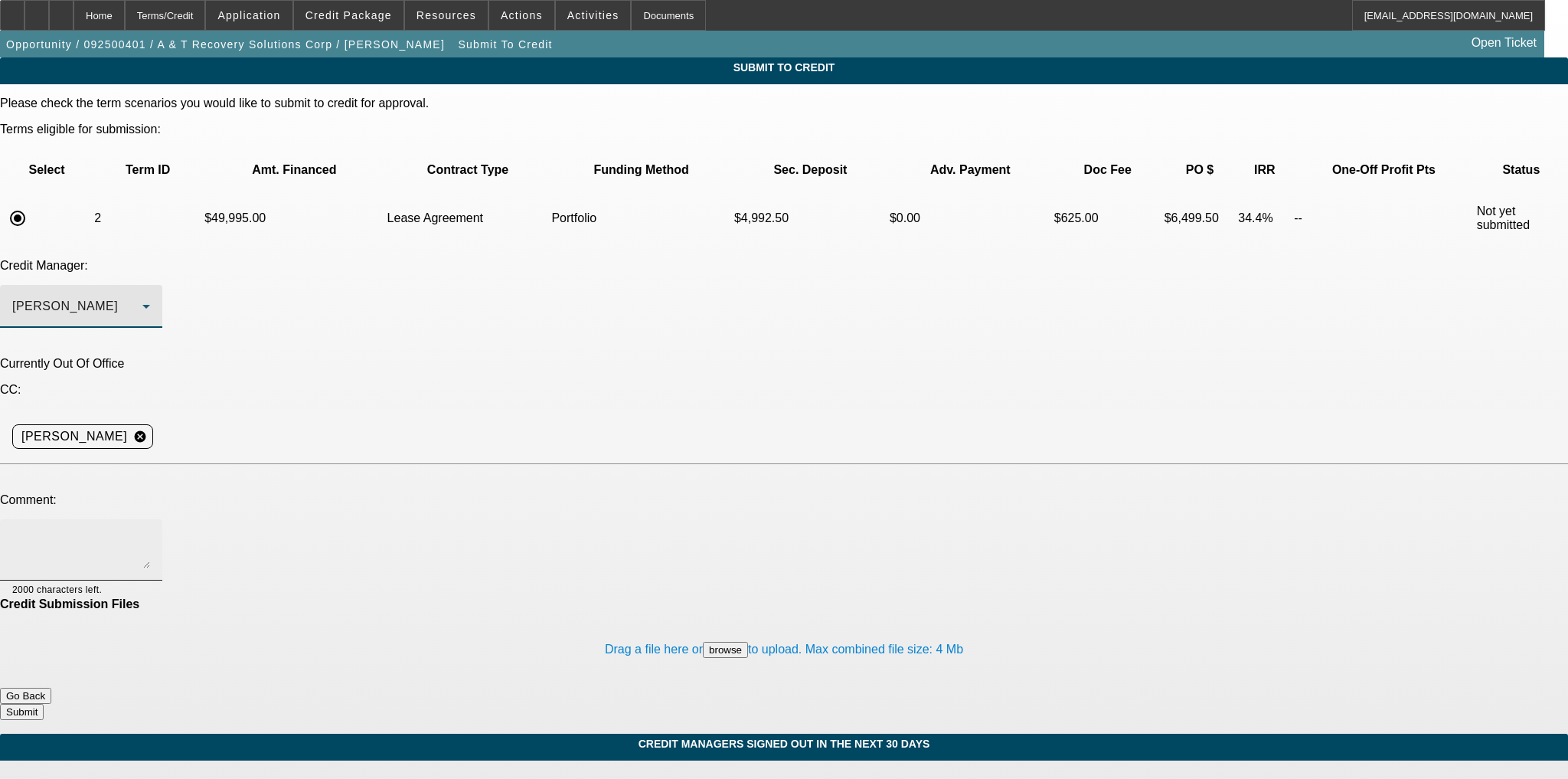
click at [150, 532] on textarea at bounding box center [81, 549] width 138 height 37
type textarea "Sam, please review with a very strong structure. Thank you"
click at [44, 704] on button "Submit" at bounding box center [21, 712] width 44 height 16
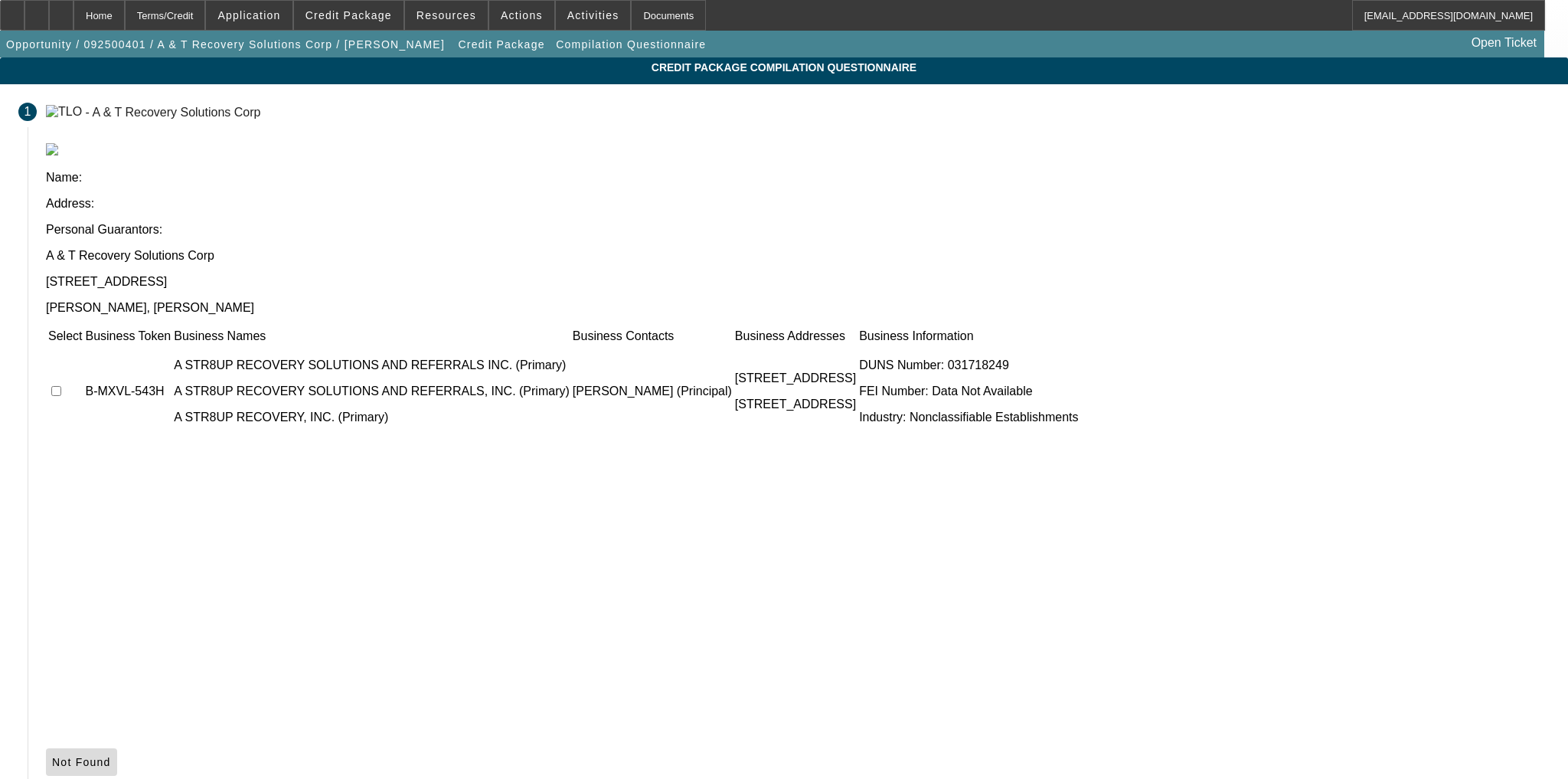
click at [117, 743] on span at bounding box center [81, 761] width 71 height 37
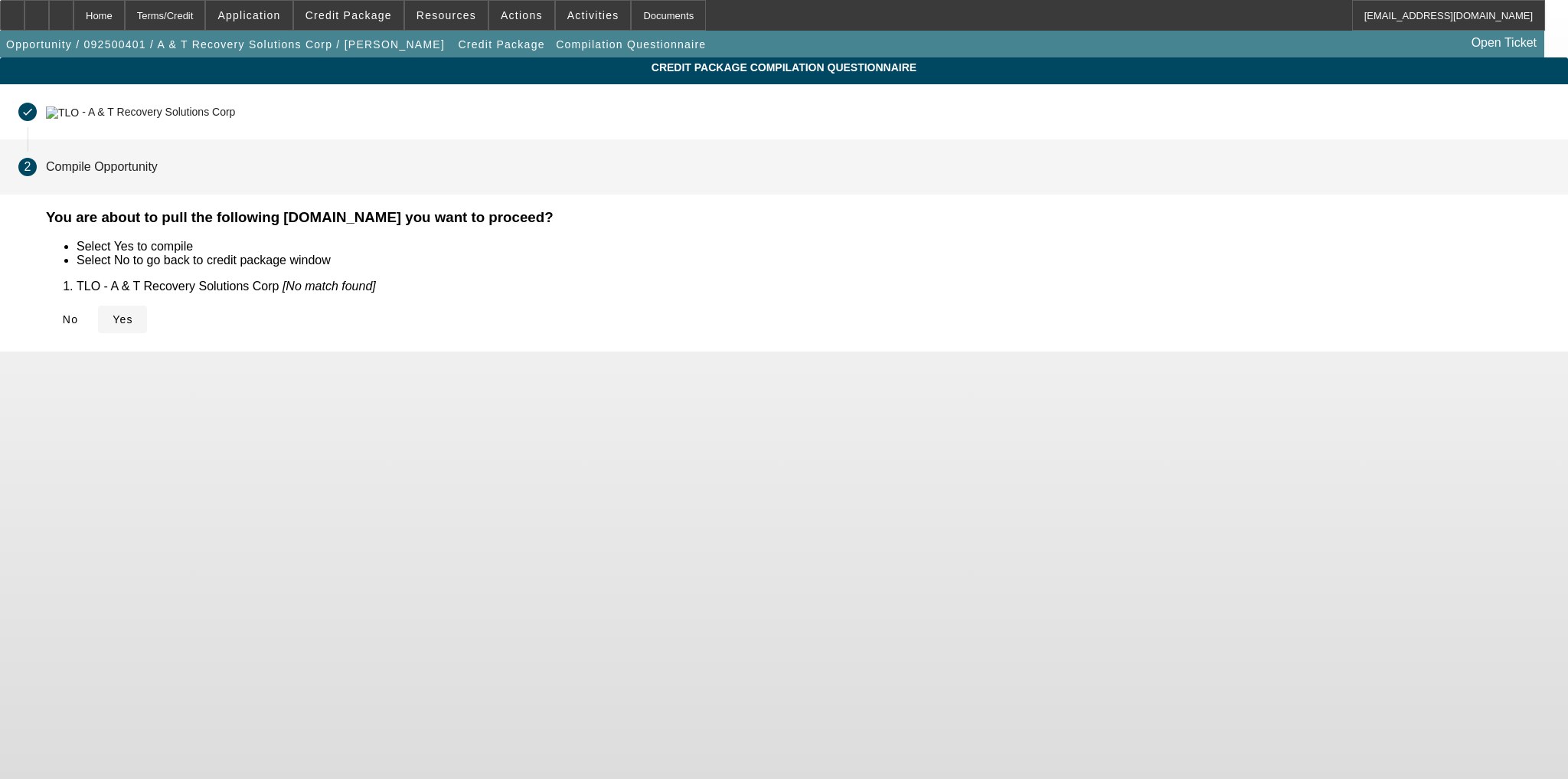
click at [113, 313] on icon at bounding box center [113, 319] width 0 height 12
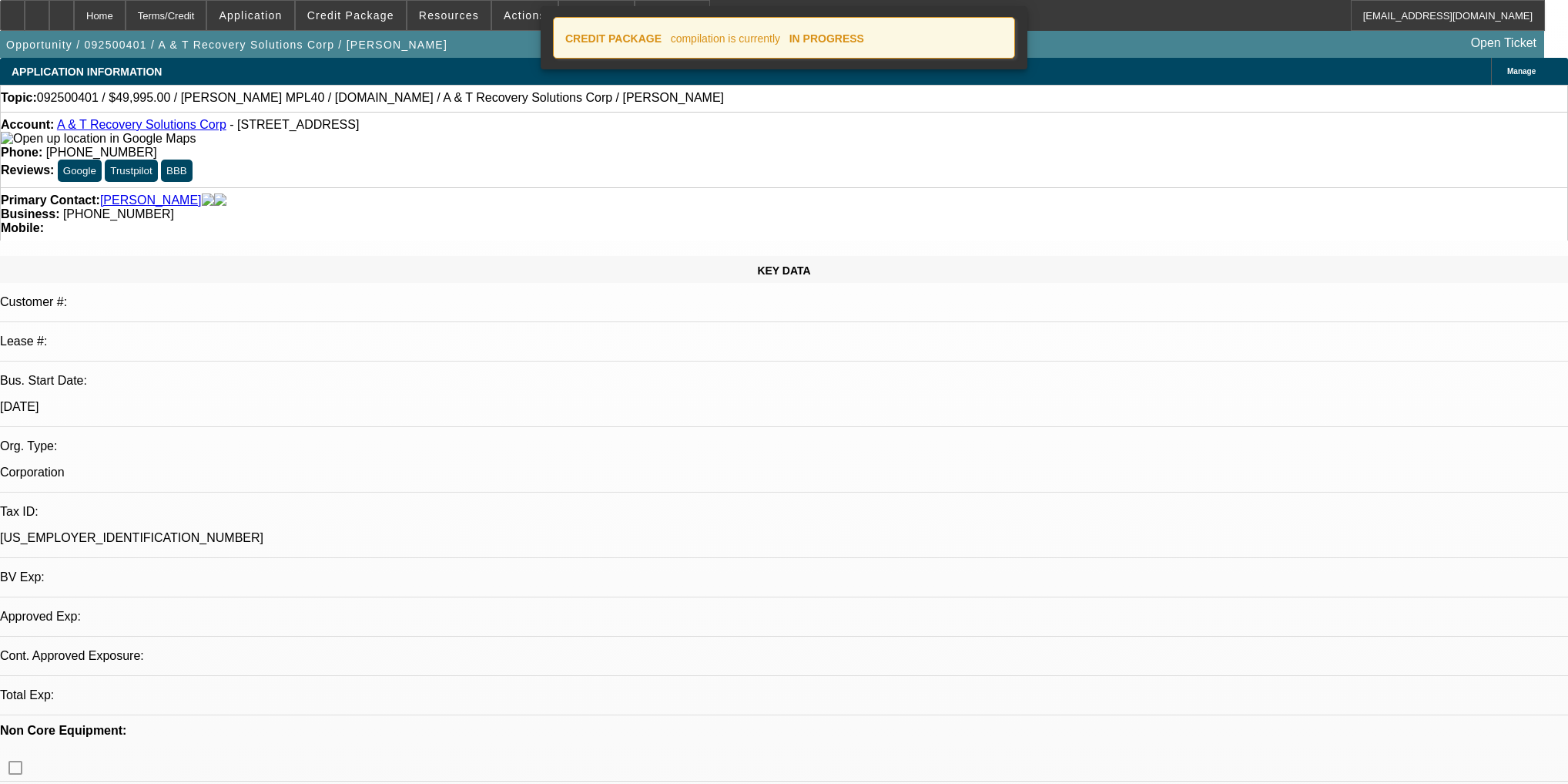
select select "0"
select select "2.5"
select select "2"
select select "0.1"
select select "4"
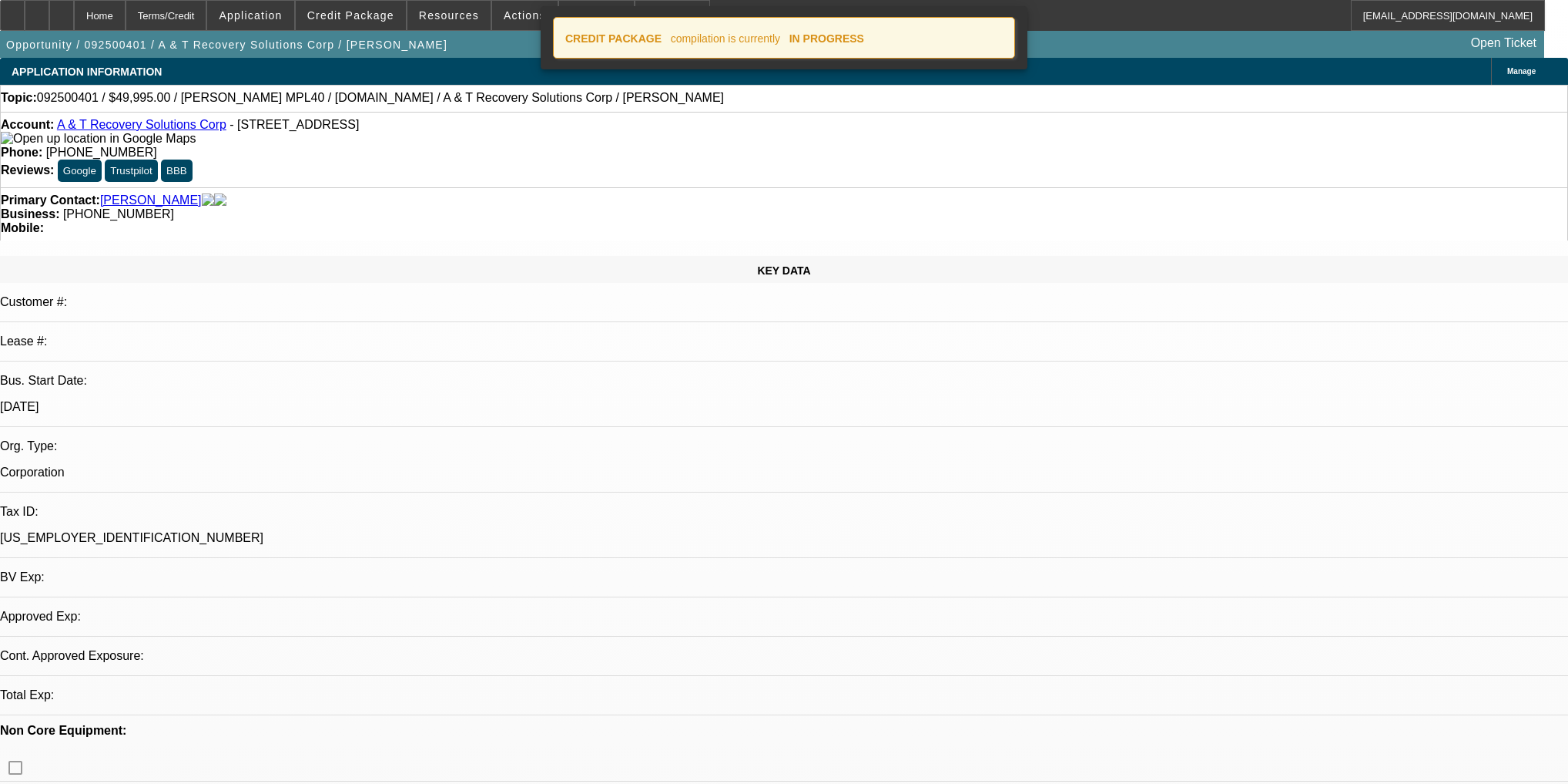
select select "0"
select select "2"
select select "0.1"
select select "4"
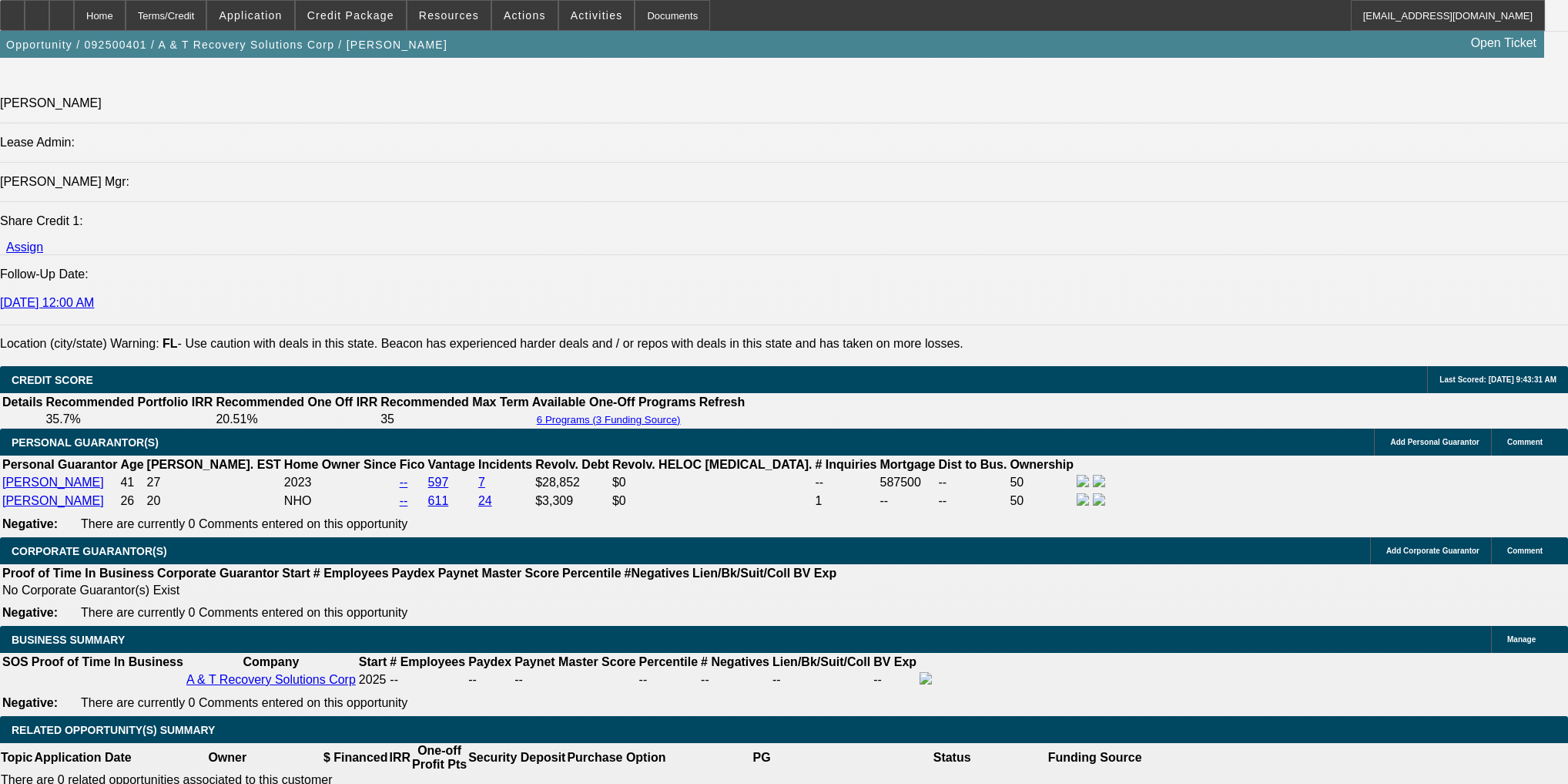
scroll to position [2219, 0]
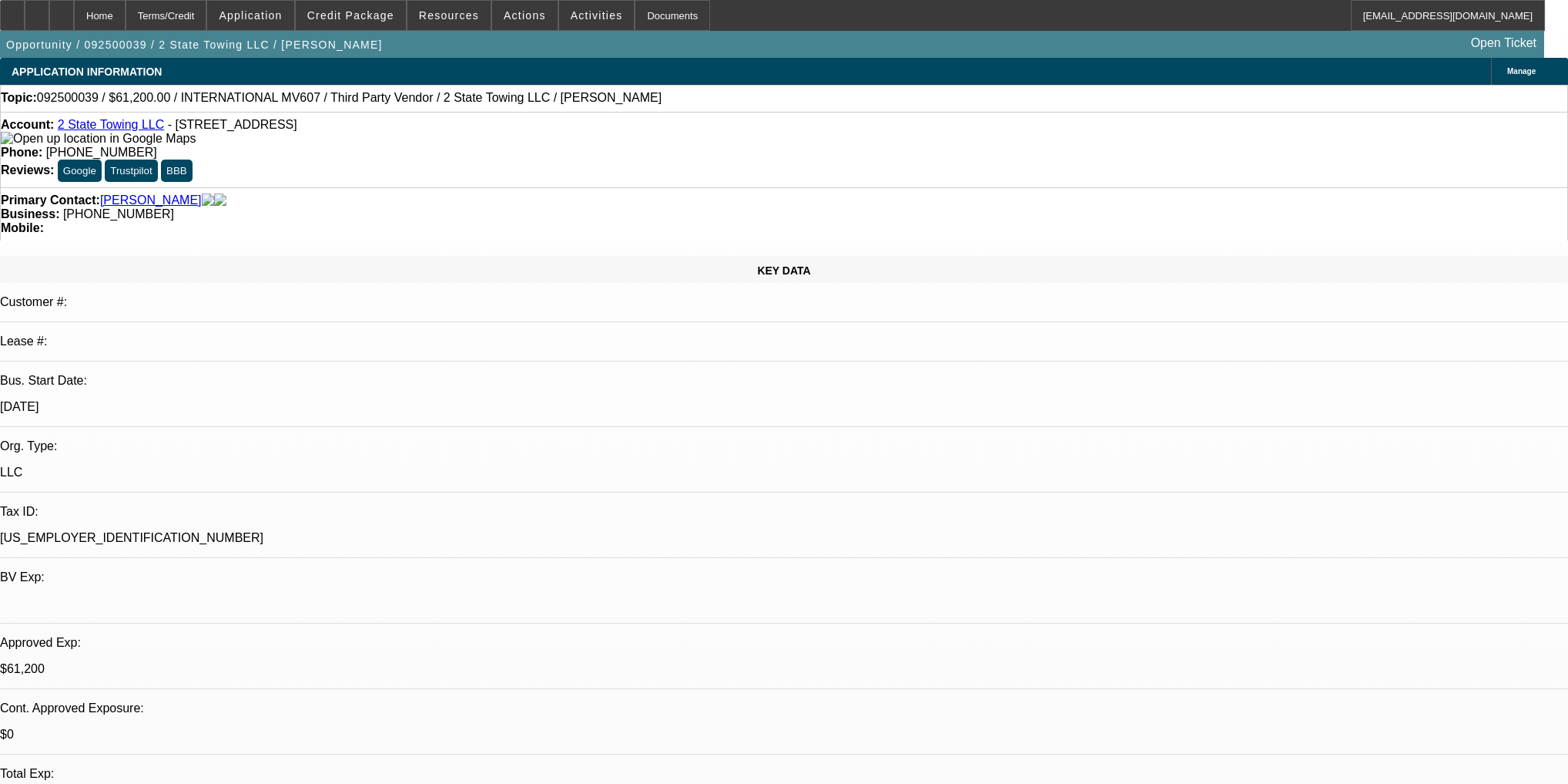
select select "0.15"
select select "2"
select select "0"
select select "6"
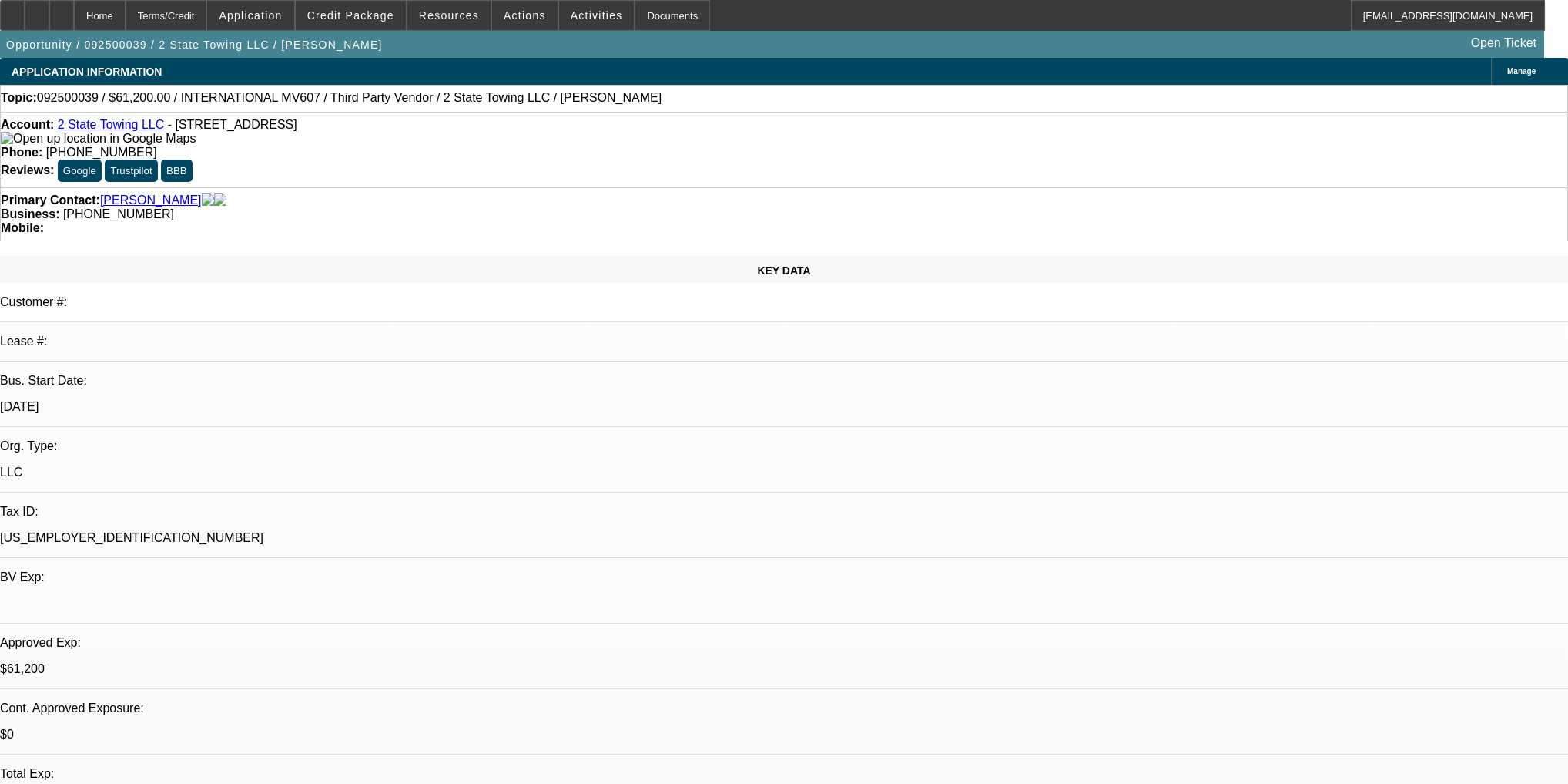
select select "0.1"
select select "2"
select select "0"
select select "6"
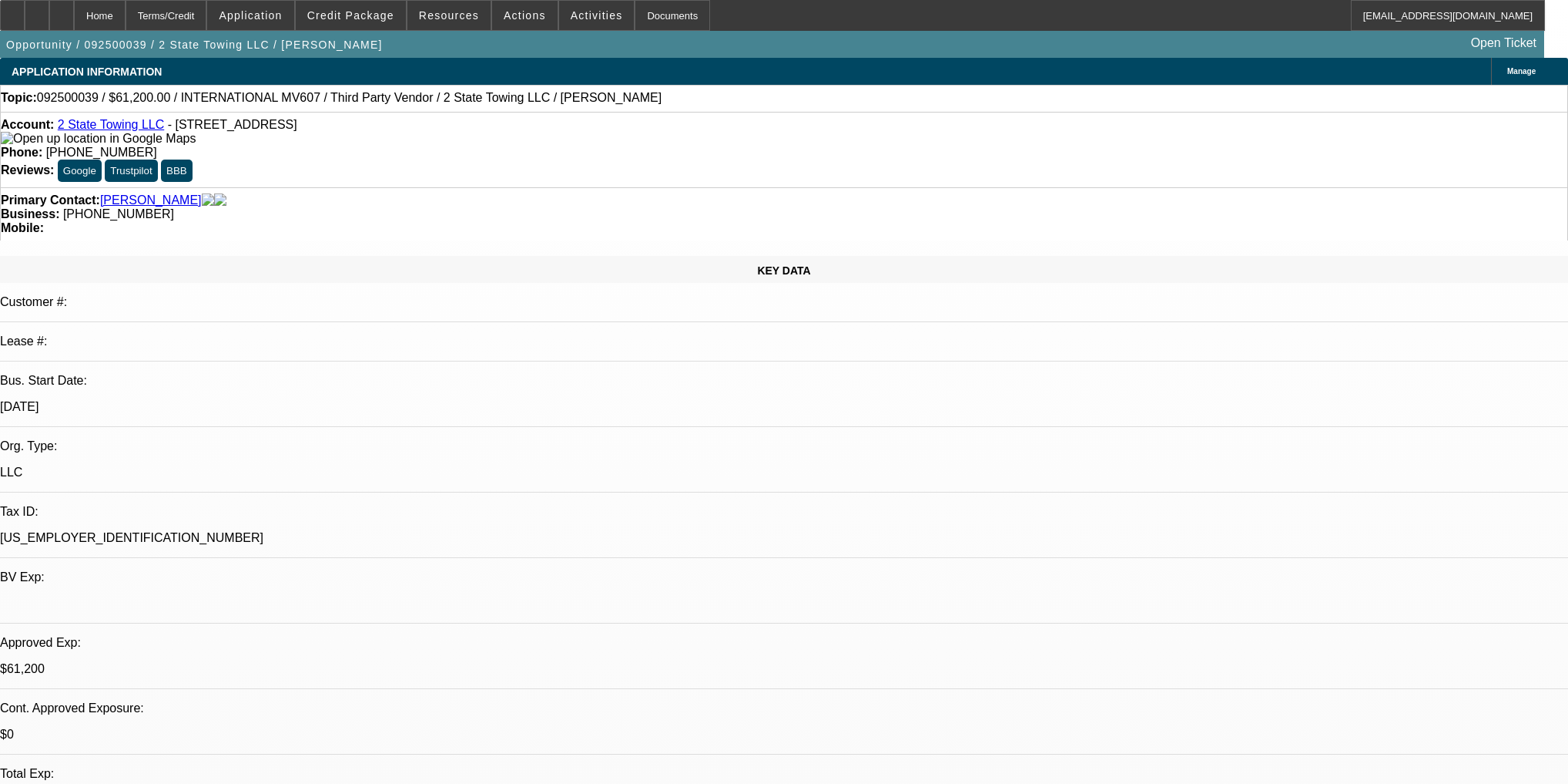
select select "0.15"
select select "2"
select select "0"
select select "6"
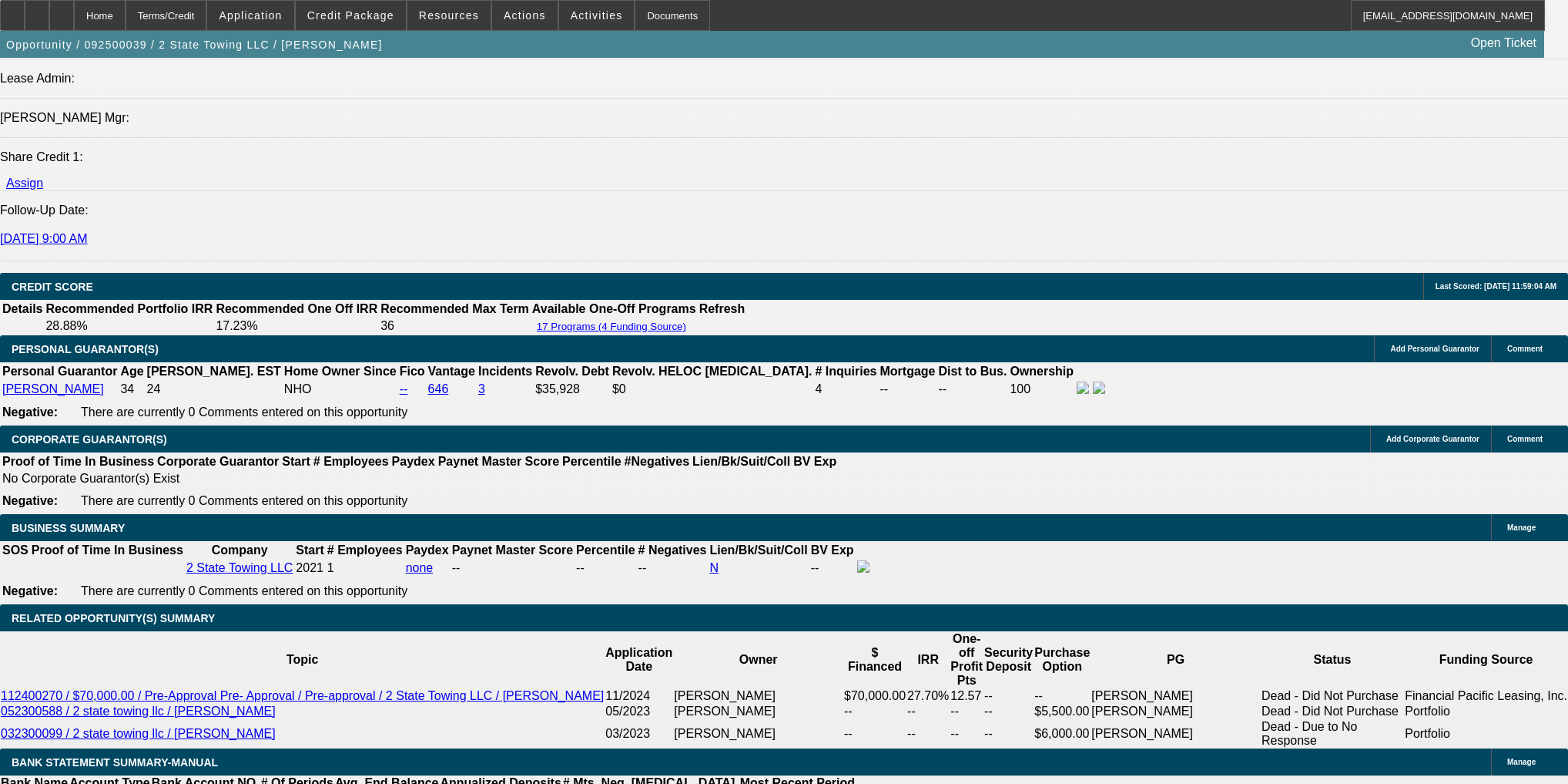
scroll to position [2096, 0]
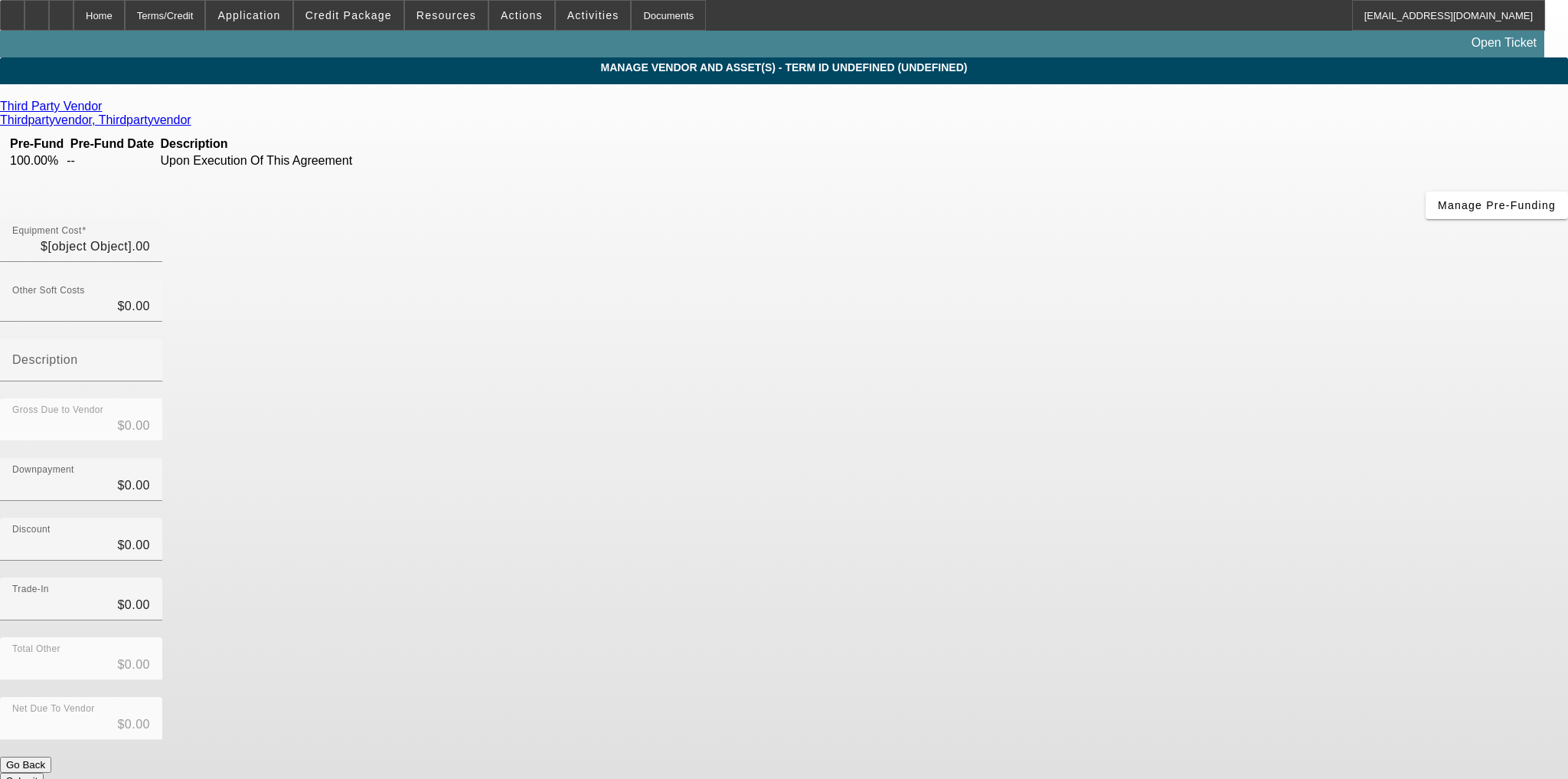
type input "$55,000.00"
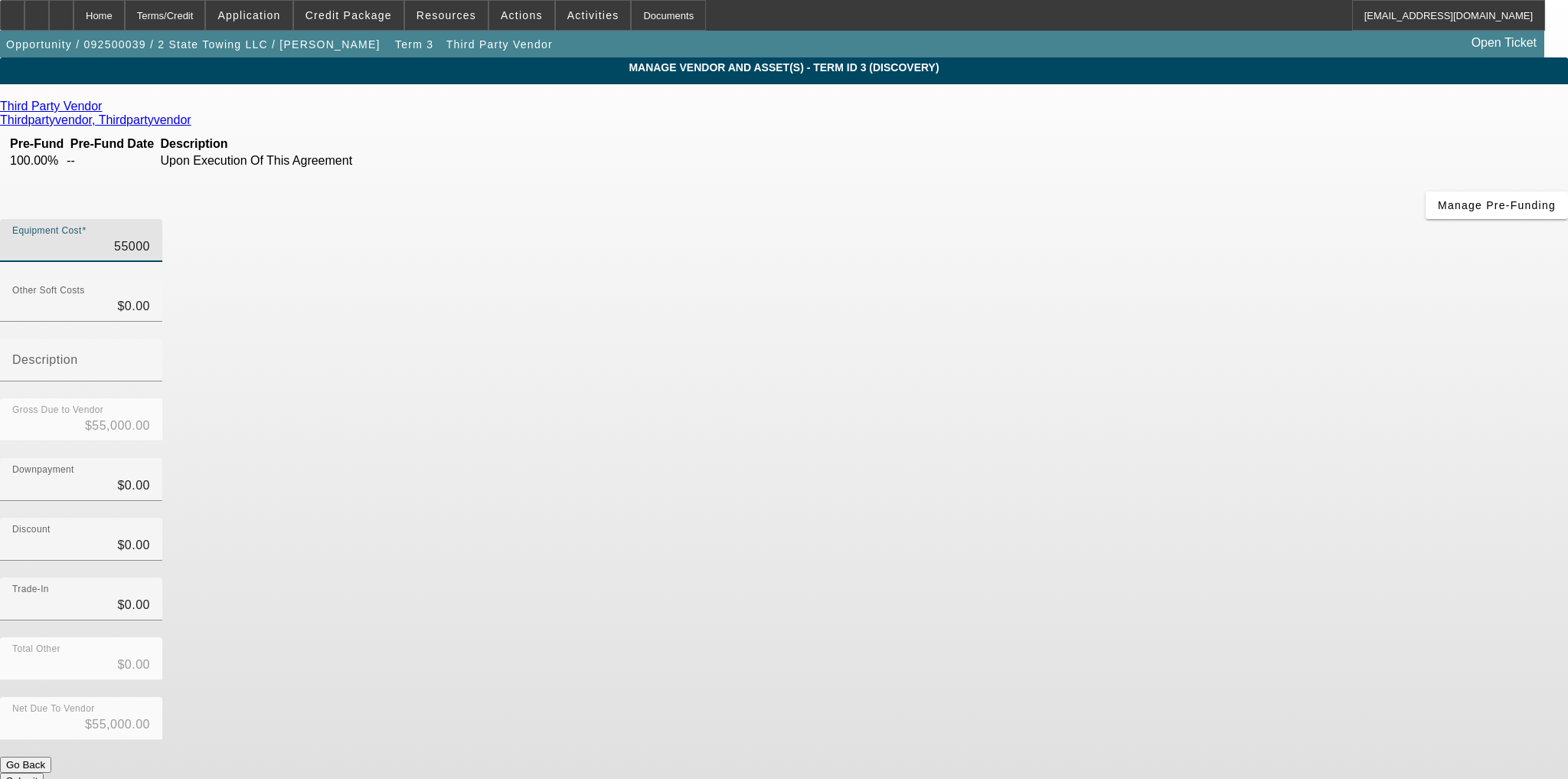
click at [150, 237] on input "55000" at bounding box center [81, 247] width 138 height 19
type input "8"
type input "$8.00"
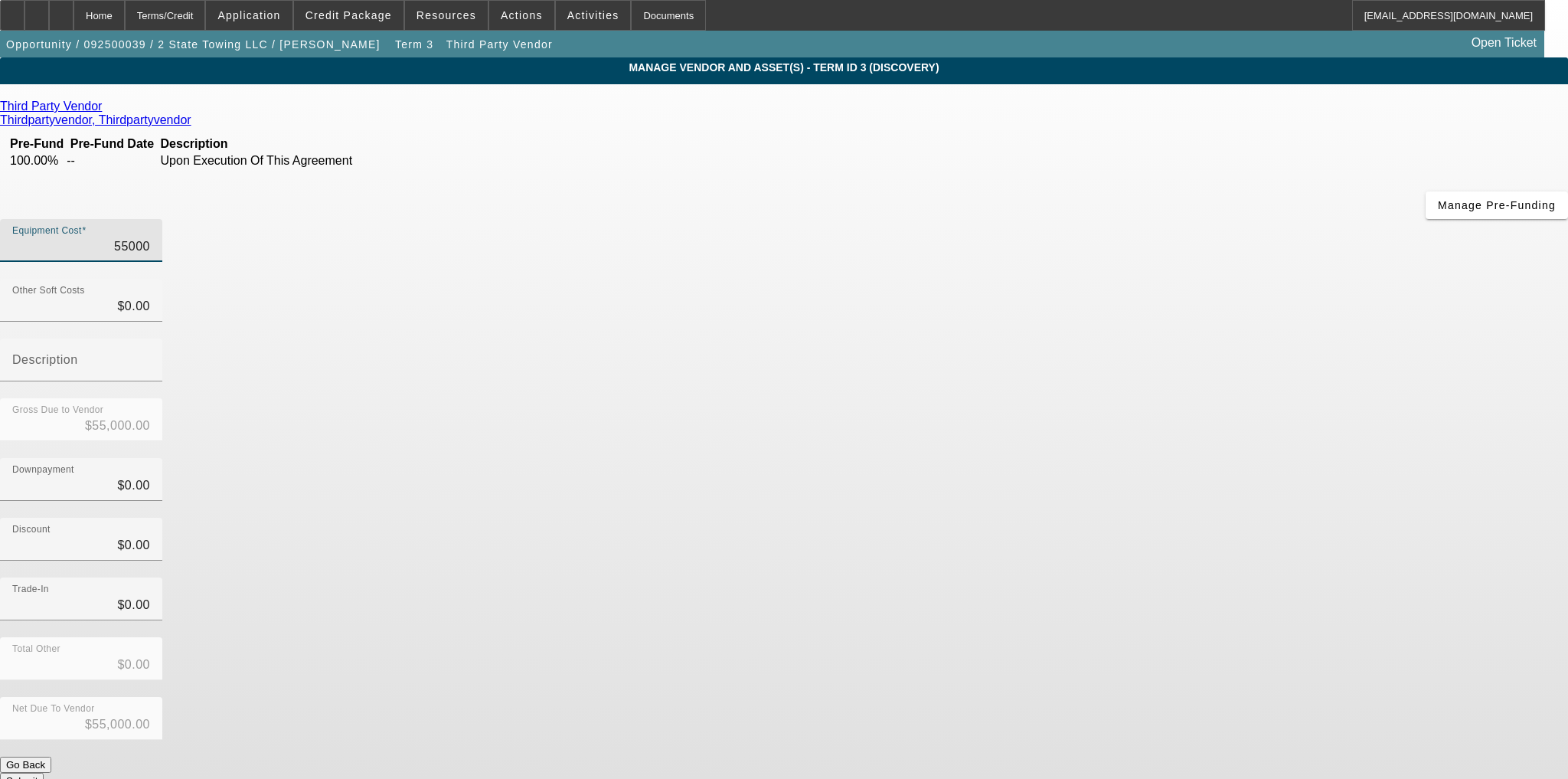
type input "$8.00"
type input "80"
type input "$80.00"
type input "800"
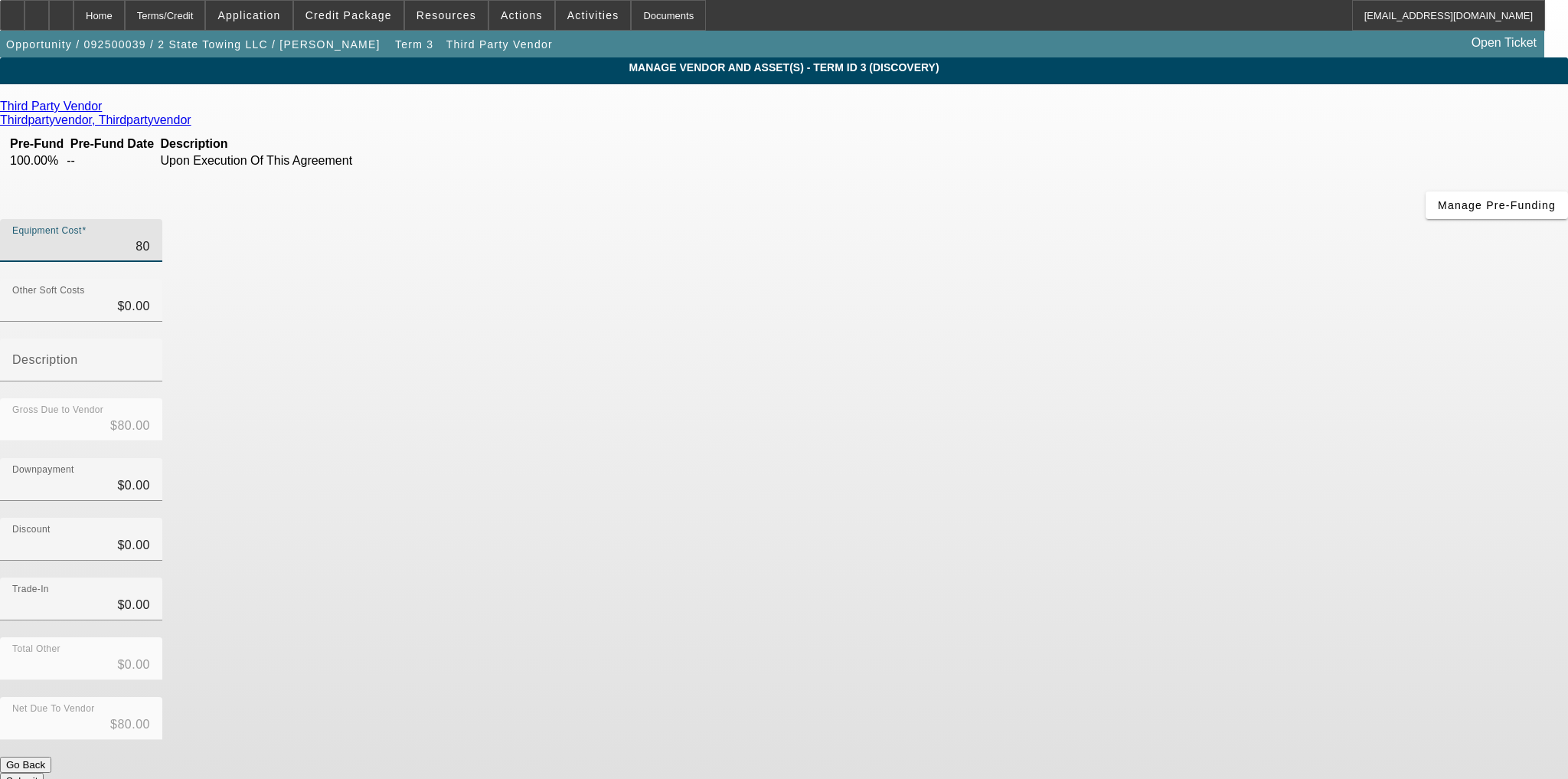
type input "$800.00"
type input "8000"
type input "$8,000.00"
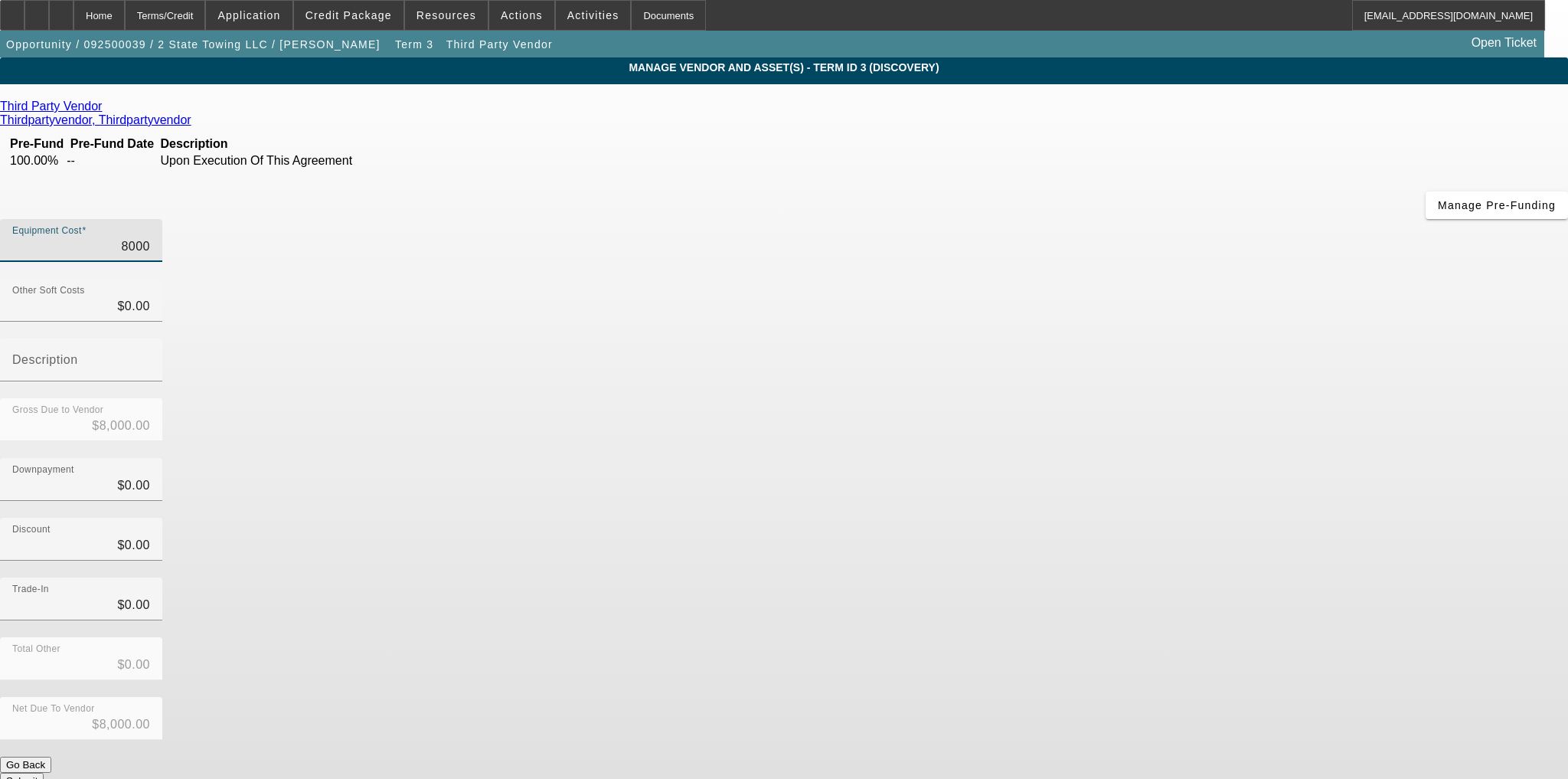
type input "80000"
type input "$80,000.00"
type input "800000"
type input "$800,000.00"
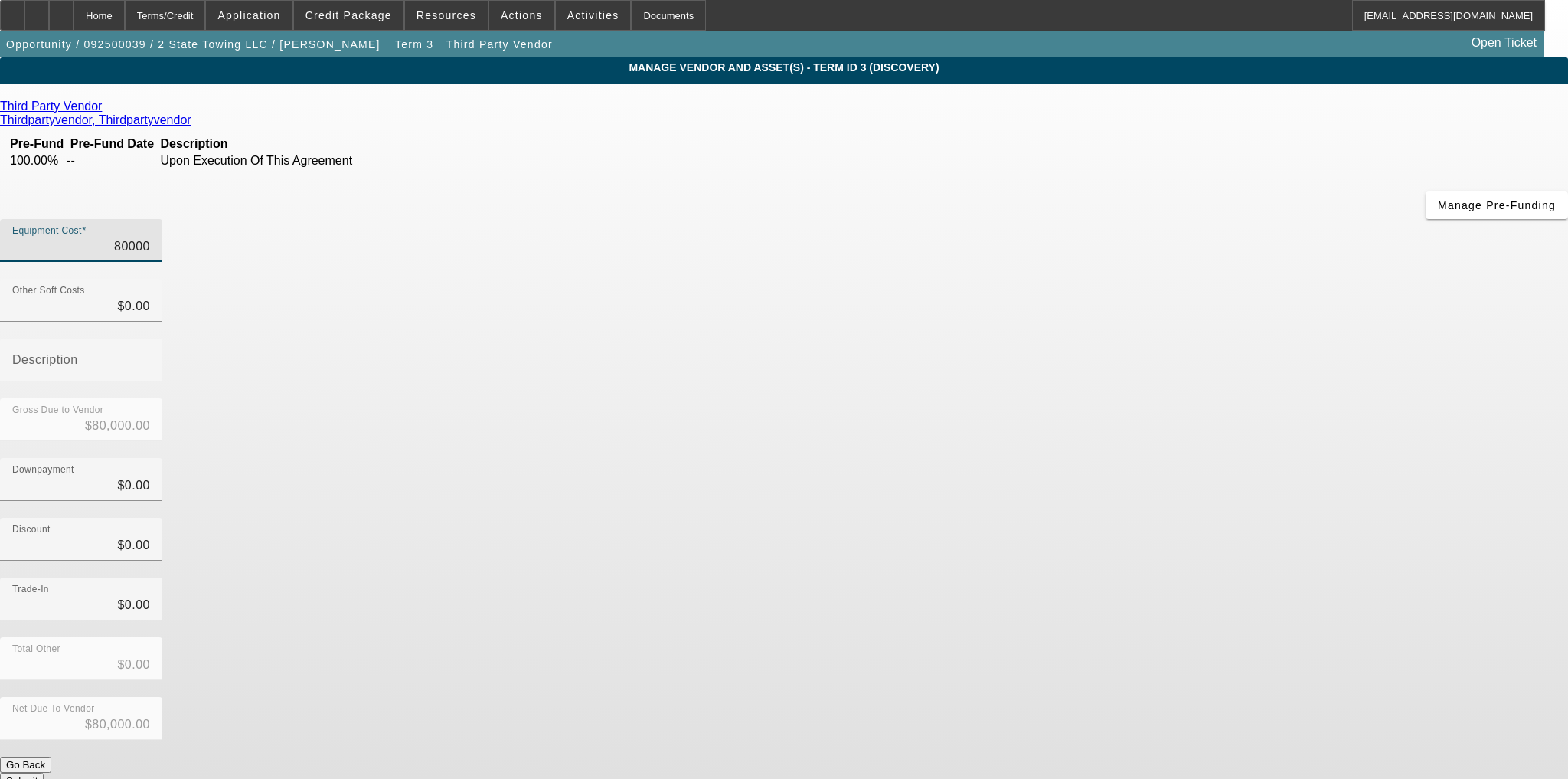
type input "$800,000.00"
type input "80000"
type input "$80,000.00"
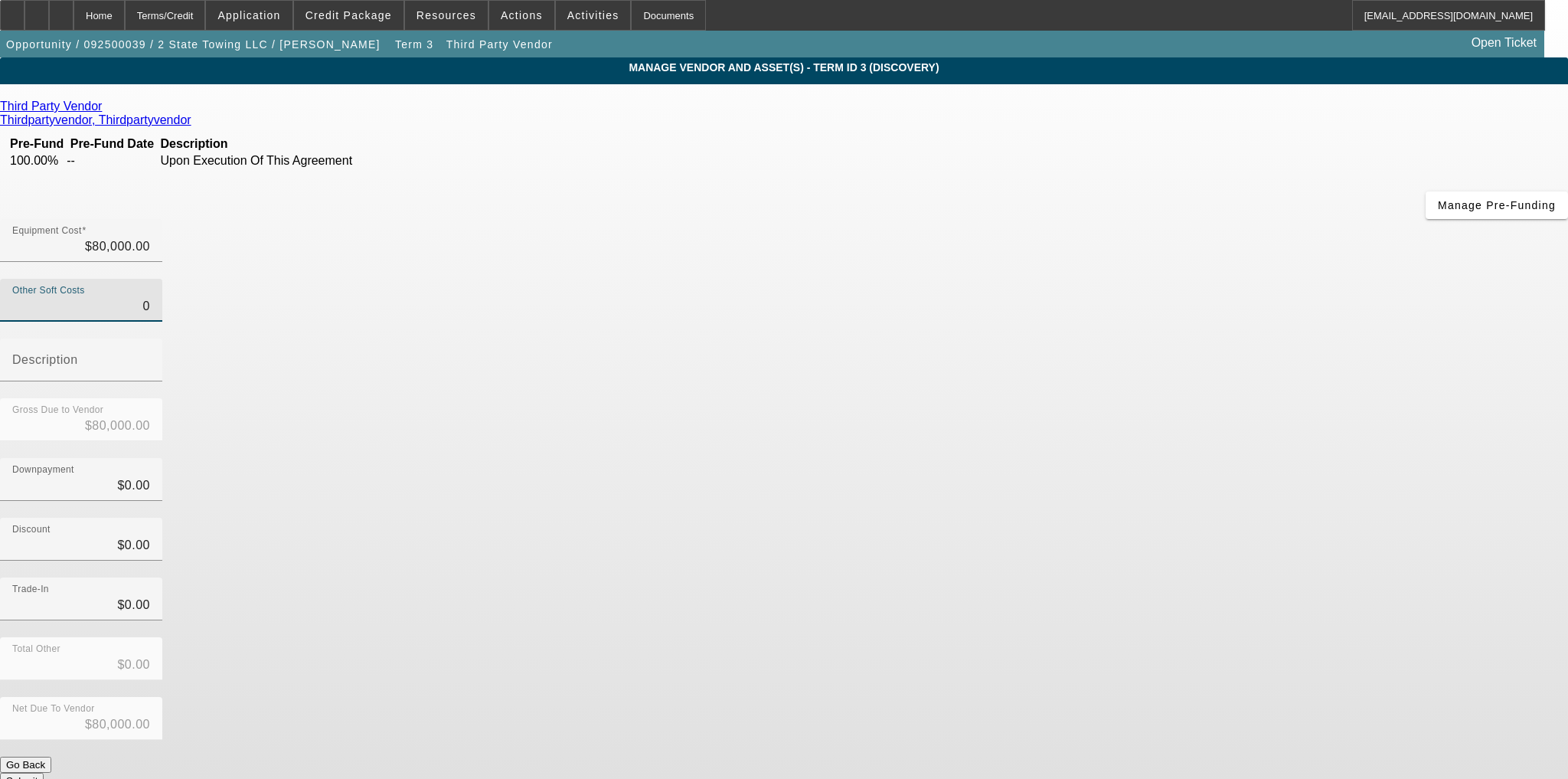
type input "$0.00"
click at [44, 772] on button "Submit" at bounding box center [21, 780] width 44 height 16
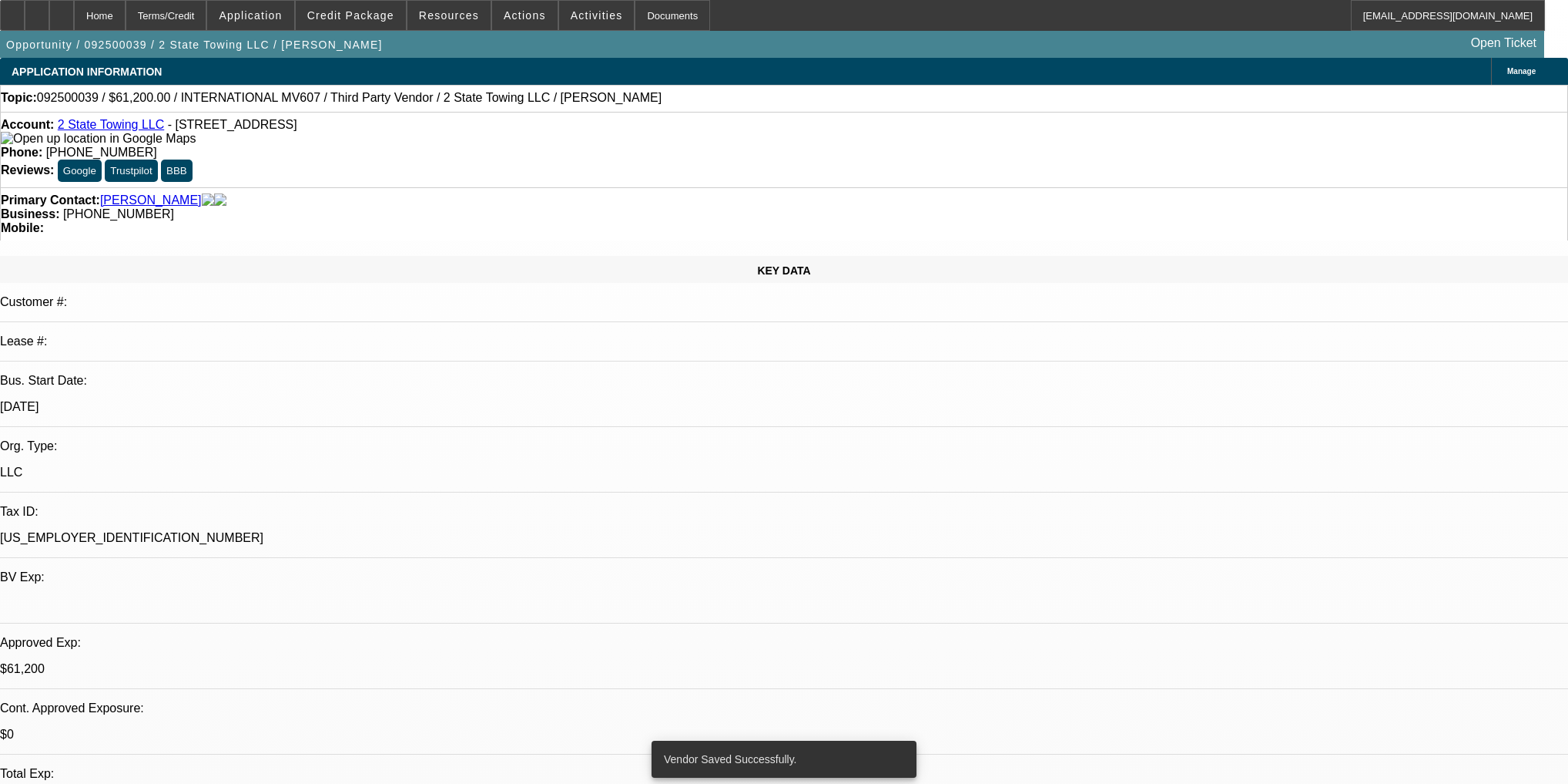
select select "0.15"
select select "2"
select select "0"
select select "6"
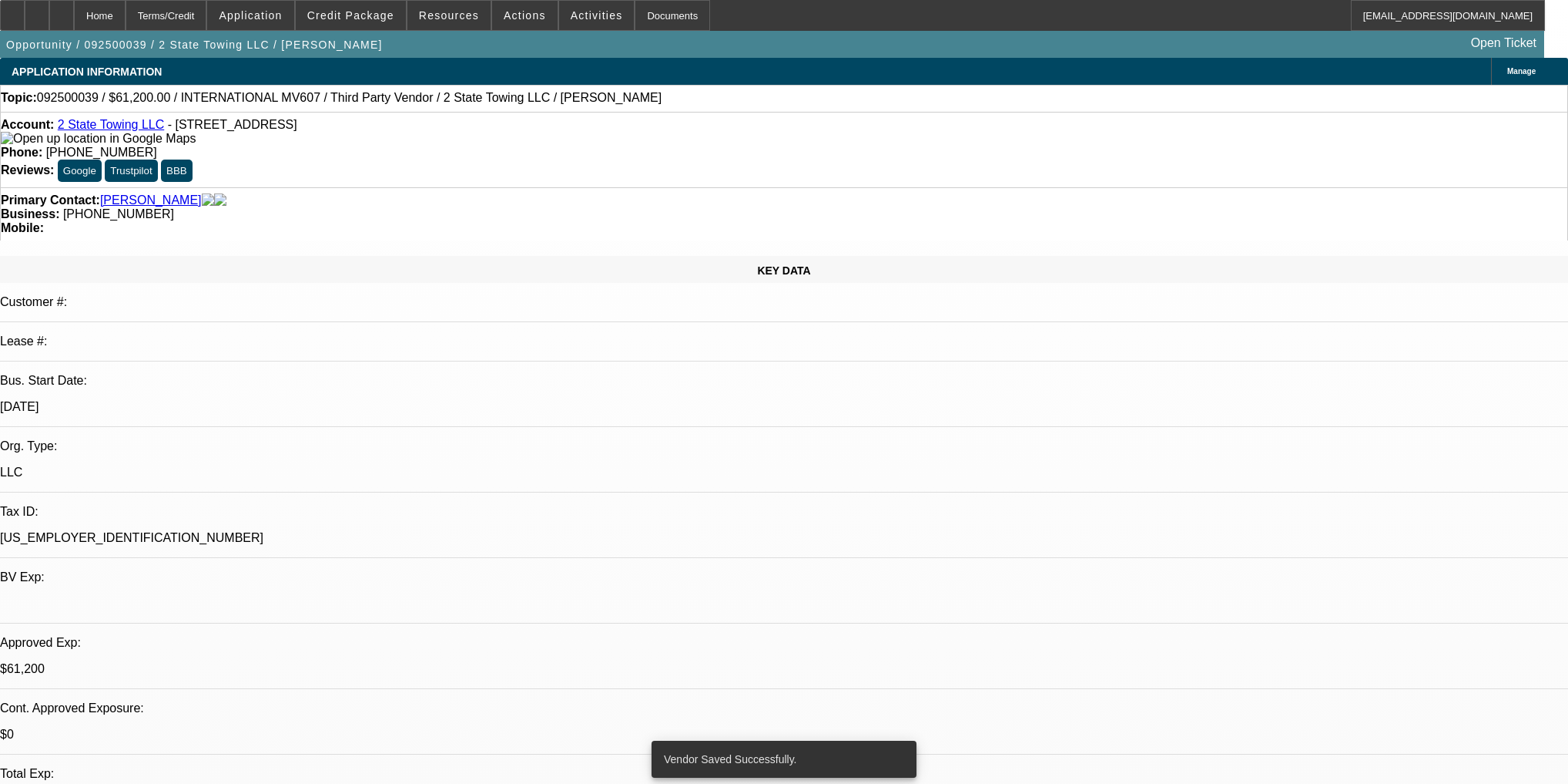
select select "0.1"
select select "2"
select select "0"
select select "6"
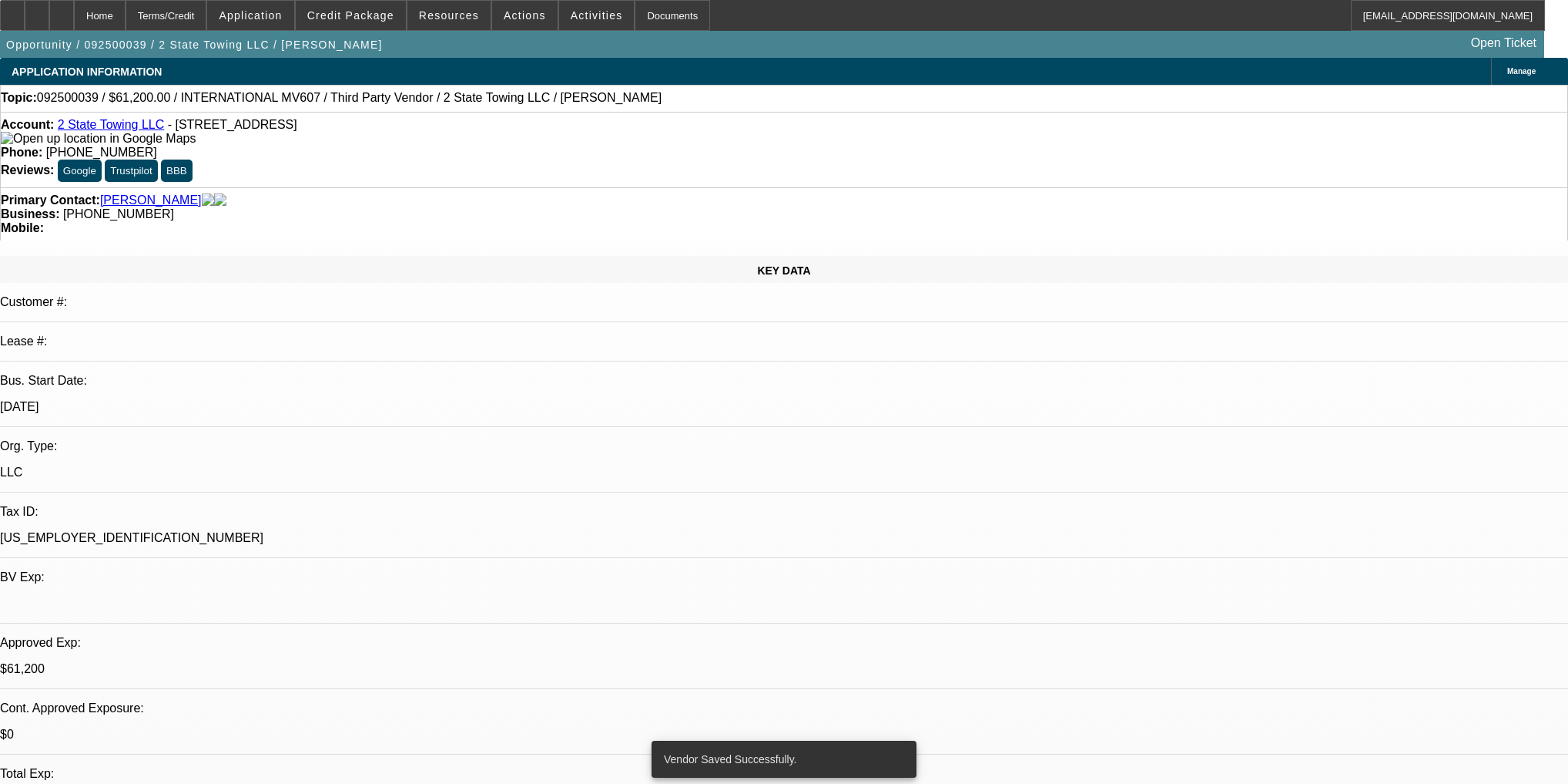
select select "0.15"
select select "2"
select select "0"
select select "6"
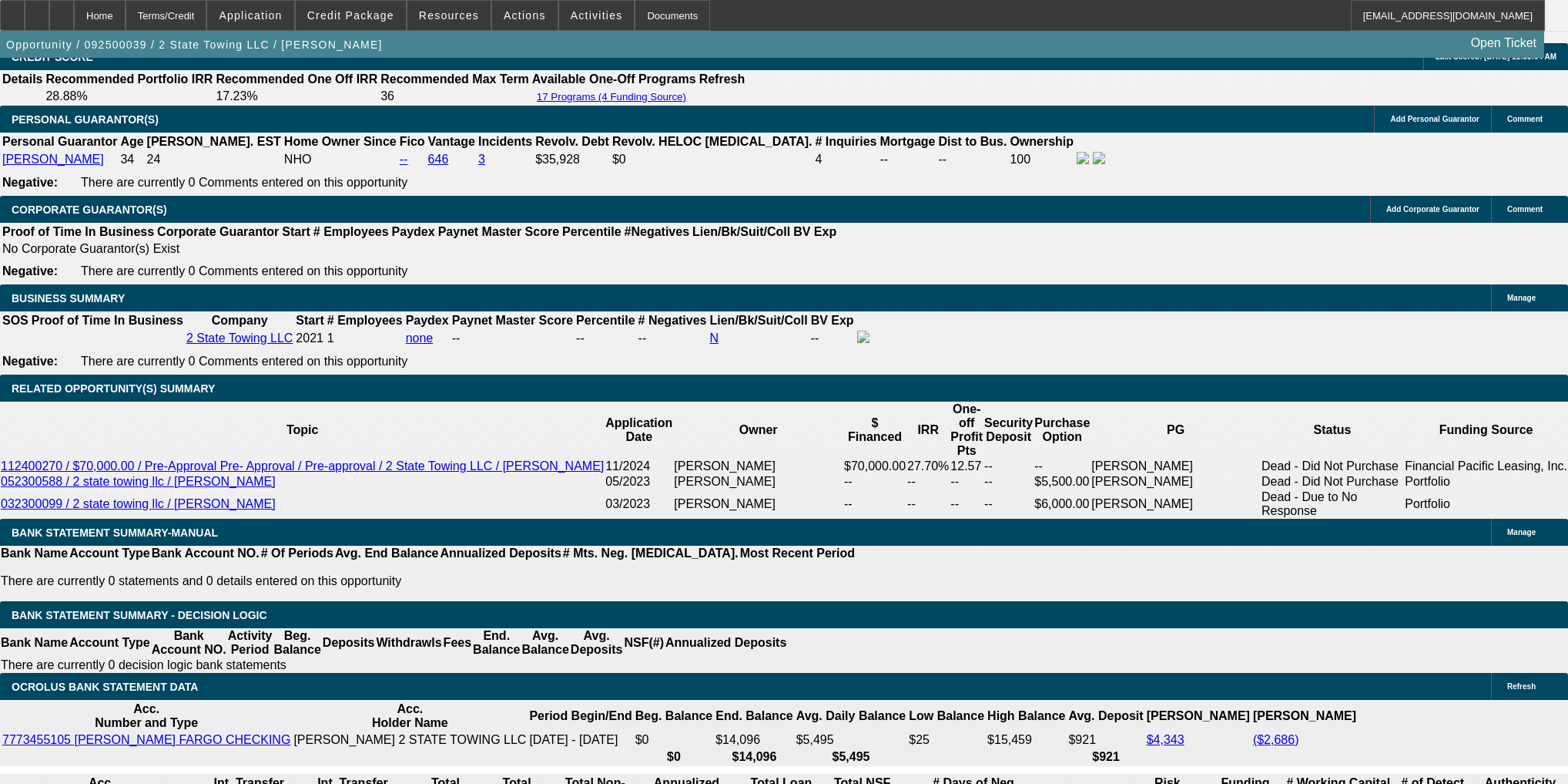
scroll to position [2158, 0]
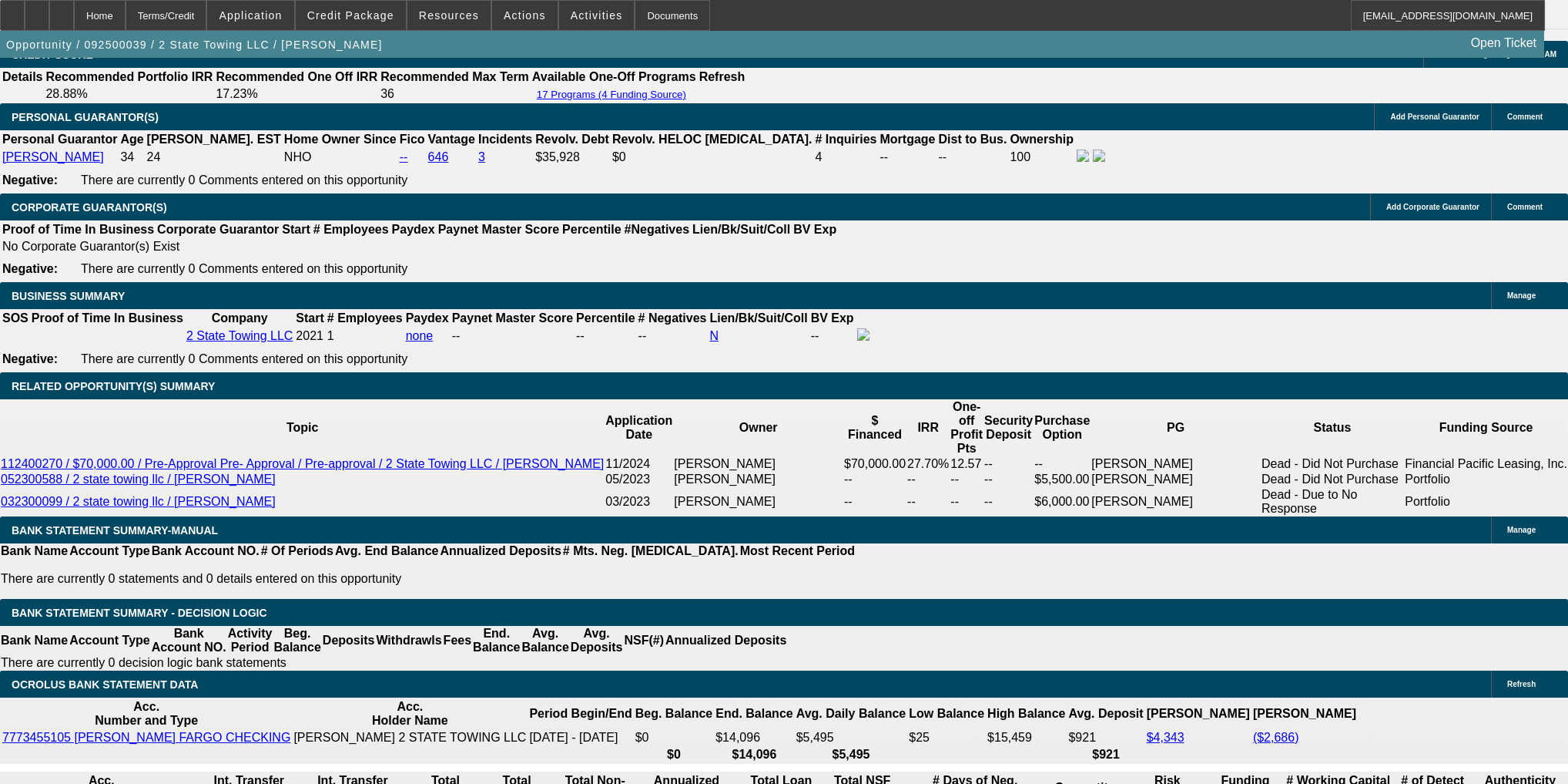
type input "UNKNOWN"
type input "5"
type input "$28,923.36"
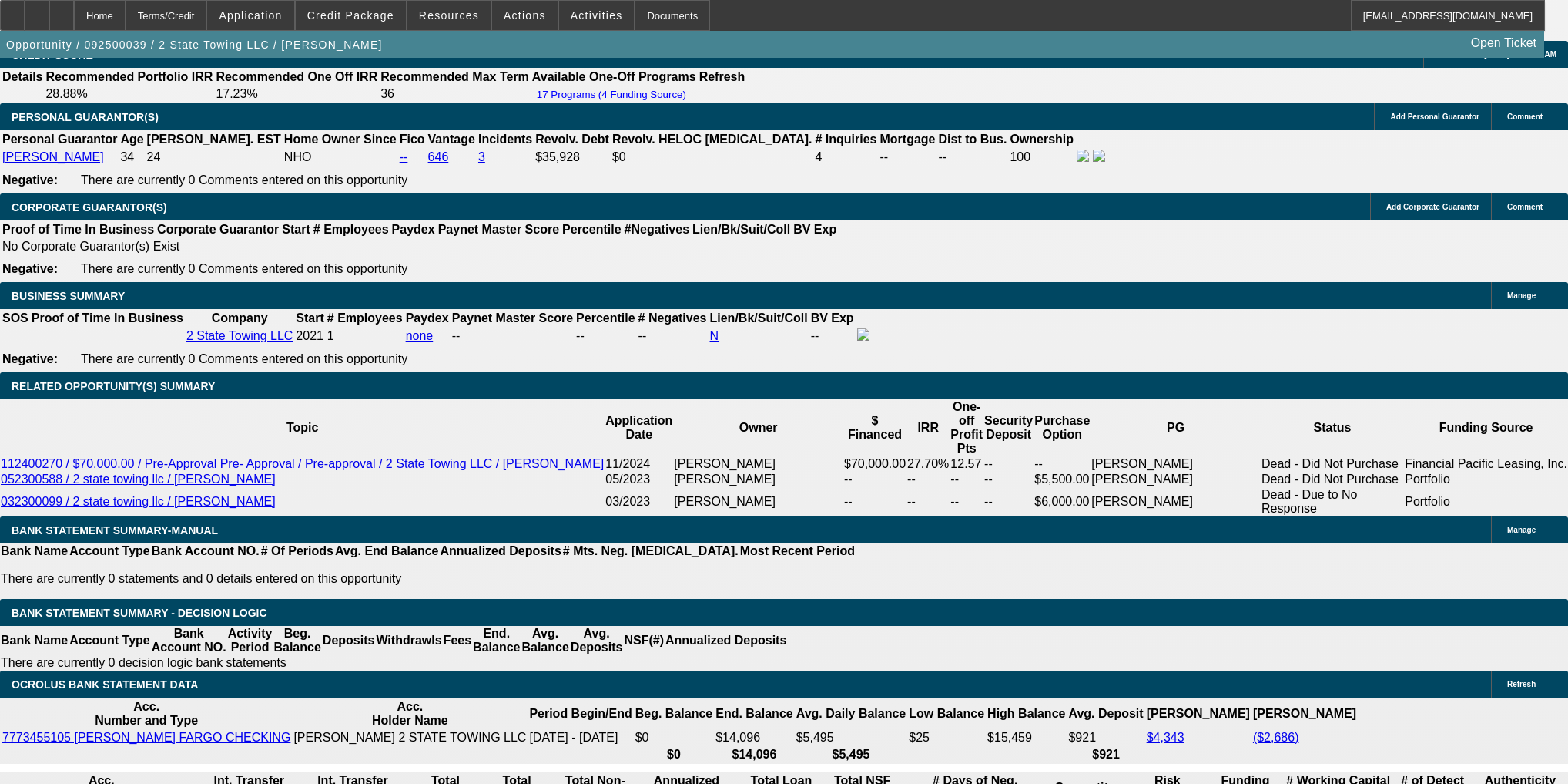
type input "$14,461.68"
type input "50"
type input "$4,404.12"
type input "$2,202.06"
type input "50"
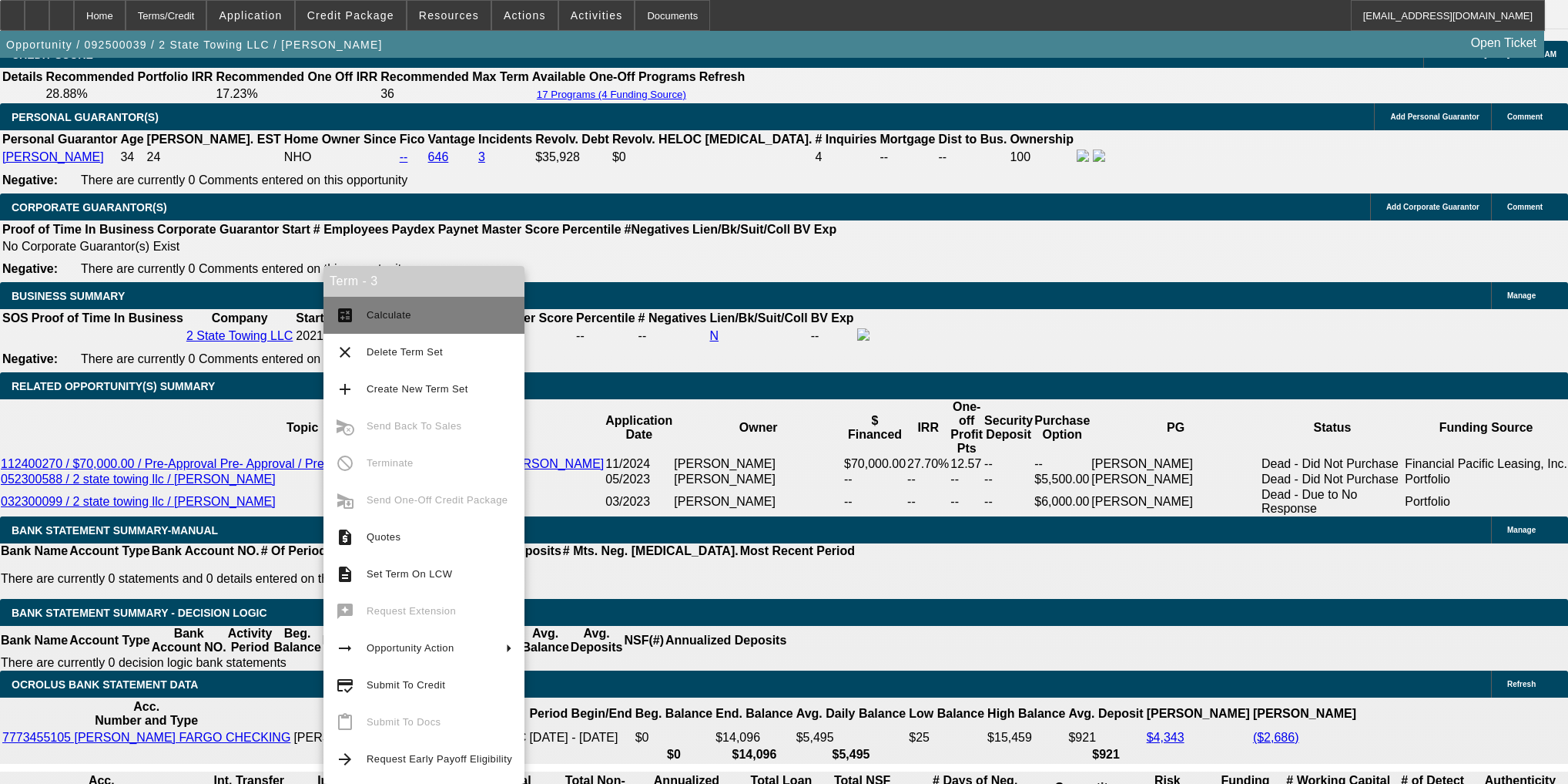
click at [326, 302] on button "calculate Calculate" at bounding box center [424, 314] width 201 height 37
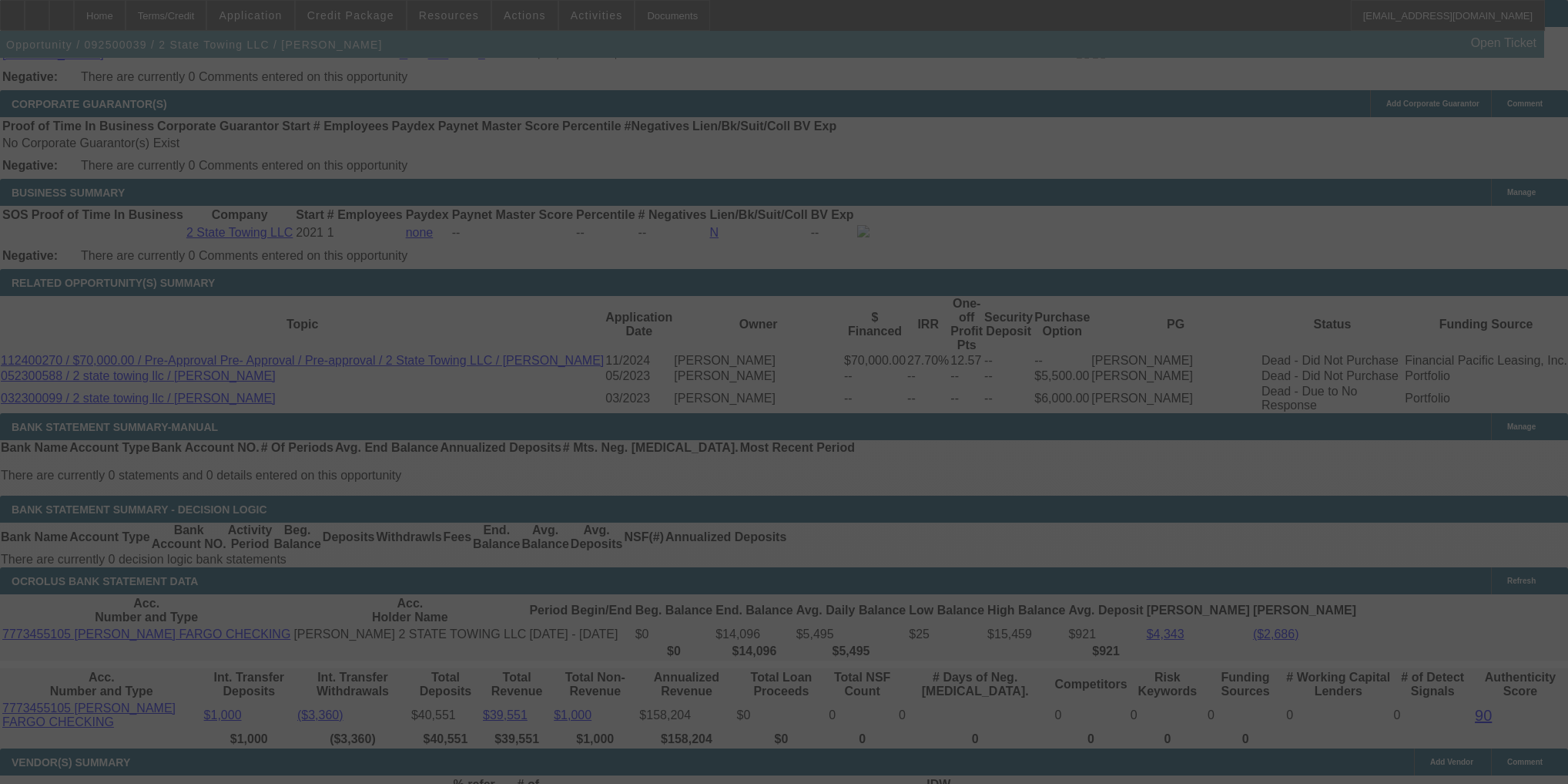
scroll to position [2281, 0]
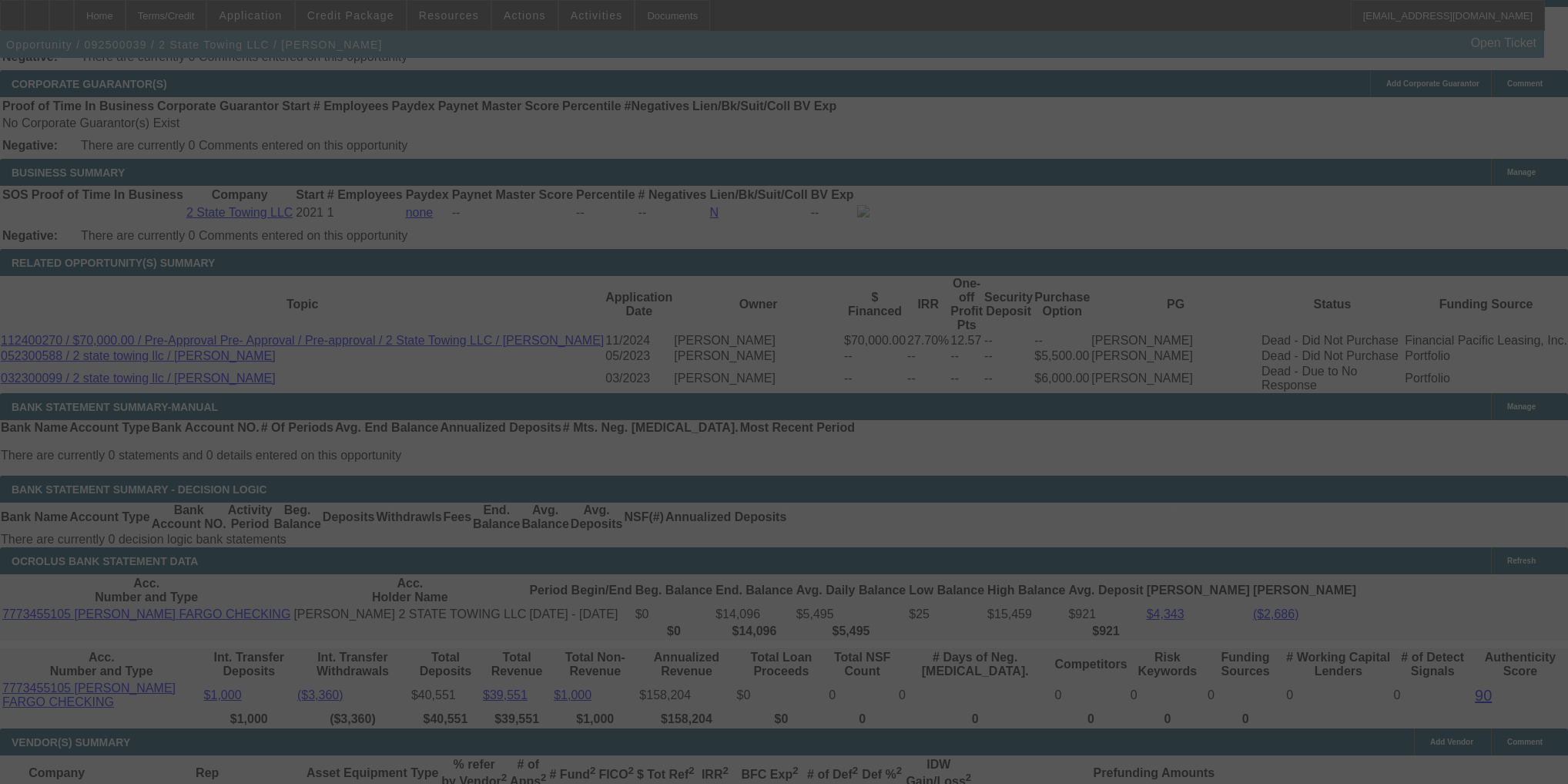
select select "0.15"
select select "2"
select select "0"
select select "6"
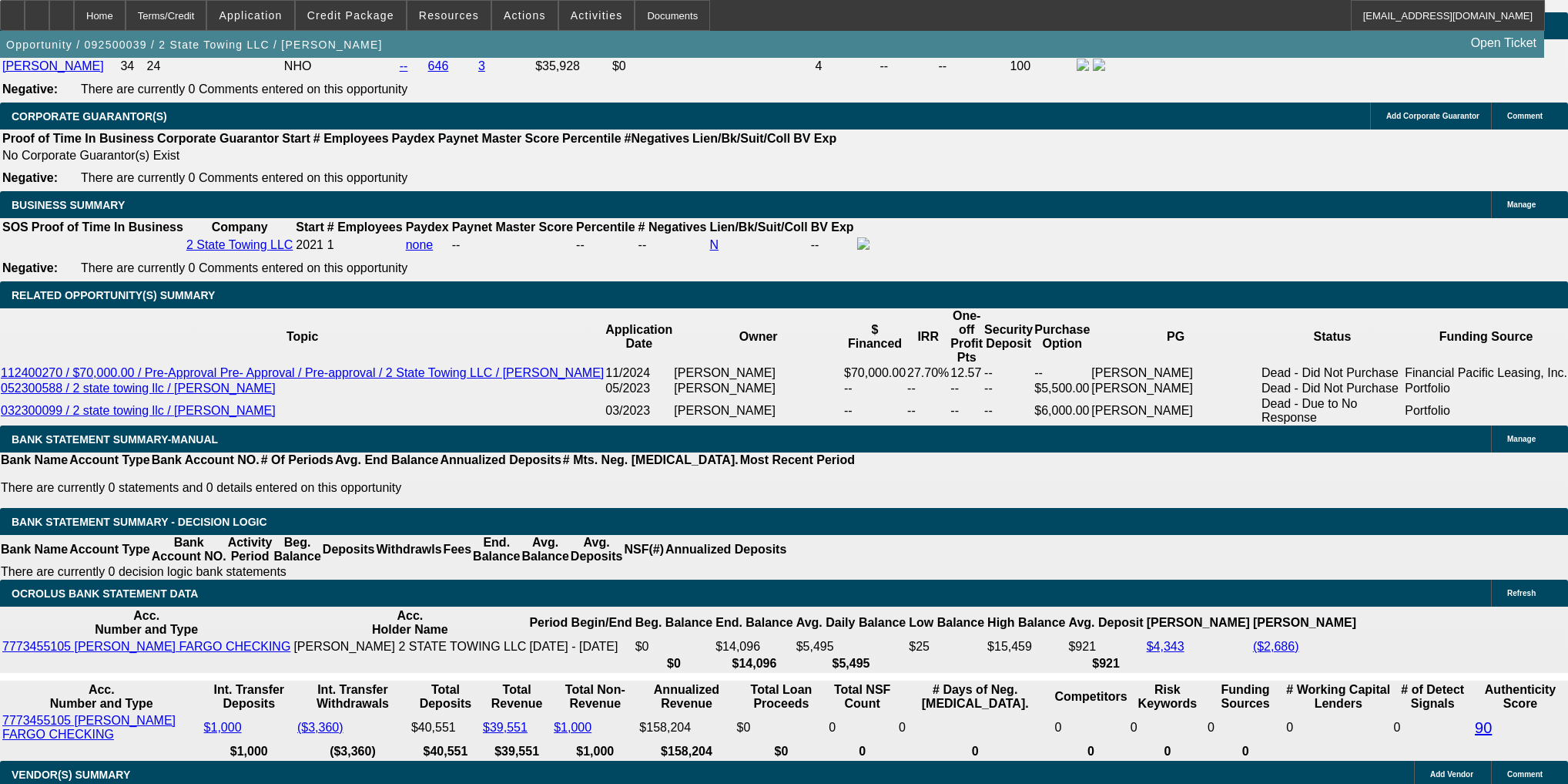
scroll to position [2219, 0]
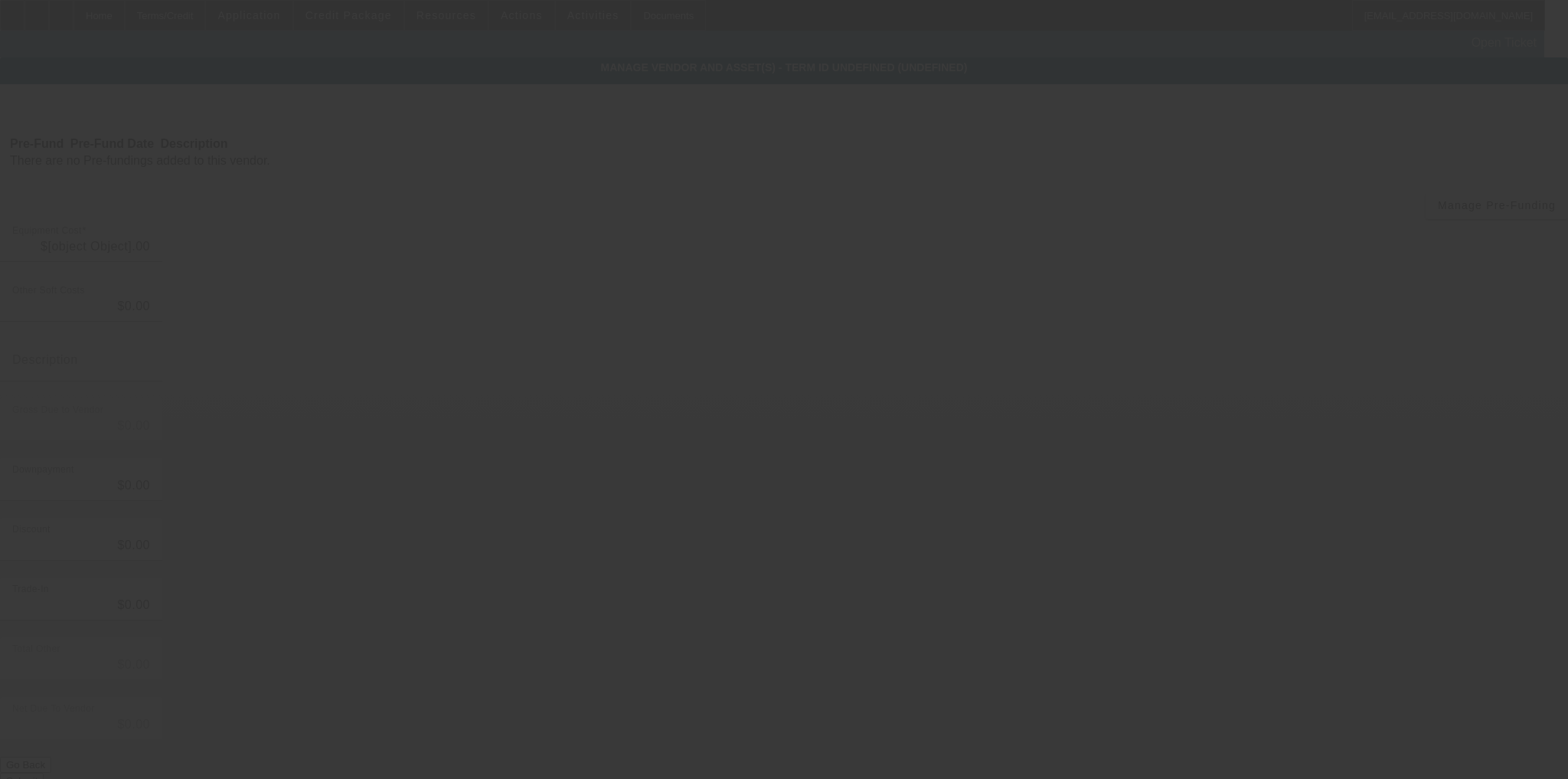
type input "$60,000.00"
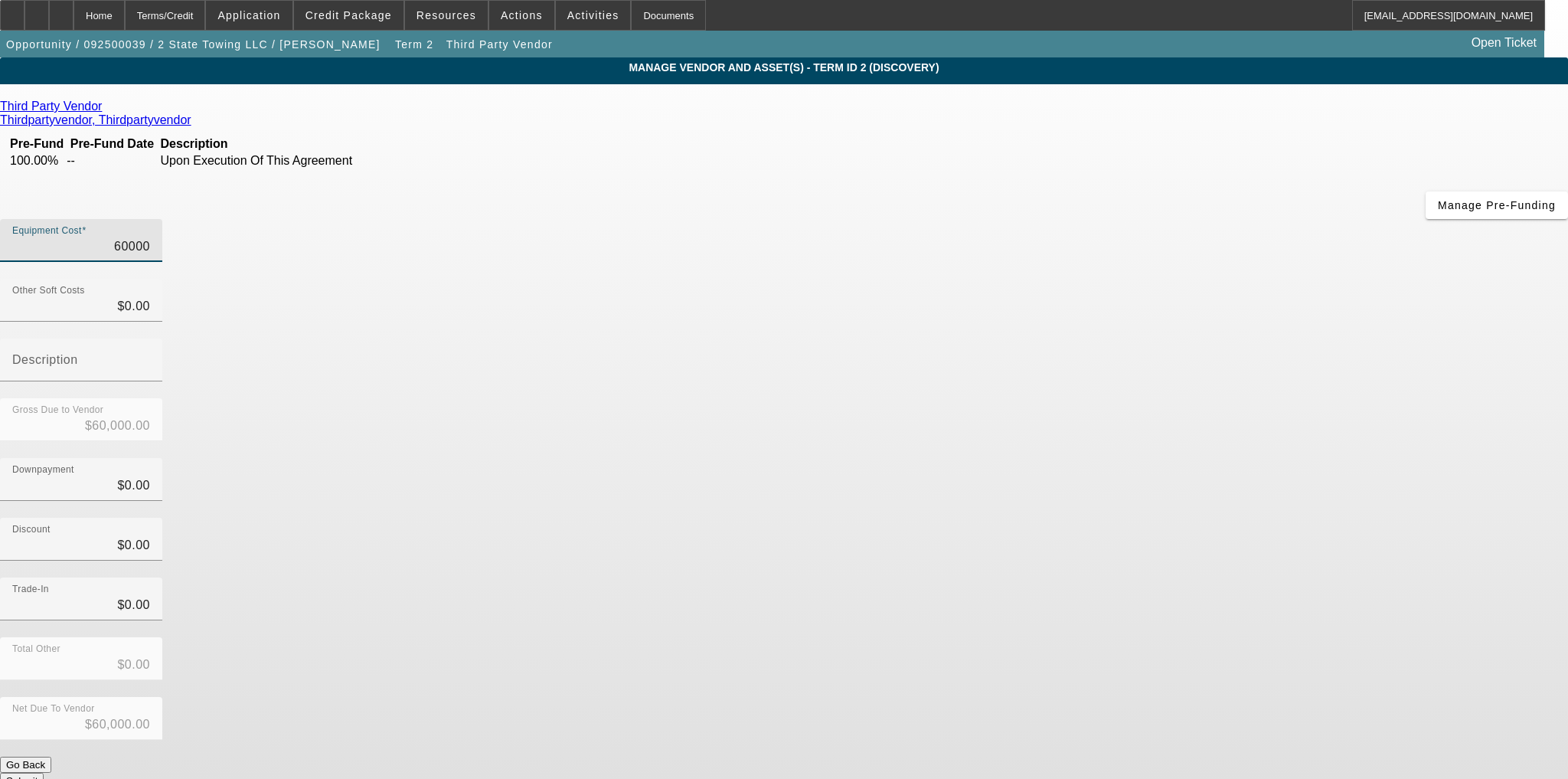
click at [150, 237] on input "60000" at bounding box center [81, 247] width 138 height 19
type input "7"
type input "$7.00"
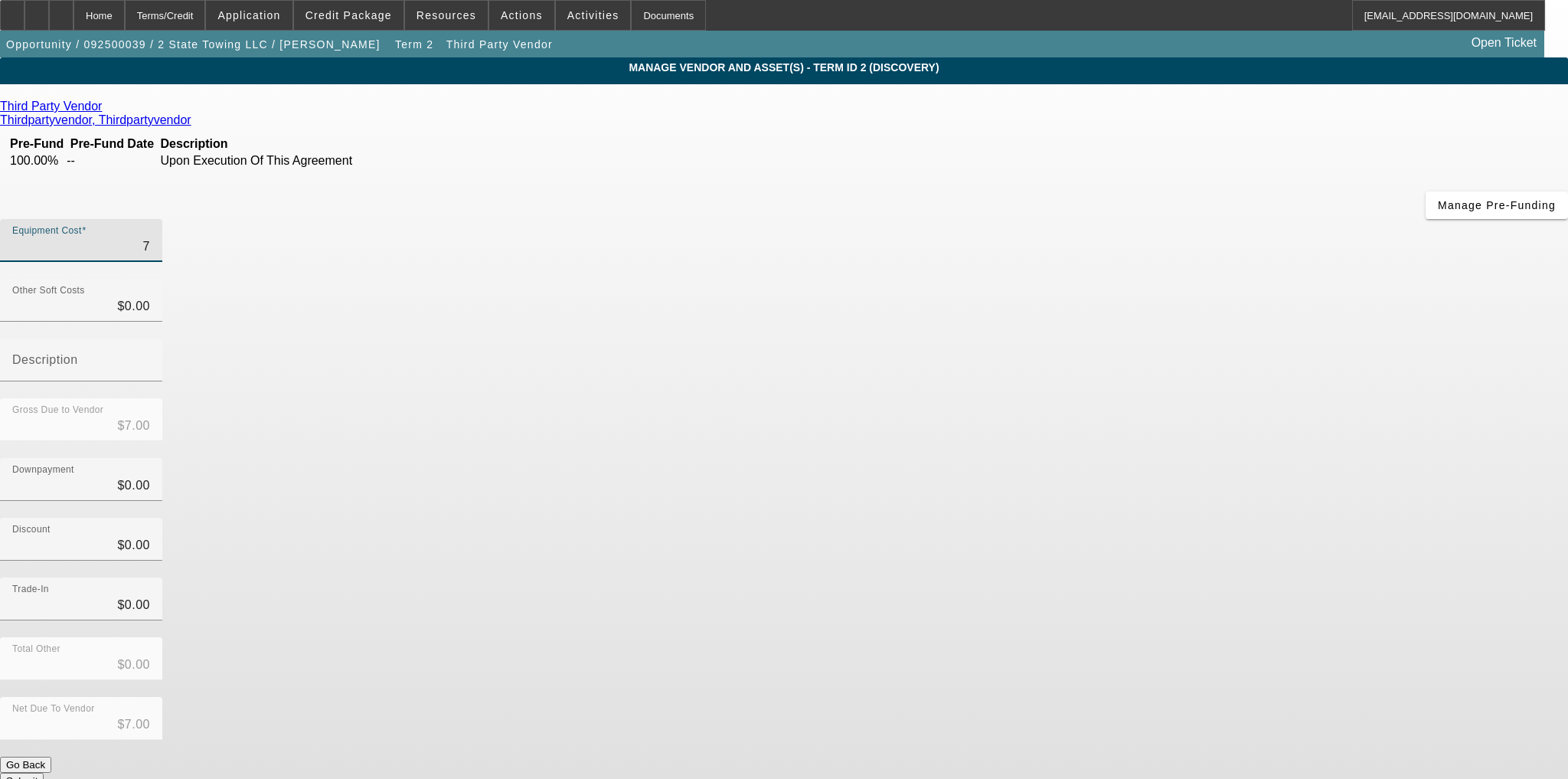
type input "75"
type input "$75.00"
type input "750"
type input "$750.00"
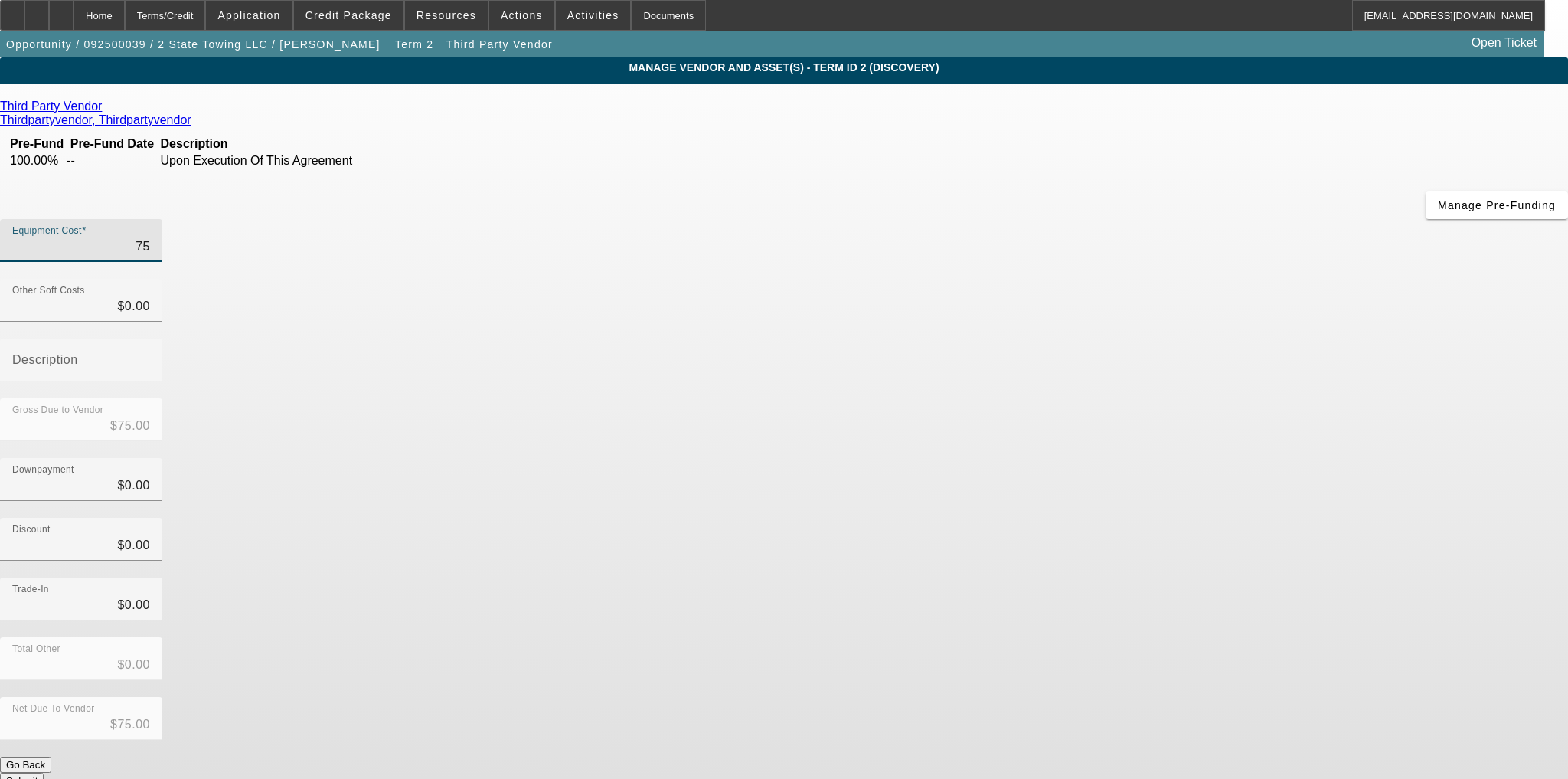
type input "$750.00"
type input "7500"
type input "$7,500.00"
type input "75000"
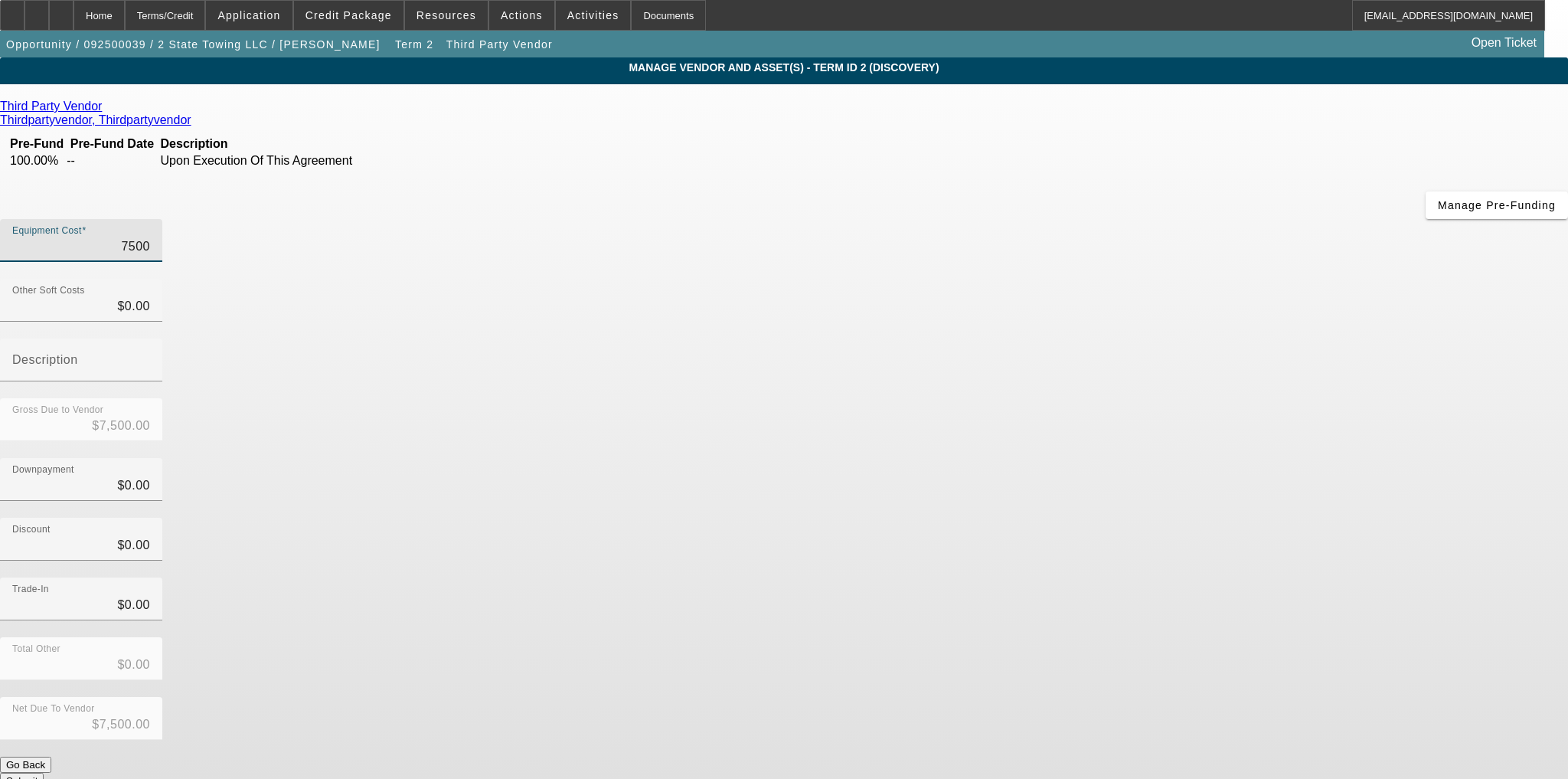
type input "$75,000.00"
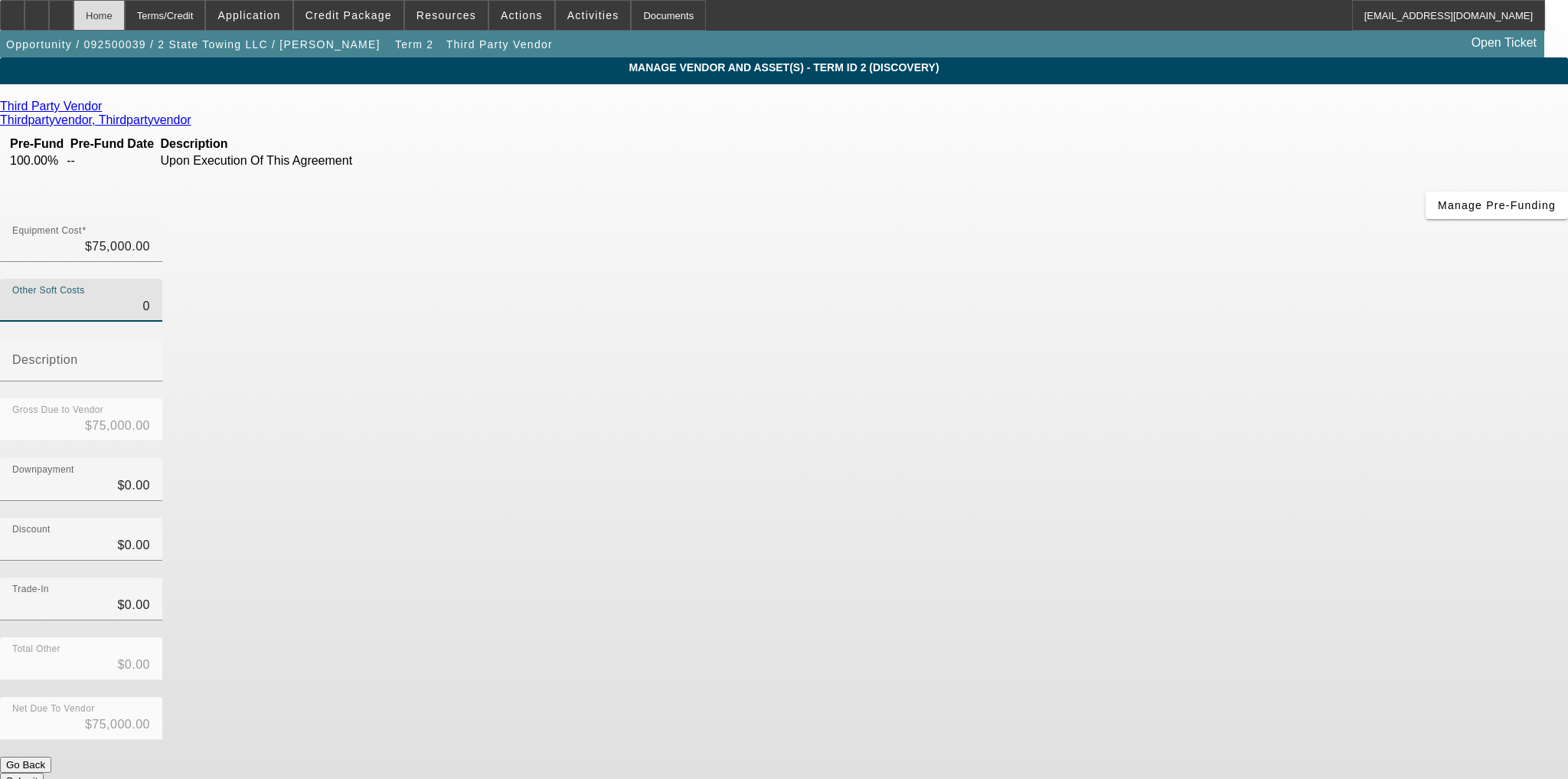
type input "$0.00"
click at [125, 26] on div "Home" at bounding box center [99, 15] width 51 height 31
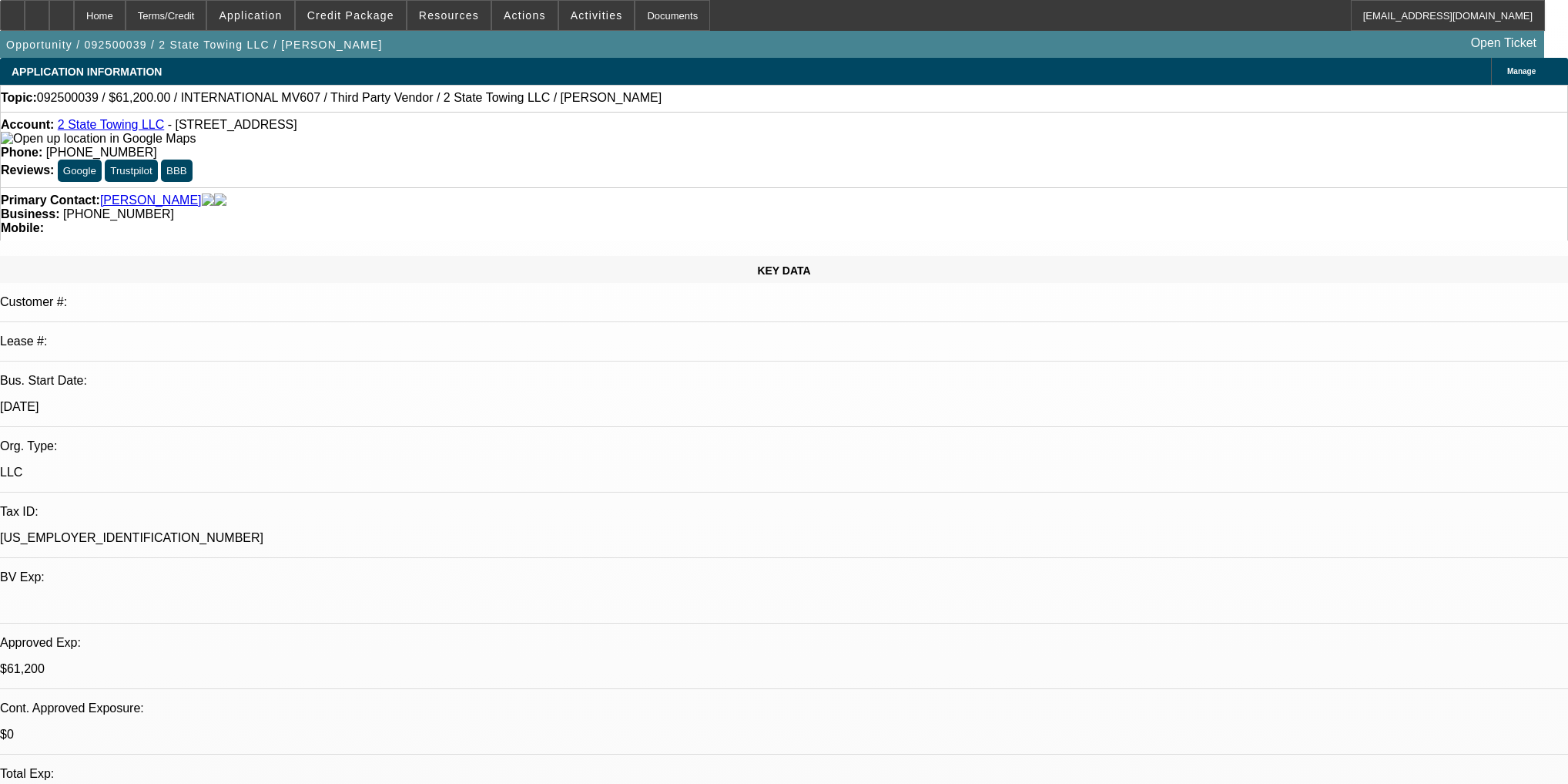
select select "0.15"
select select "2"
select select "0"
select select "6"
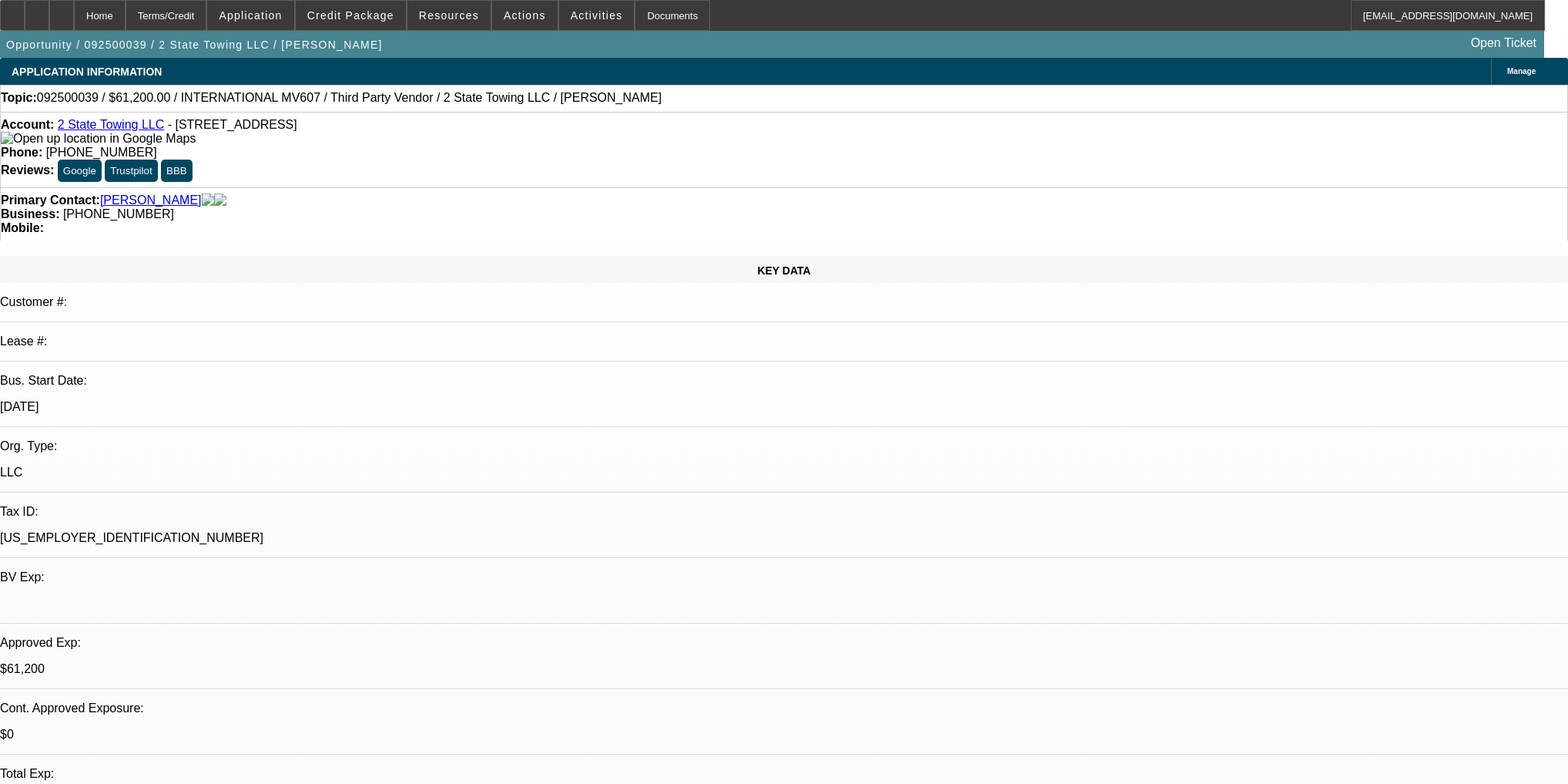
select select "0.1"
select select "2"
select select "0"
select select "6"
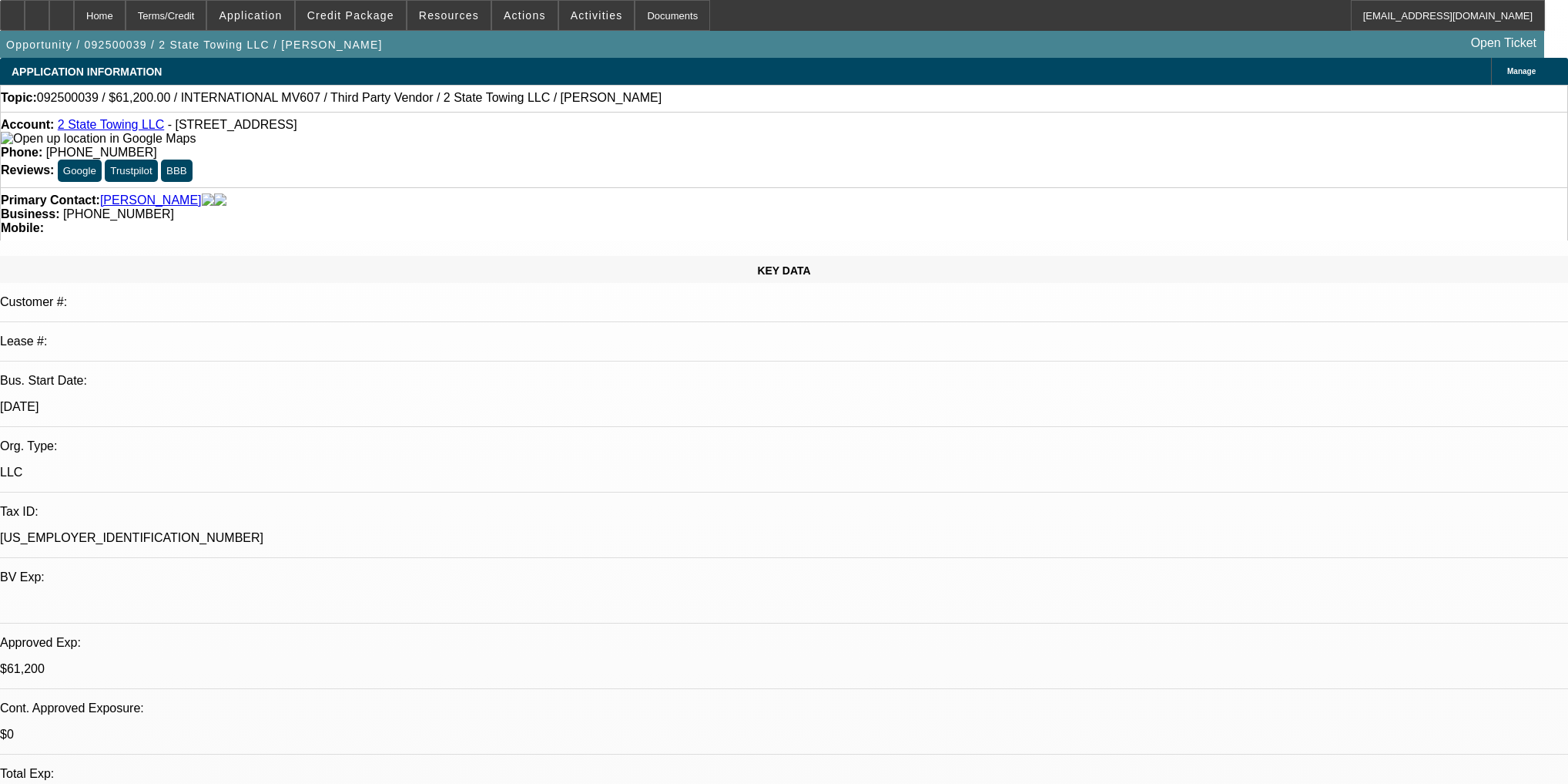
select select "0.15"
select select "2"
select select "0"
select select "6"
